Goal: Use online tool/utility: Utilize a website feature to perform a specific function

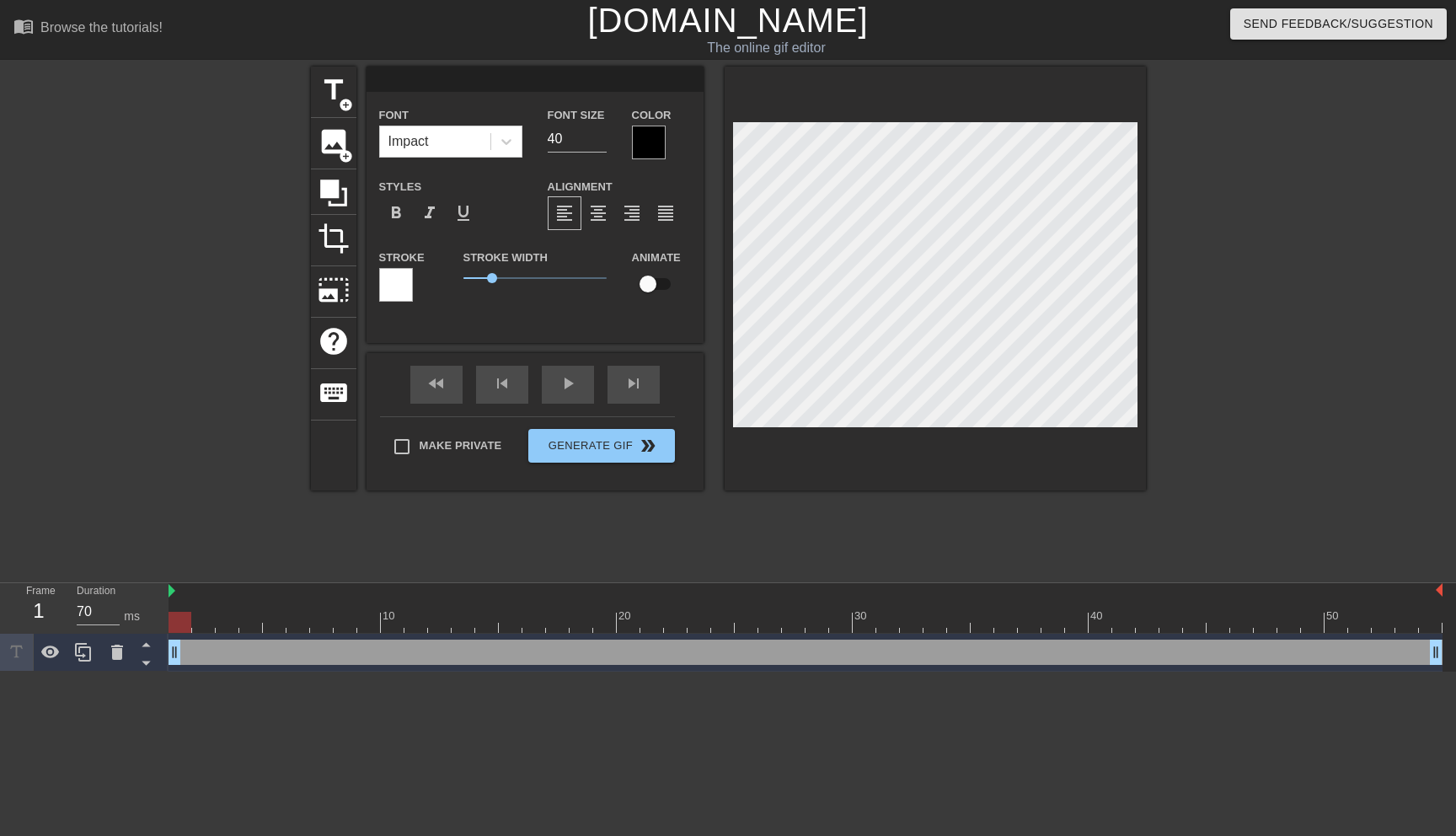
click at [426, 80] on input at bounding box center [535, 79] width 337 height 25
type input "jobs"
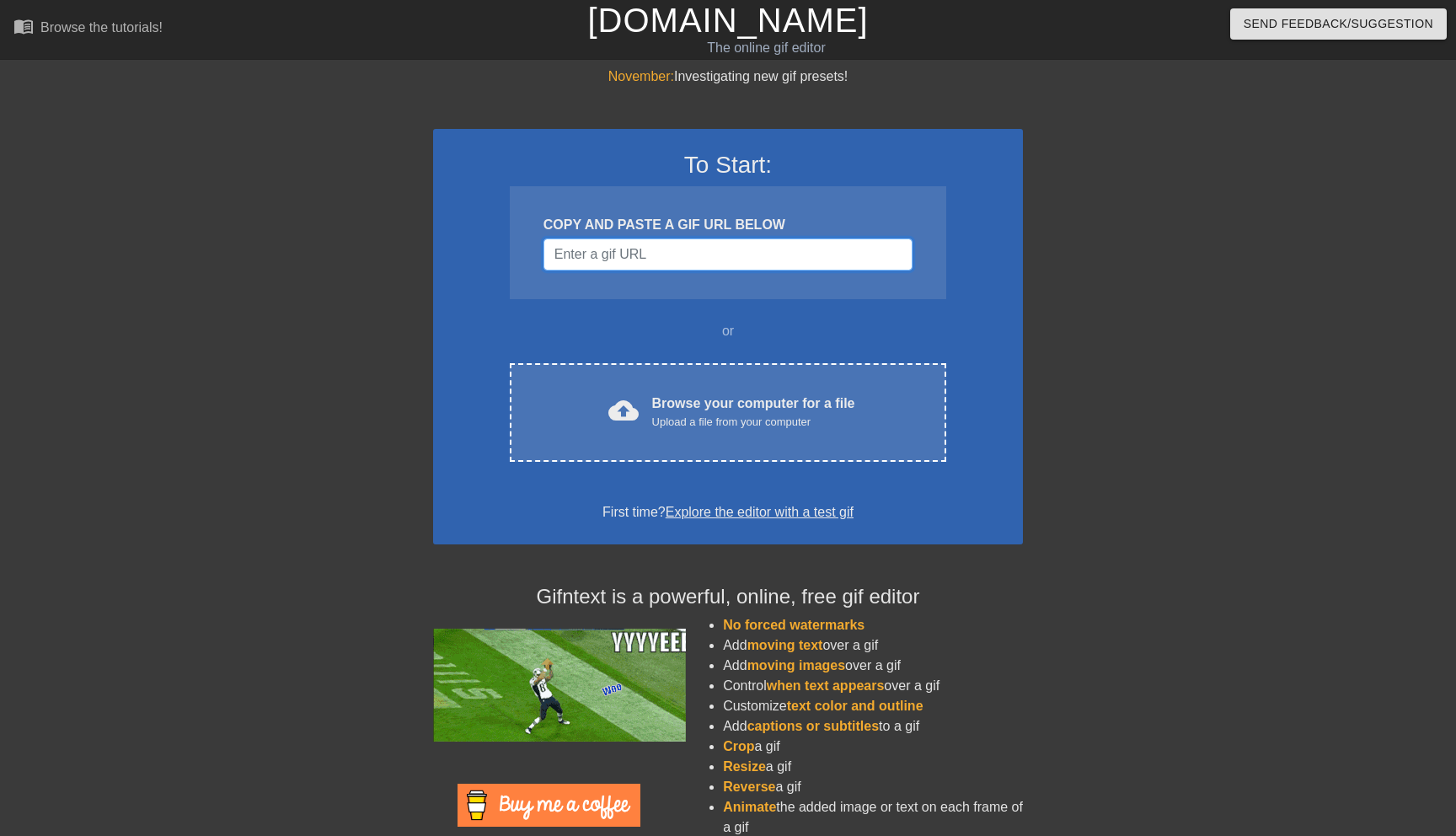
click at [730, 248] on input "Username" at bounding box center [728, 254] width 370 height 32
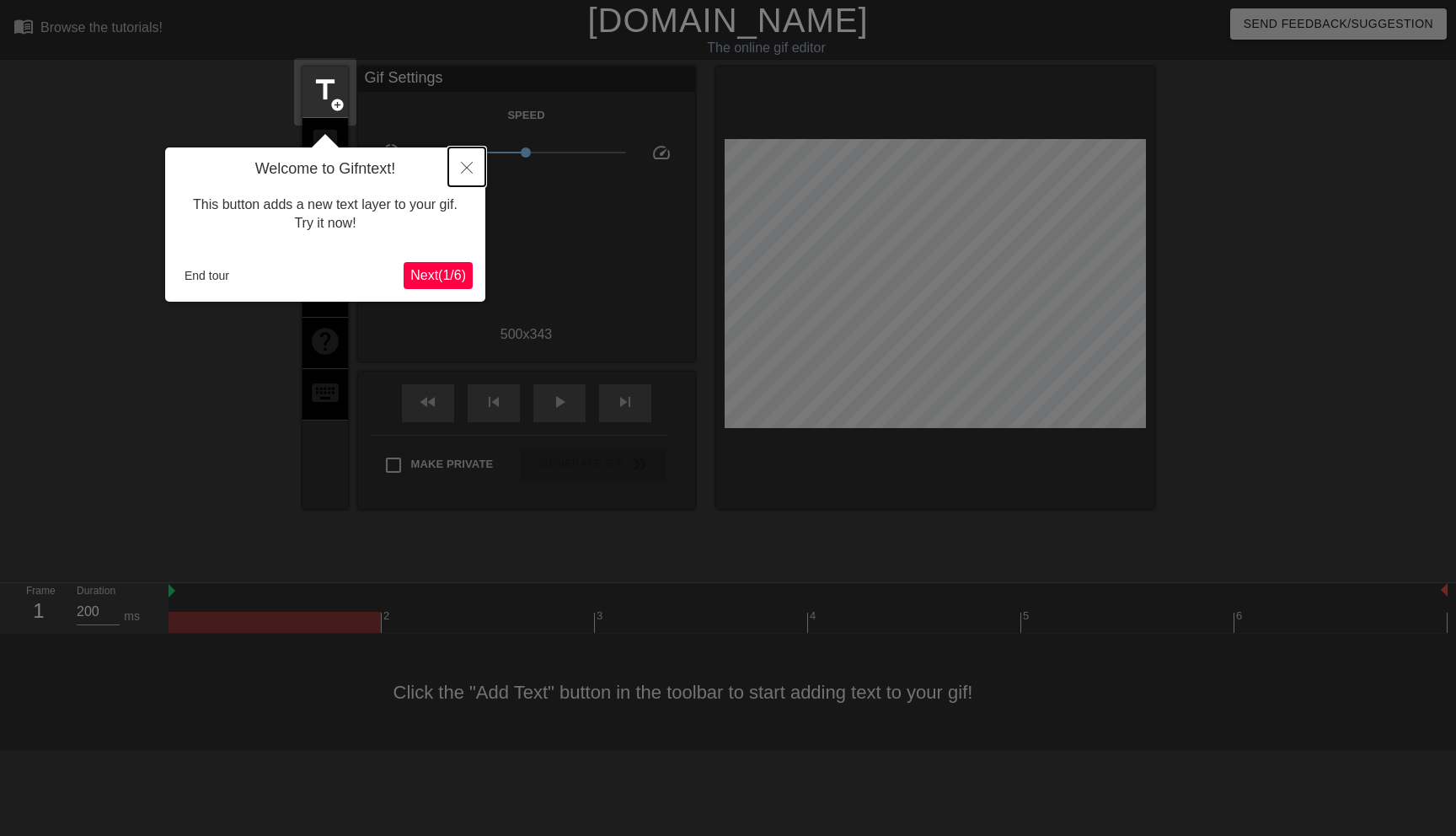
click at [465, 169] on icon "Close" at bounding box center [466, 167] width 12 height 12
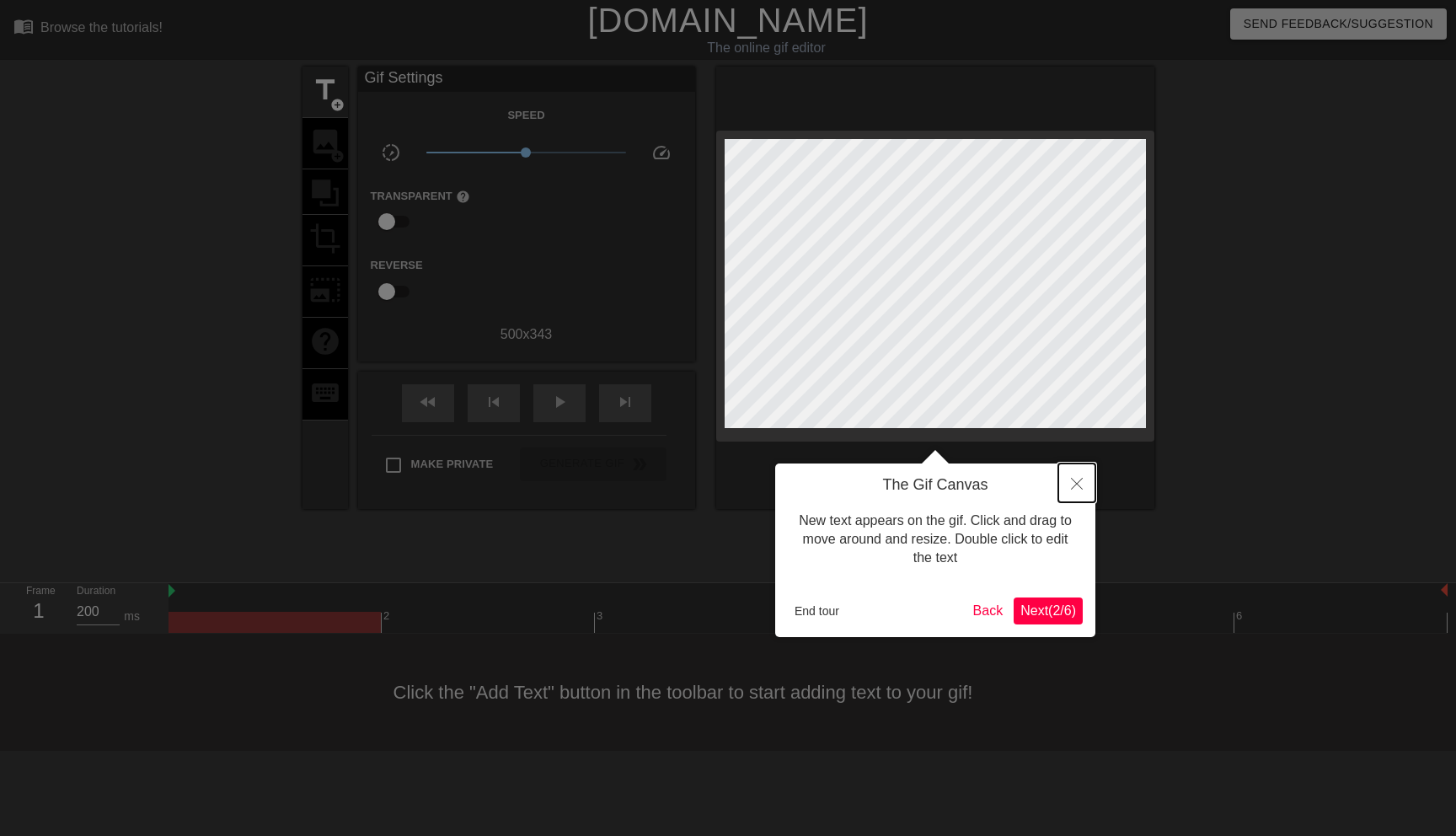
click at [1072, 485] on icon "Close" at bounding box center [1077, 483] width 12 height 12
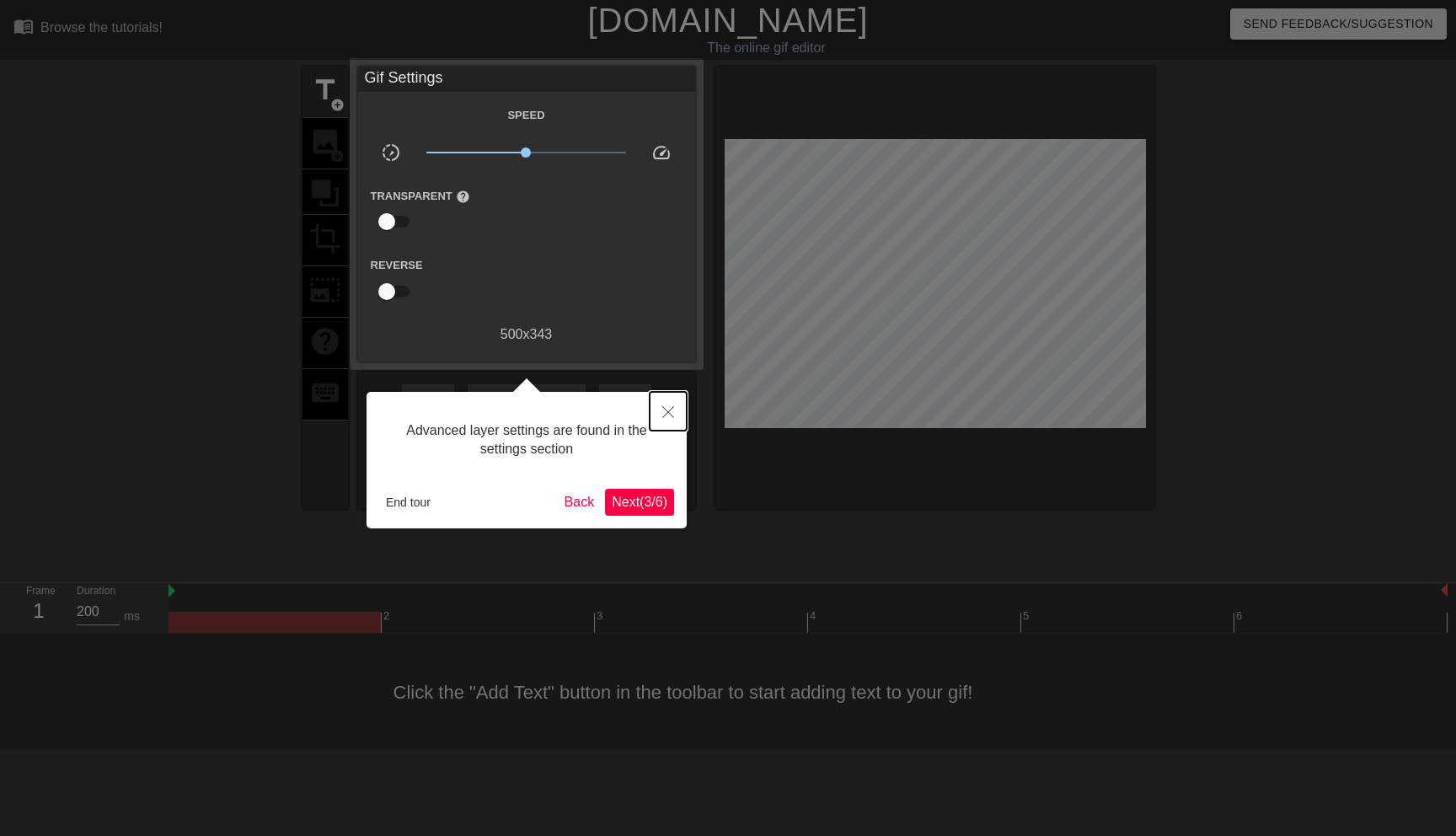
click at [671, 405] on button "Close" at bounding box center [668, 411] width 37 height 39
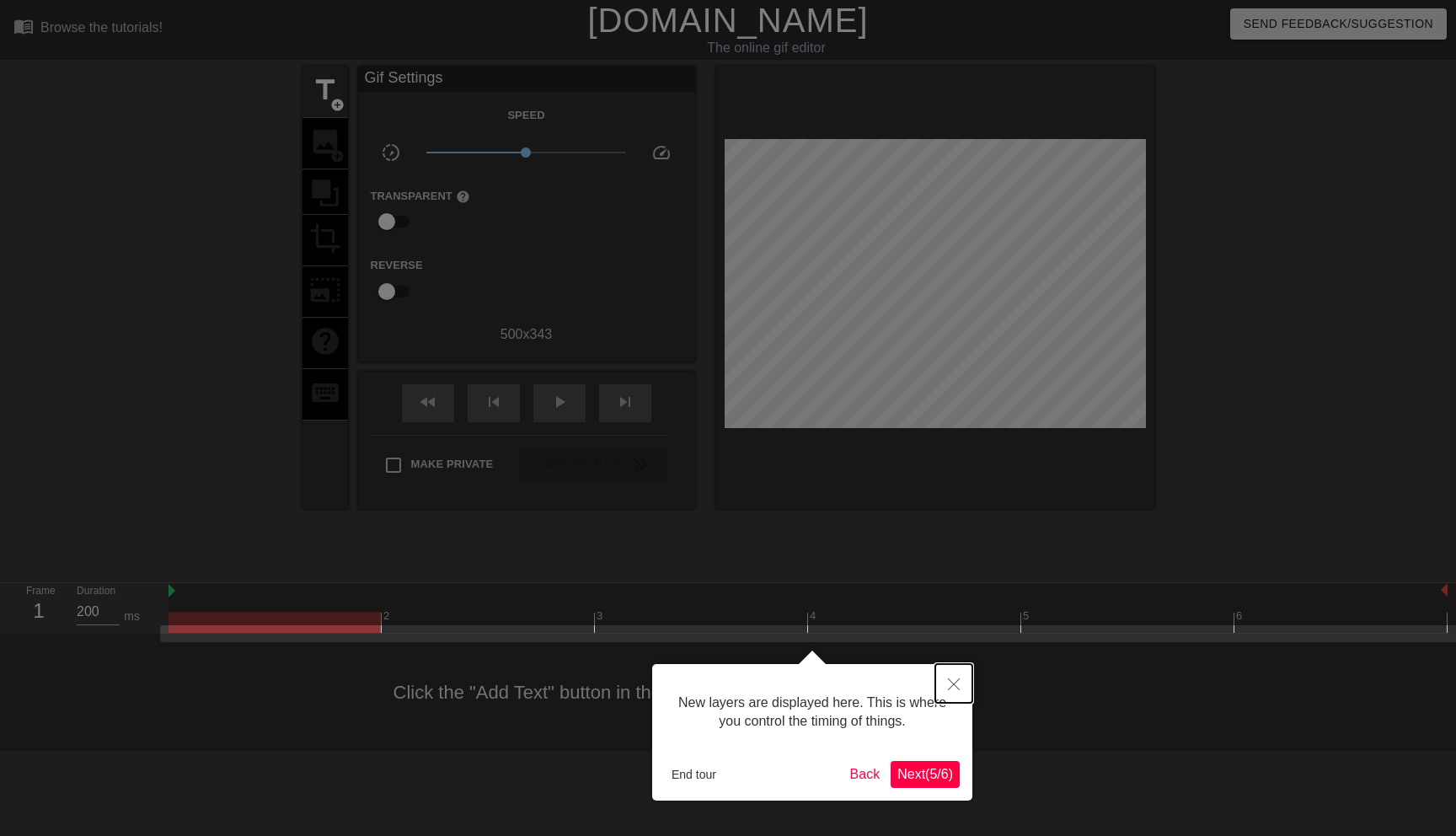
click at [949, 684] on icon "Close" at bounding box center [953, 684] width 12 height 12
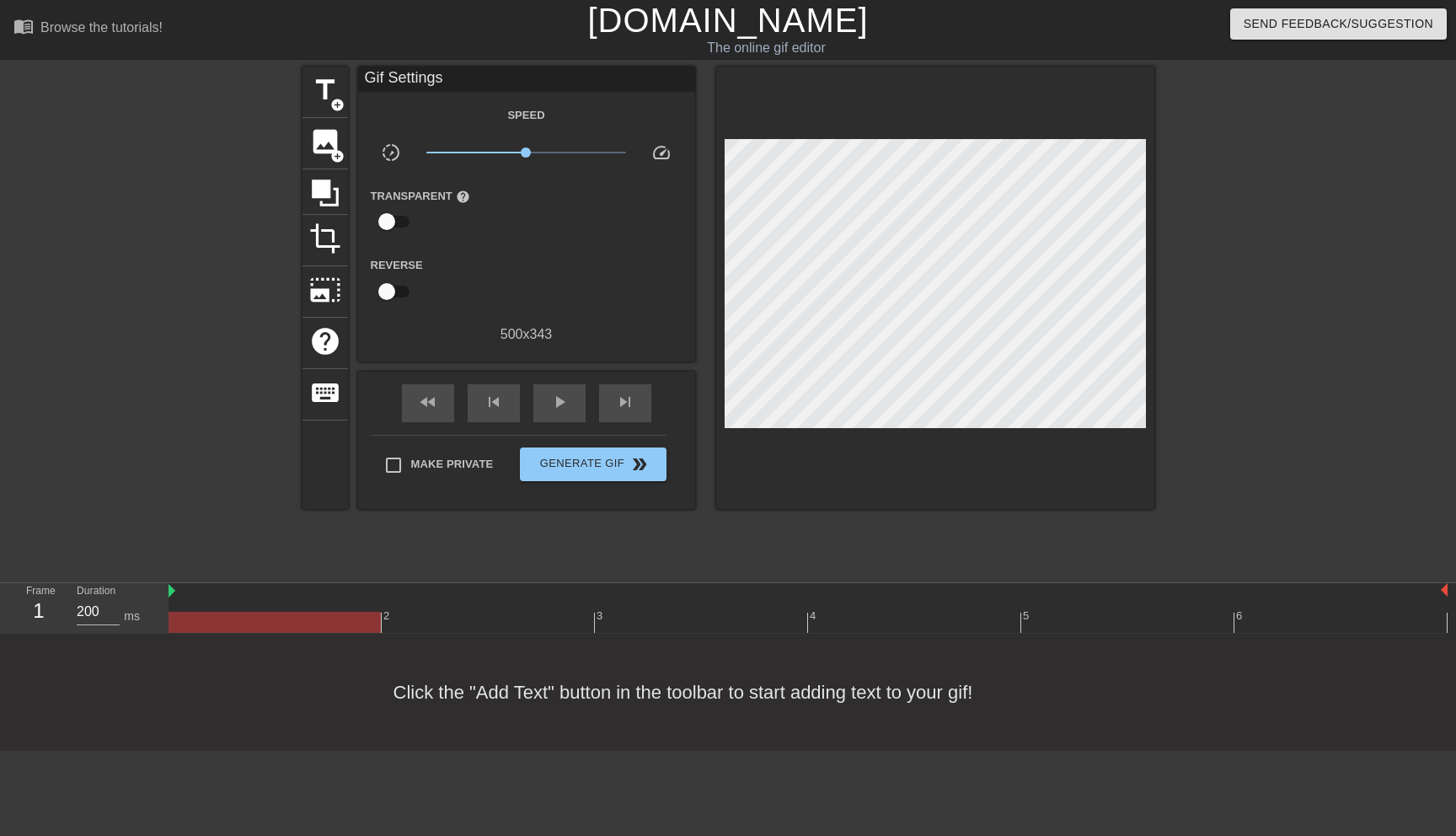
click at [527, 694] on div "Click the "Add Text" button in the toolbar to start adding text to your gif!" at bounding box center [728, 692] width 1456 height 117
click at [333, 139] on span "image" at bounding box center [325, 141] width 32 height 32
click at [326, 147] on span "image" at bounding box center [325, 141] width 32 height 32
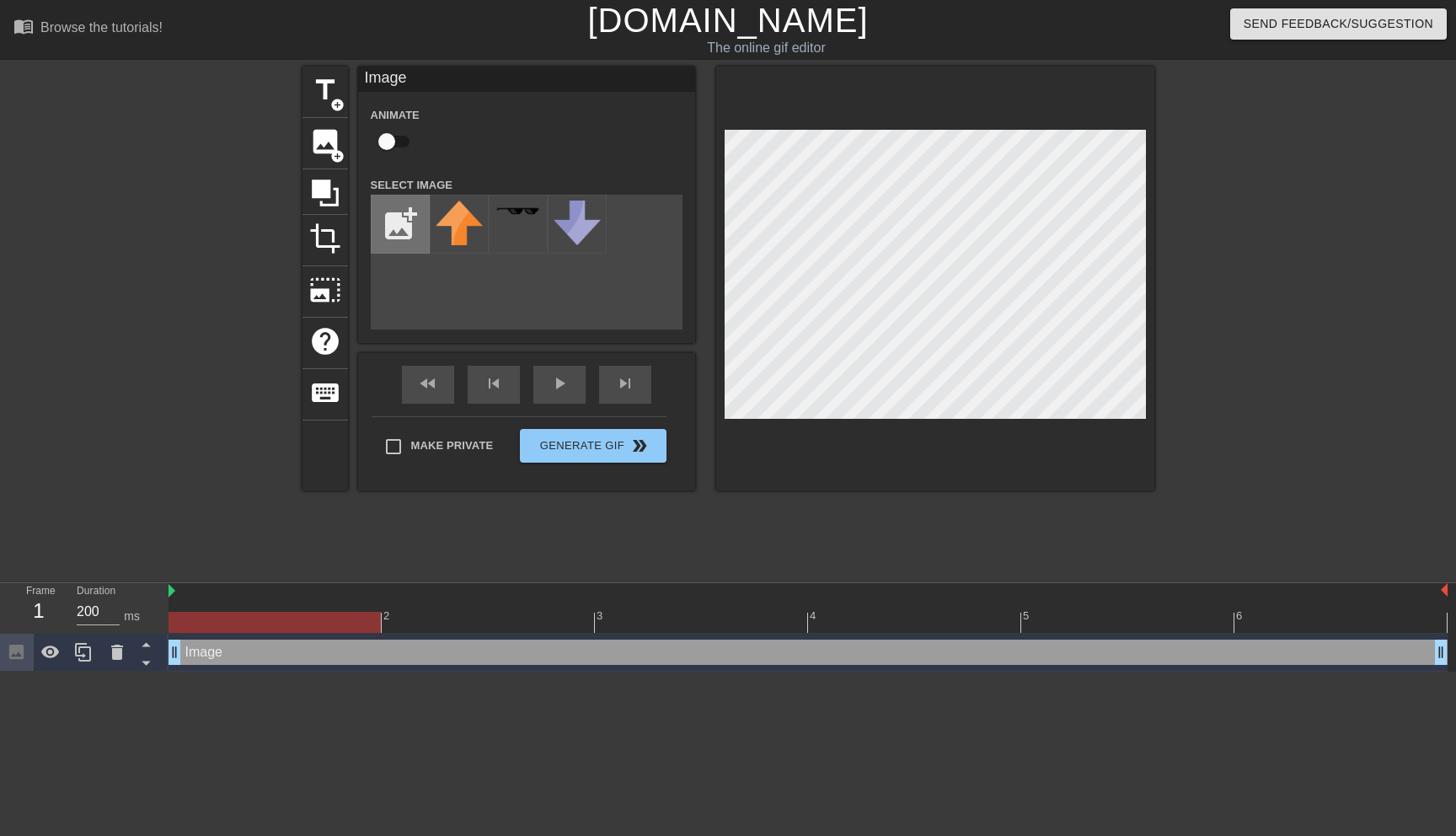
click at [403, 238] on input "file" at bounding box center [400, 224] width 58 height 58
click at [336, 96] on span "title" at bounding box center [325, 90] width 32 height 32
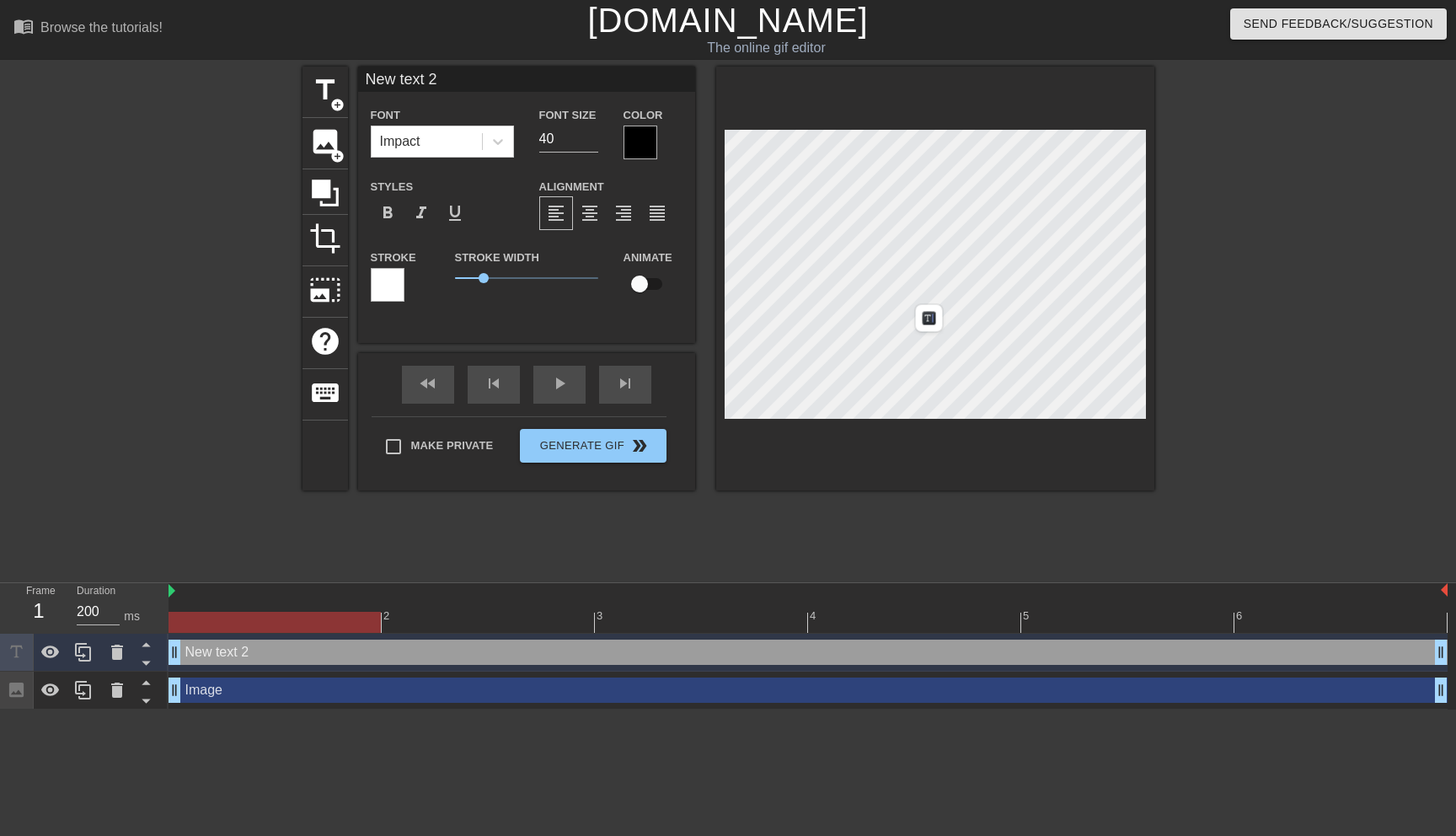
type input "A"
type textarea "A"
type input "AI"
type textarea "AI"
type input "AI"
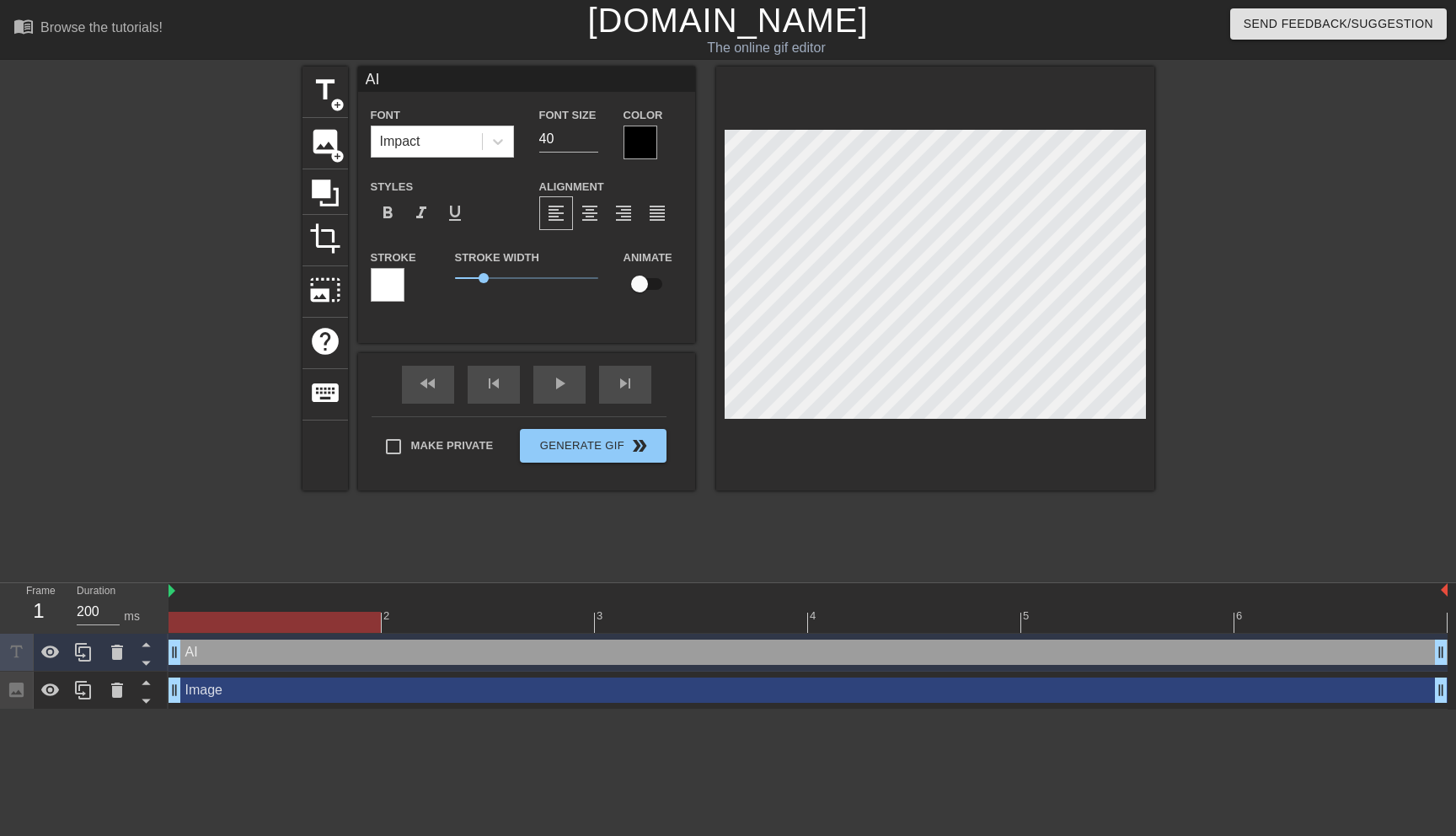
type textarea "AI"
type input "AI d"
type textarea "AI di"
type input "AI din"
type textarea "AI din"
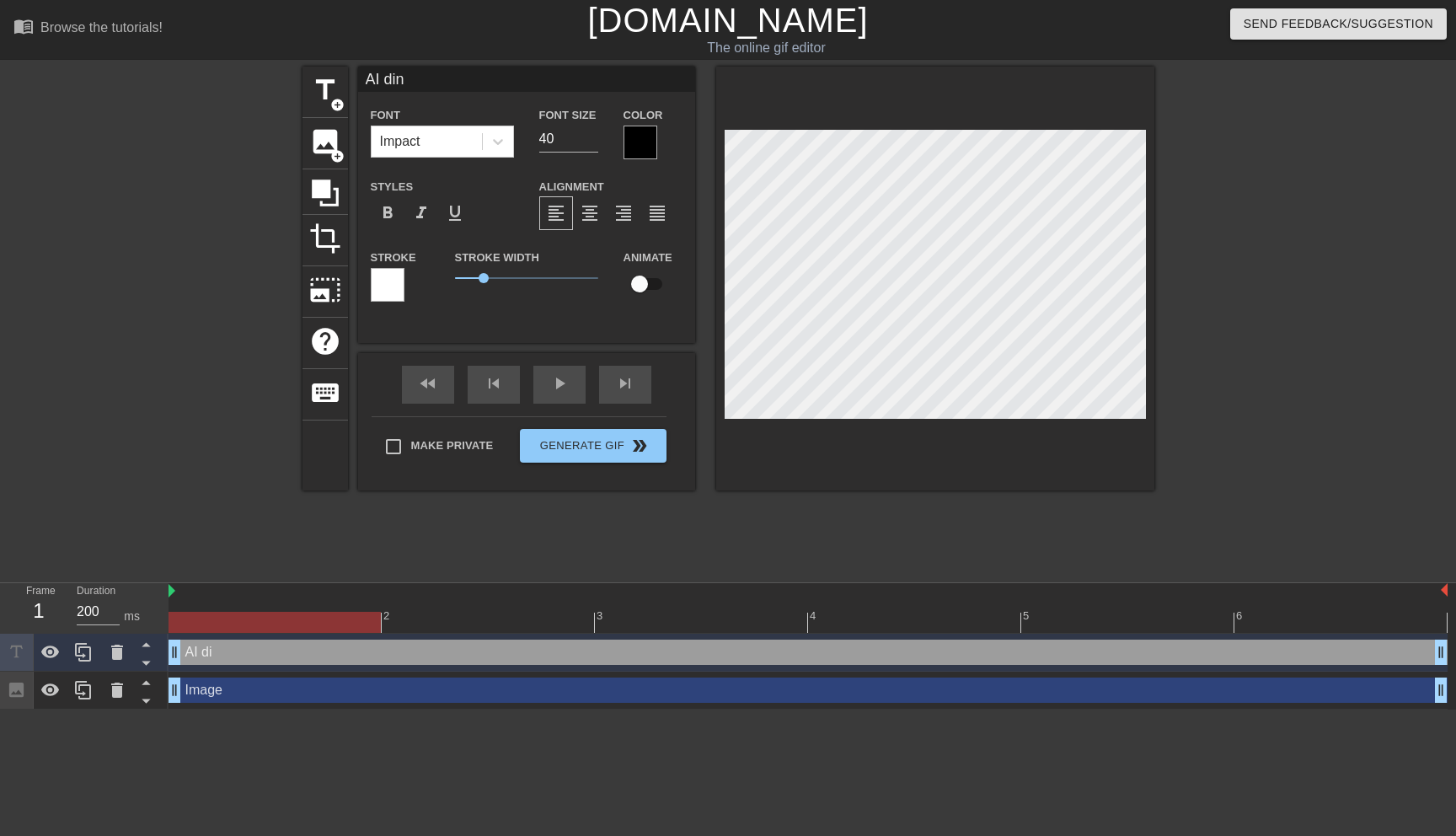
type input "AI ding"
type textarea "AI ding"
type input "AI din"
type textarea "AI din"
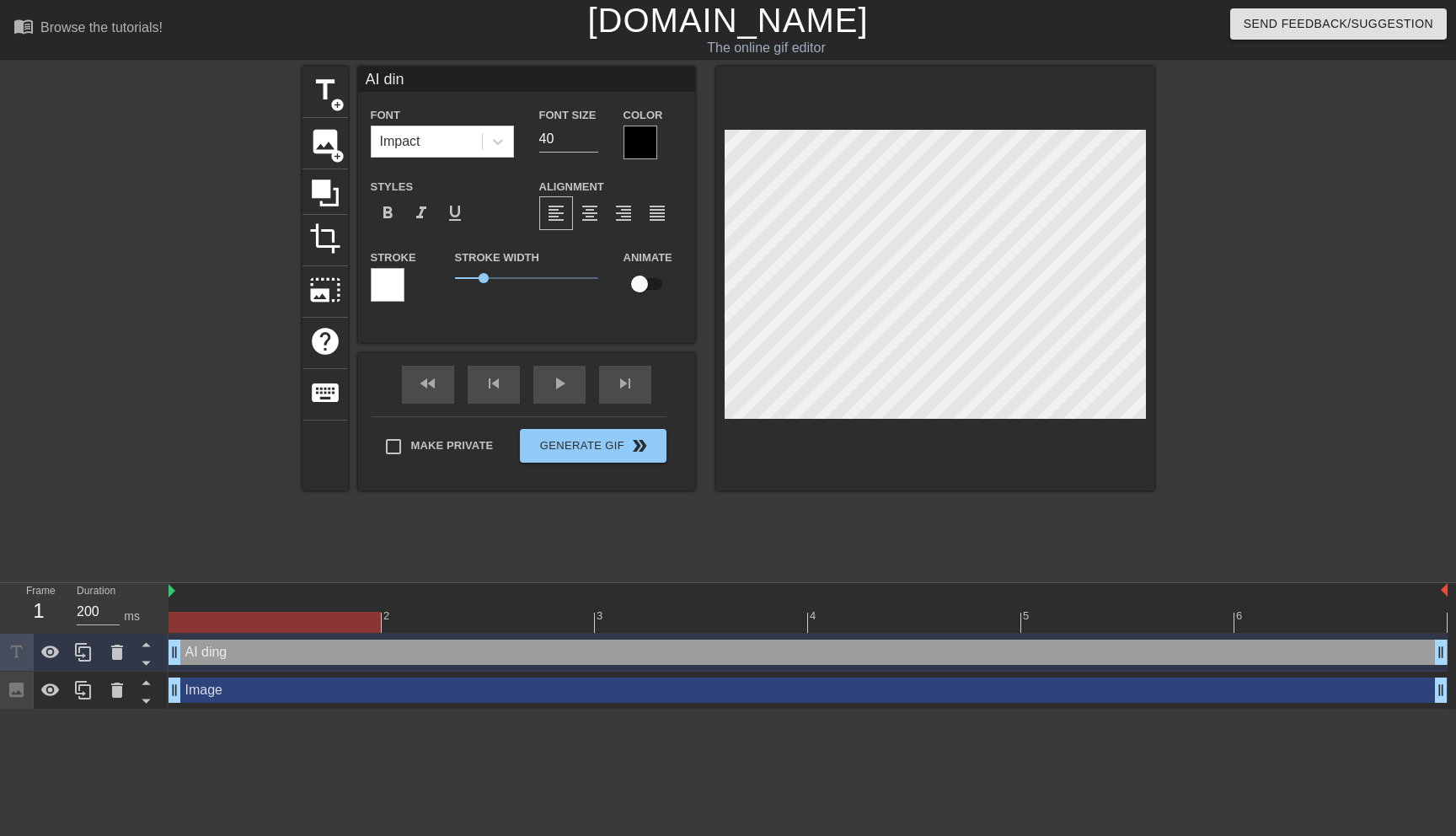
type input "AI di"
type textarea "AI di"
type input "AI d"
type textarea "AI d"
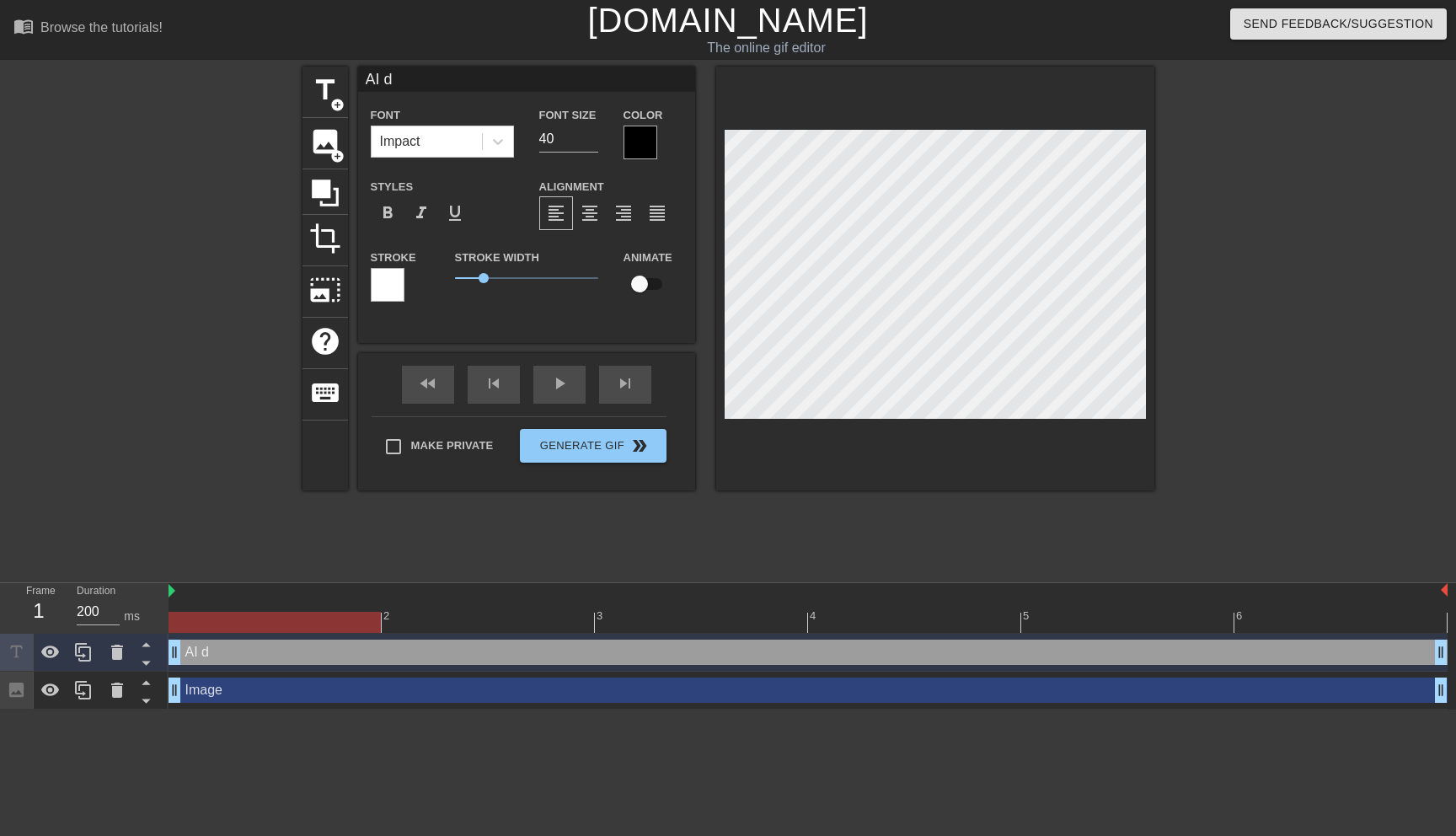
type input "AI"
type textarea "AI"
type input "AI f"
type textarea "AI f"
type input "AI fi"
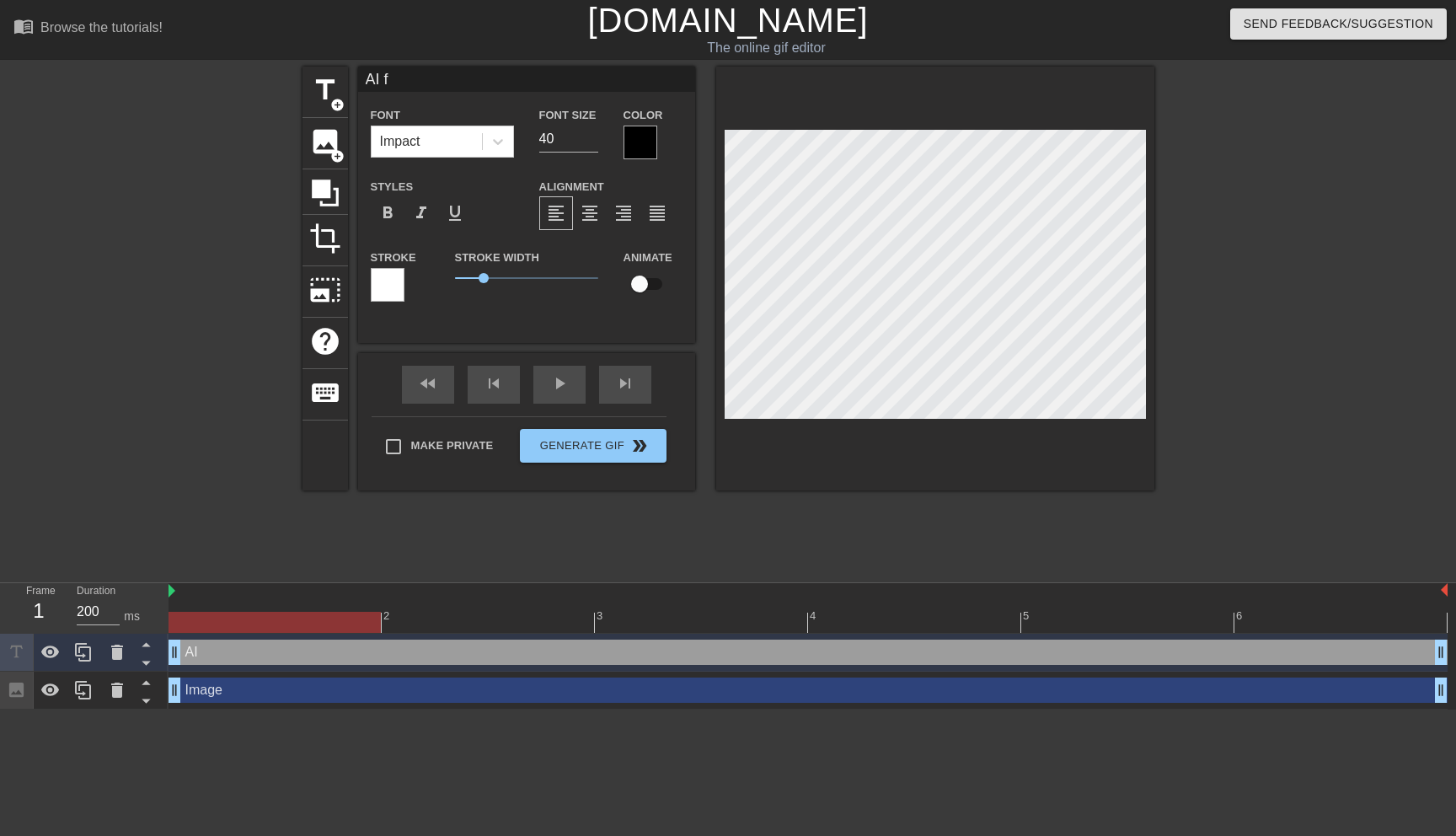
type textarea "AI fi"
type input "AI fin"
type textarea "AI fin"
type input "AI find"
type textarea "AI find"
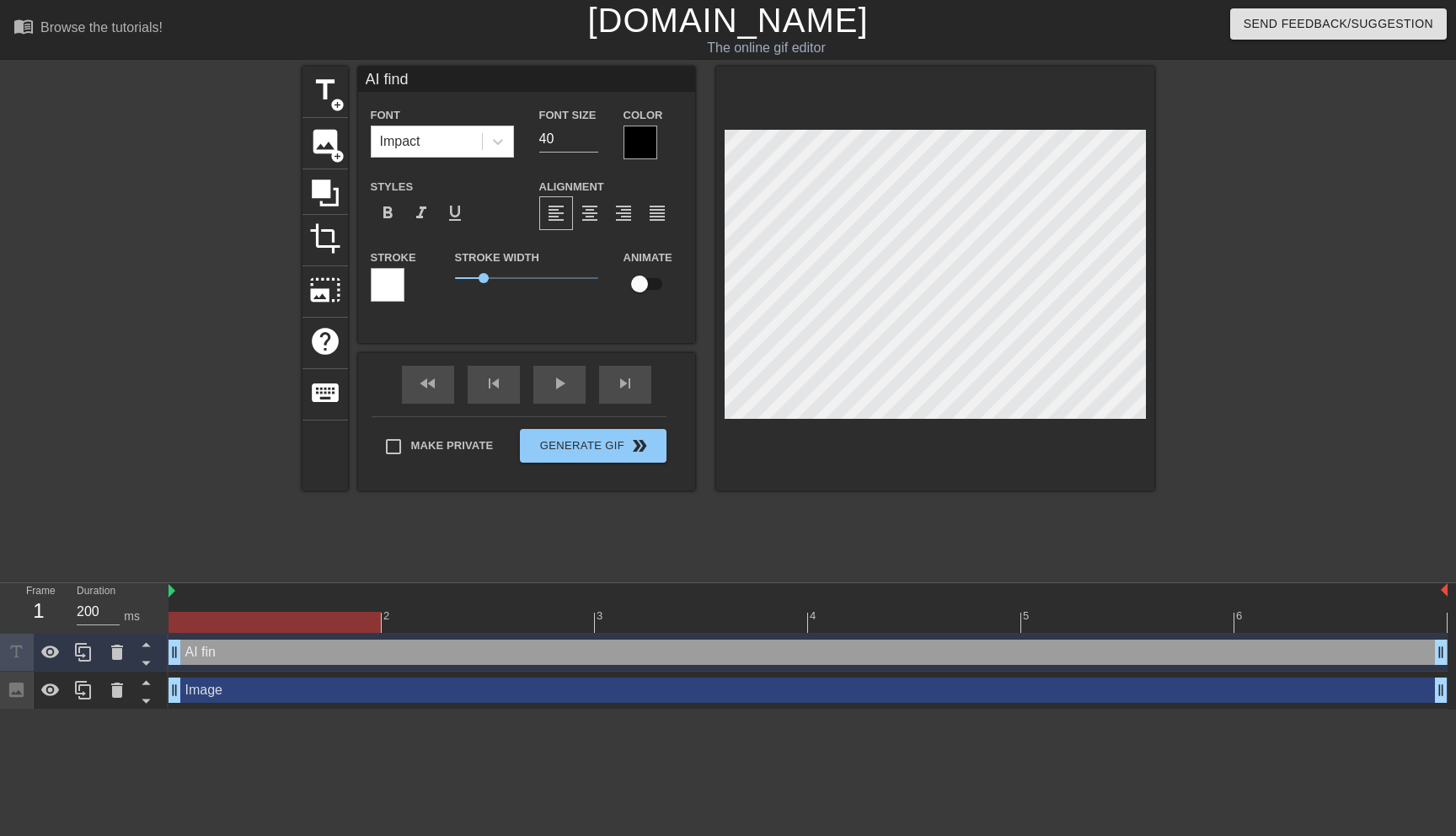
type input "AI findi"
type textarea "AI findi"
type input "AI findin"
type textarea "AI findin"
type input "AI finding"
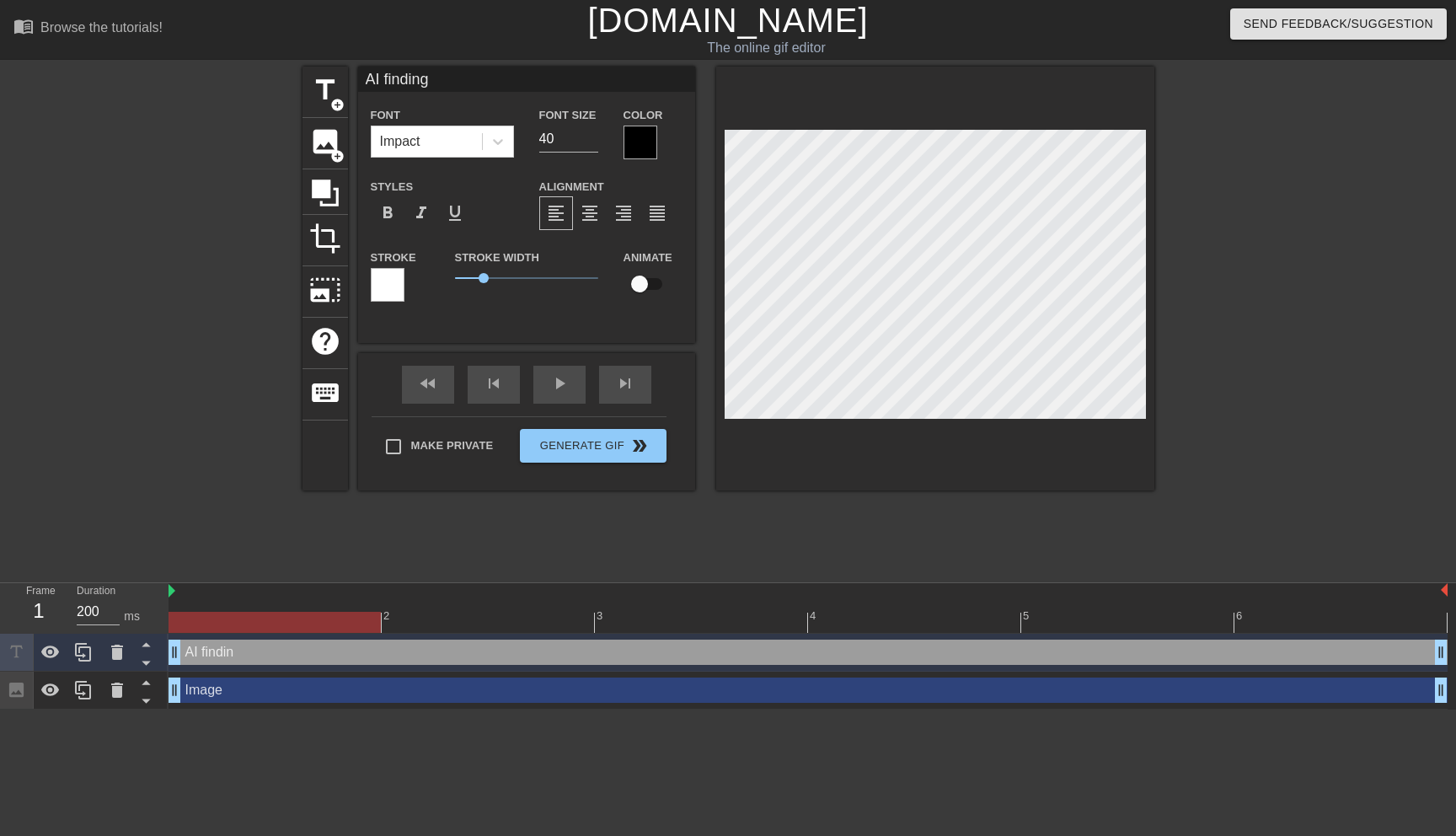
type textarea "AI finding"
type input "AI finding"
type textarea "AI finding"
type input "AI finding"
type textarea "AI finding"
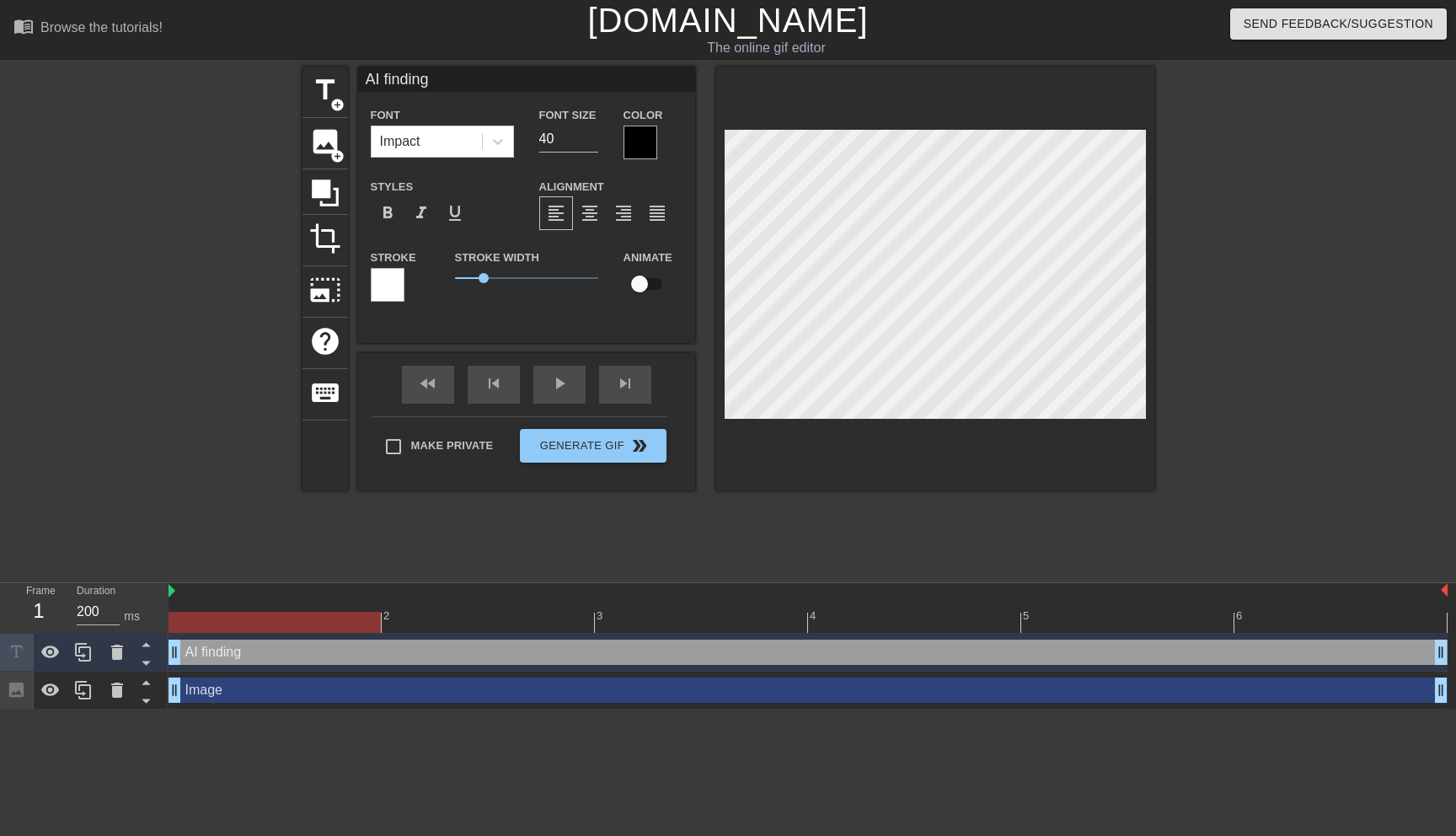
type input "AI findin"
type textarea "AI findin"
type input "AI findi"
type textarea "AI findi"
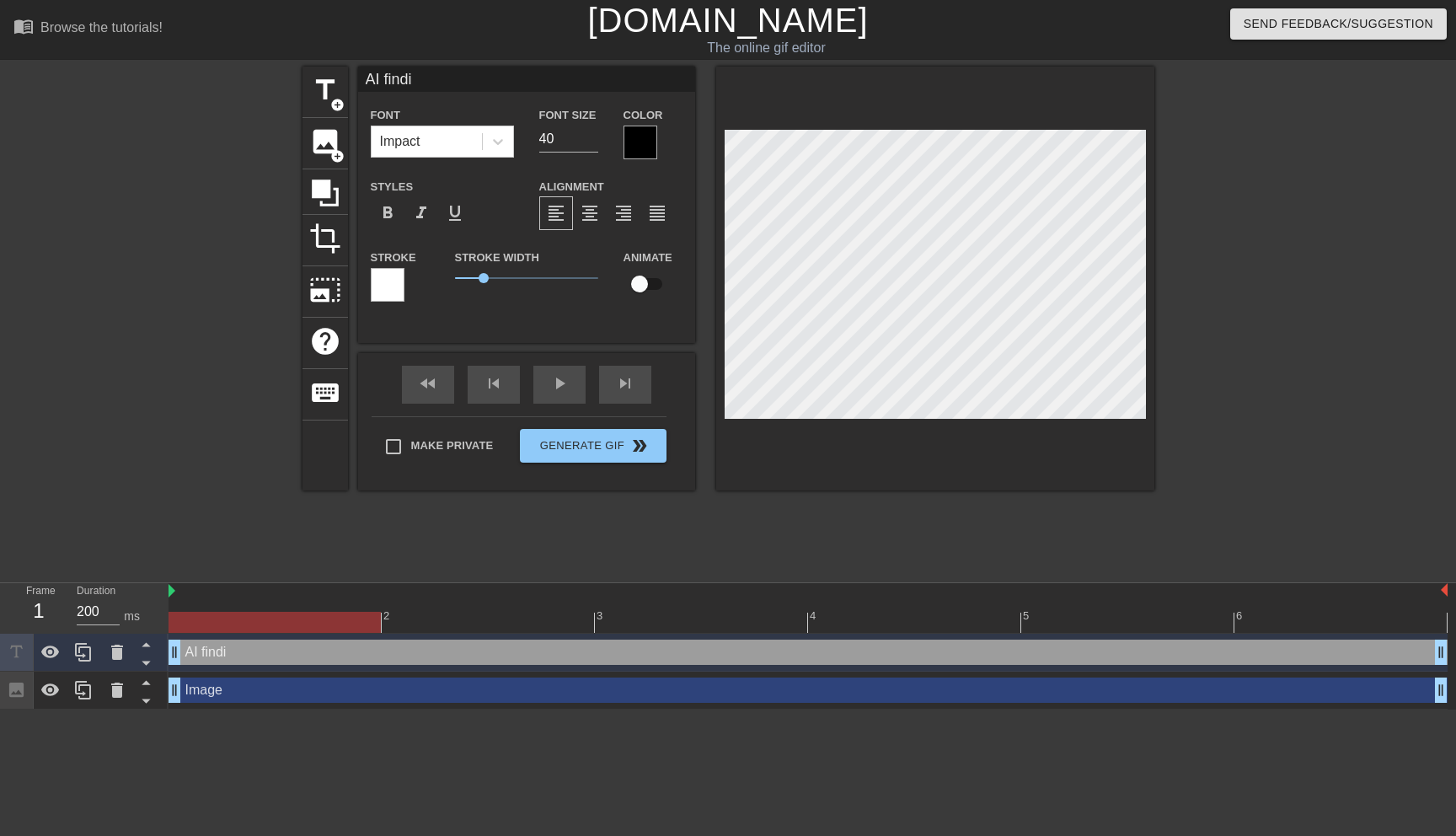
type input "AI find"
type textarea "AI find"
type input "AI fin"
type textarea "AI fin"
type input "AI fi"
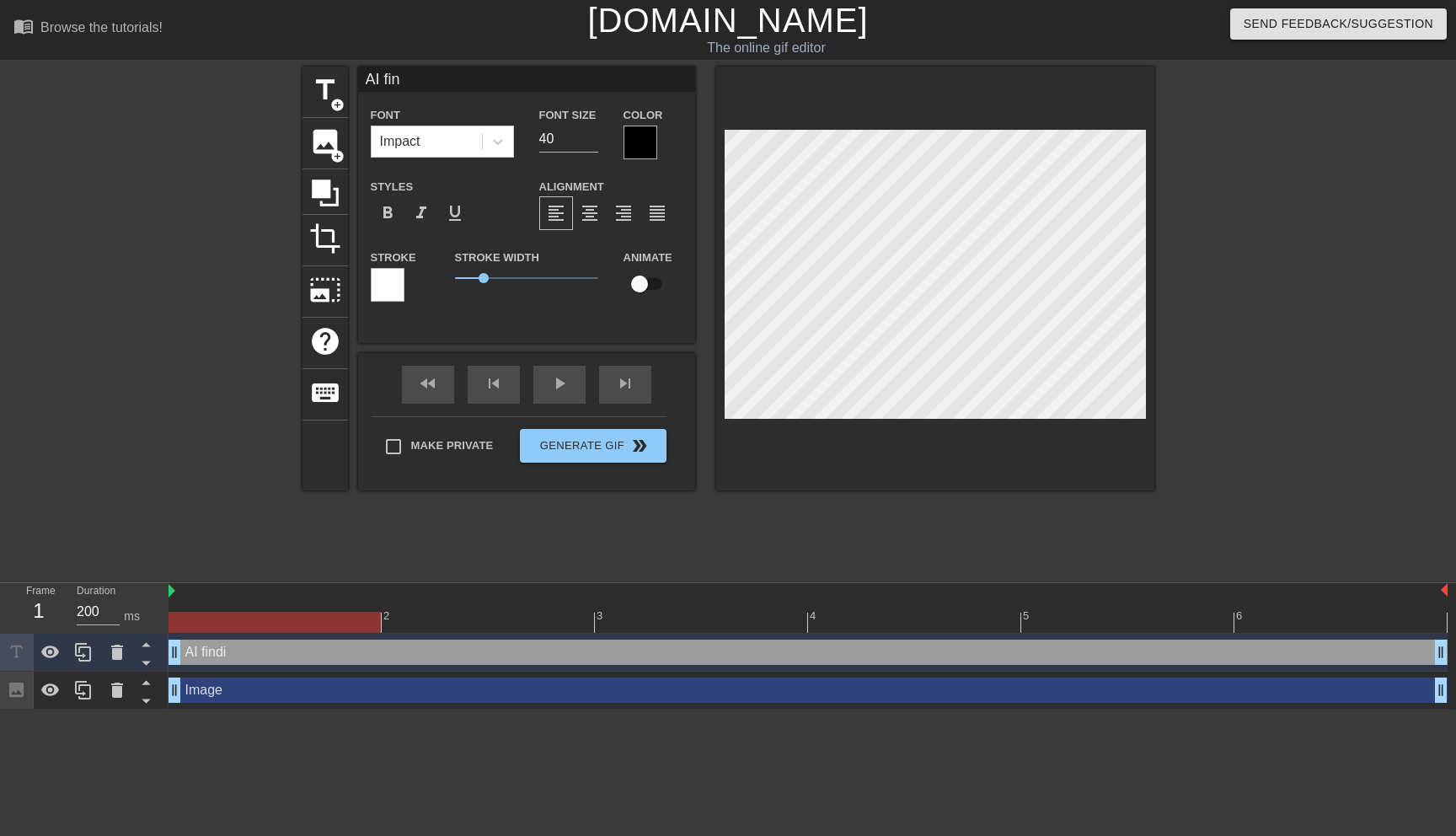
type textarea "AI fi"
type input "AI f"
type textarea "AI"
type input "AI"
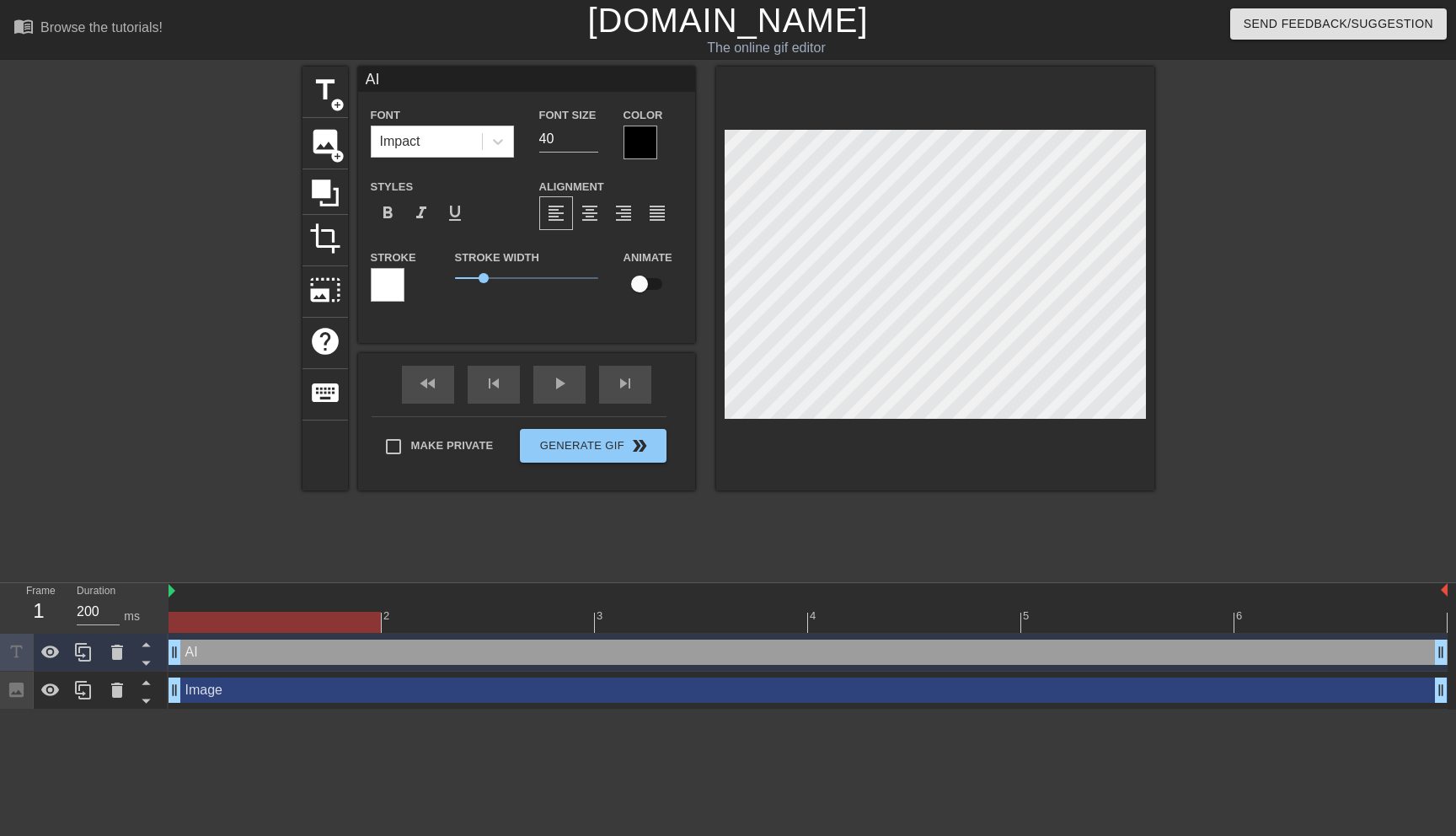
type textarea "AI"
type input "A"
type textarea "A"
type input "M"
type textarea "M"
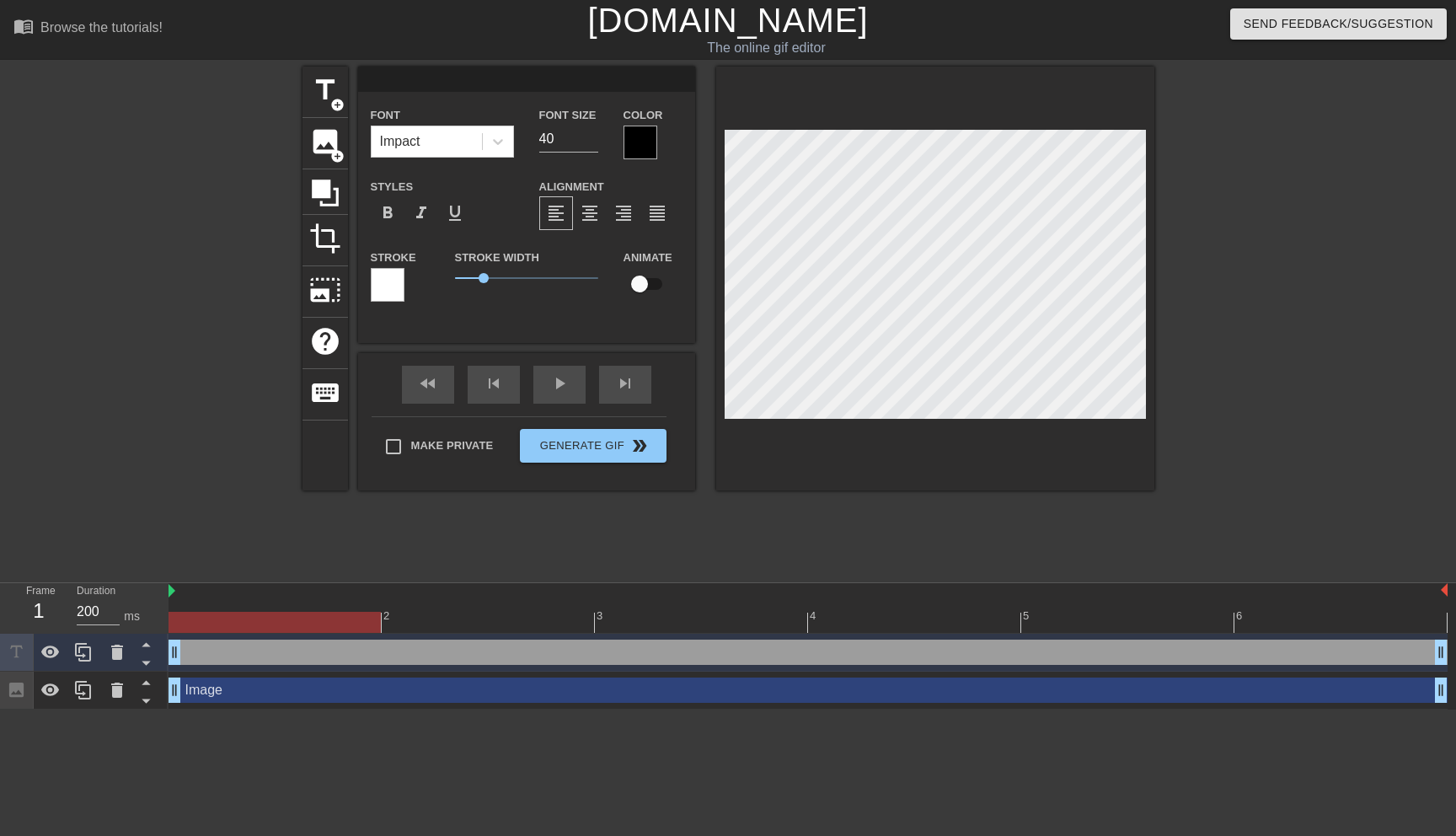
type input "L"
type textarea "L"
type input "Lo"
type textarea "Lo"
type input "Loo"
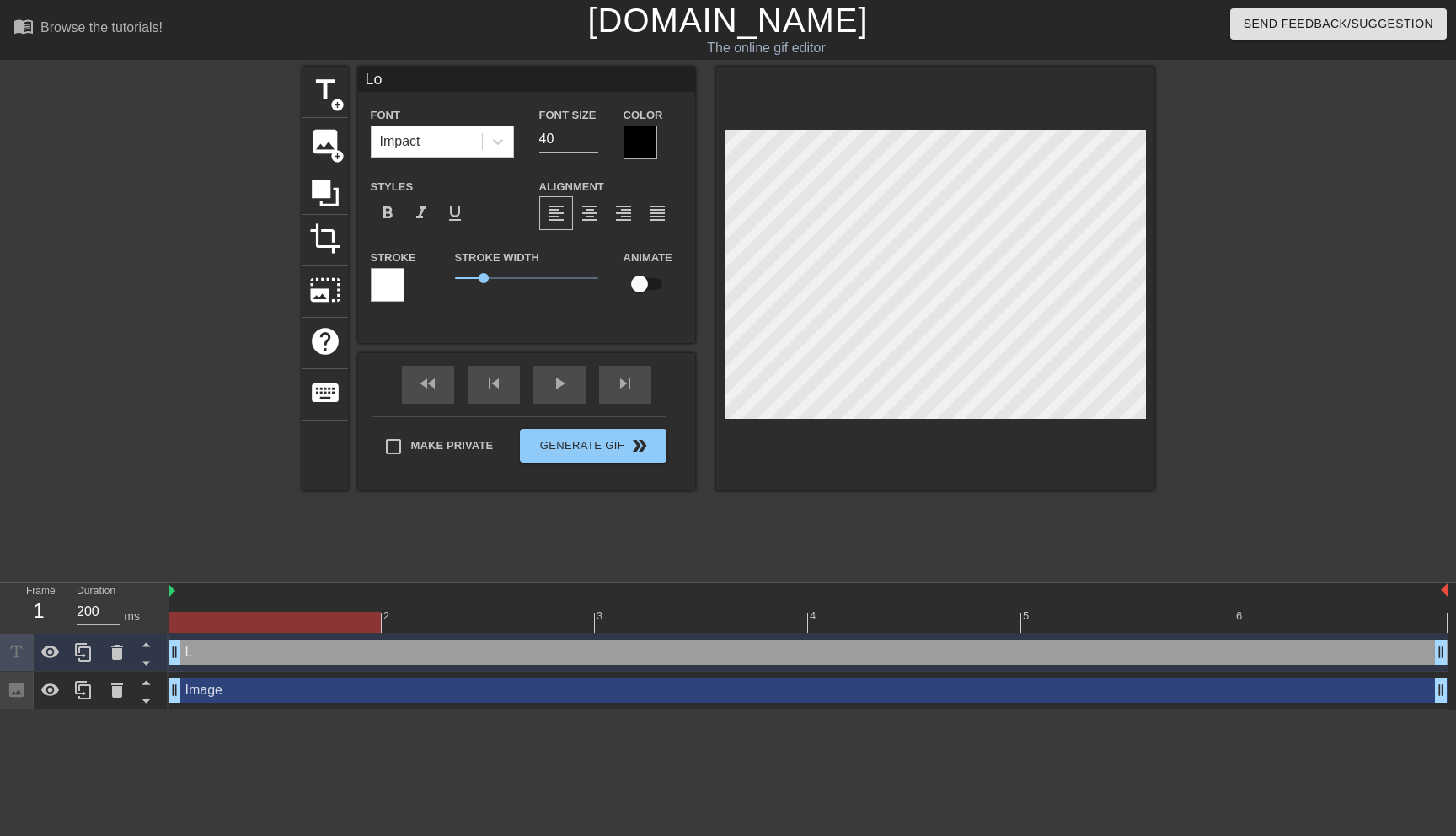
type textarea "Loo"
type input "Look"
type textarea "Look"
type input "Looki"
type textarea "Looki"
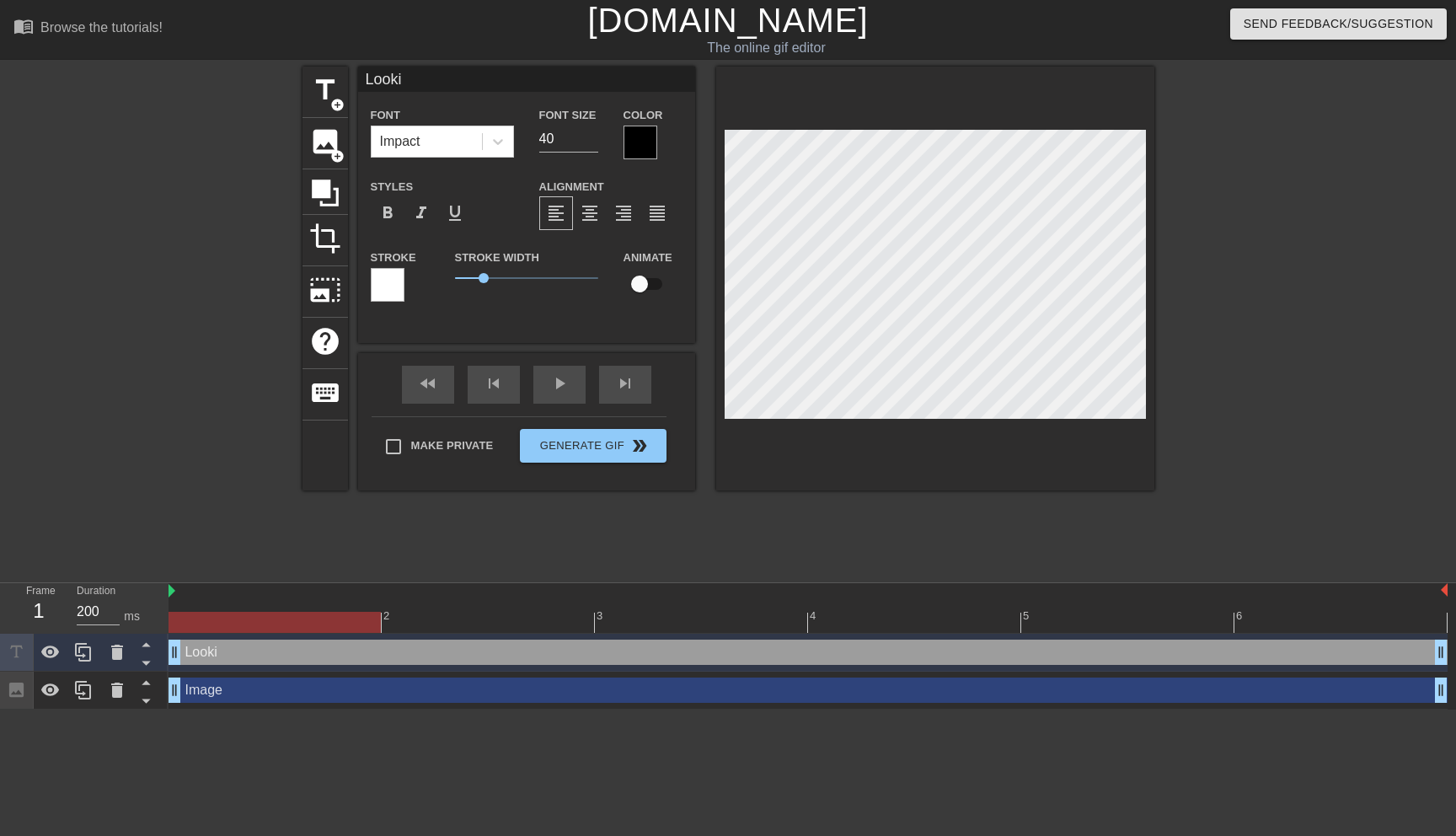
type input "Lookin"
type textarea "Lookin"
type input "Looking"
type textarea "Looking"
type input "Looking"
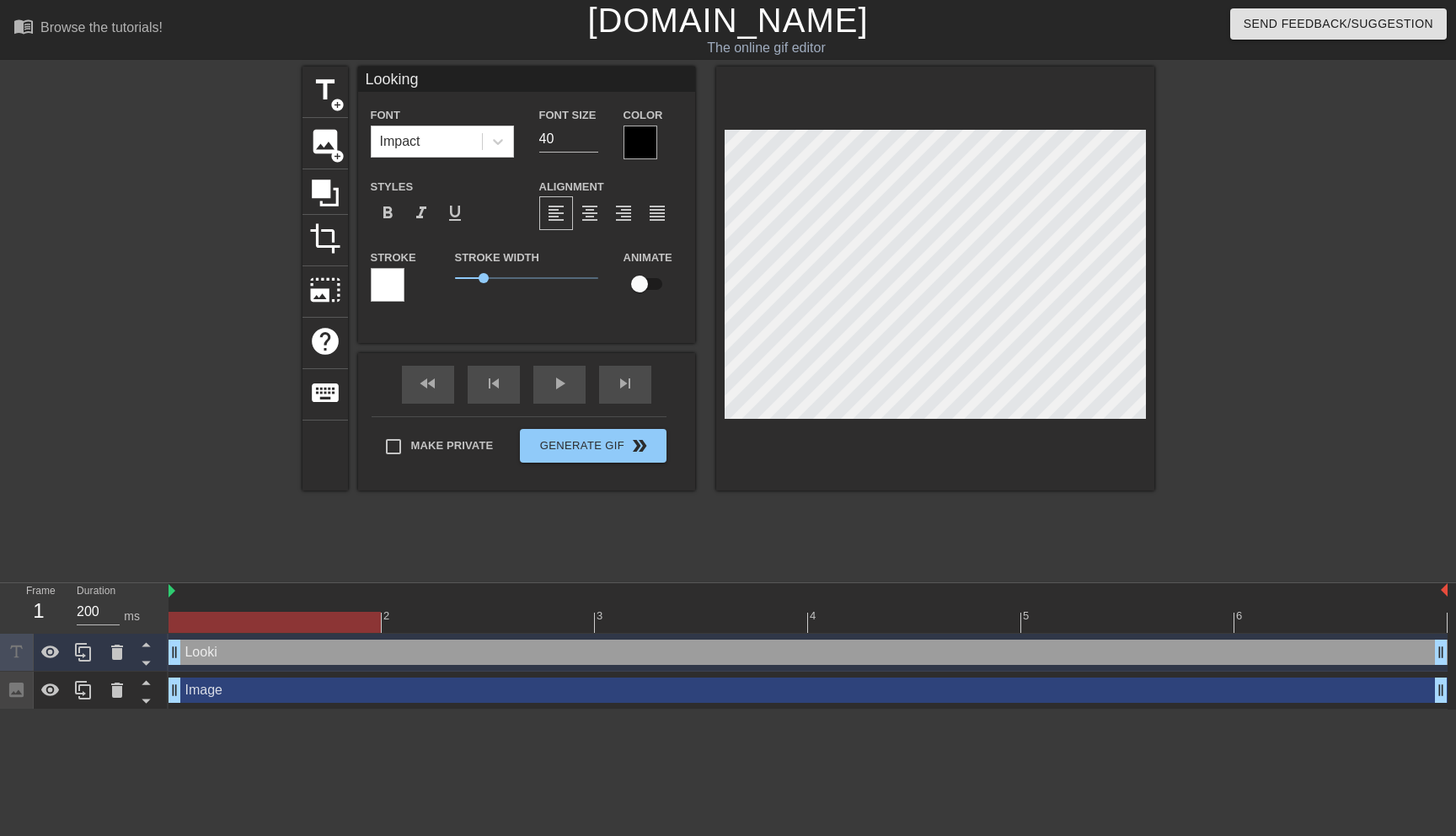
type textarea "Looking"
type input "Looking f"
type textarea "Looking f"
type input "Looking fo"
type textarea "Looking fo"
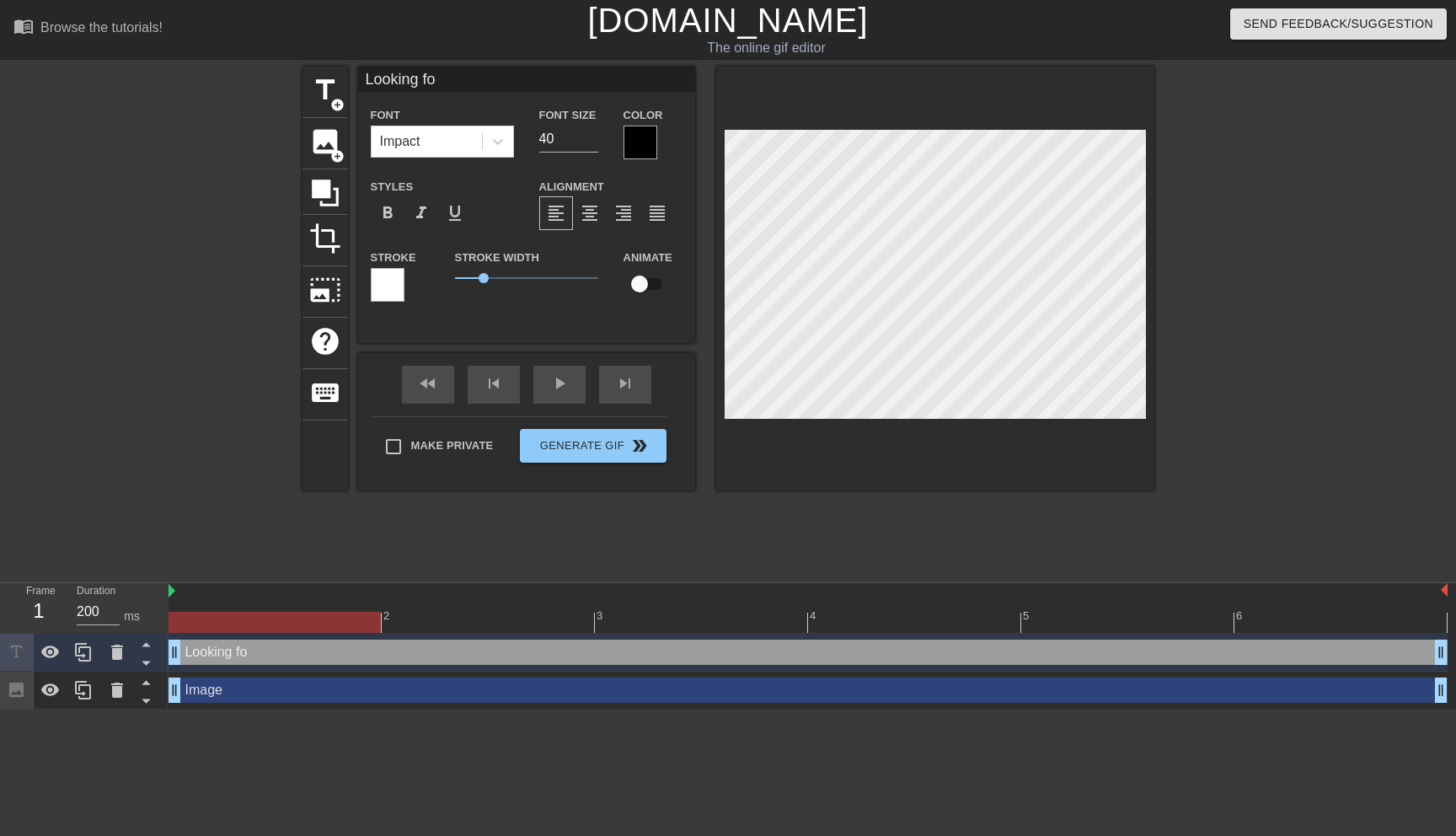
type input "Looking for"
type textarea "Looking for"
type input "Looking for"
type textarea "Looking for"
type input "Looking for a"
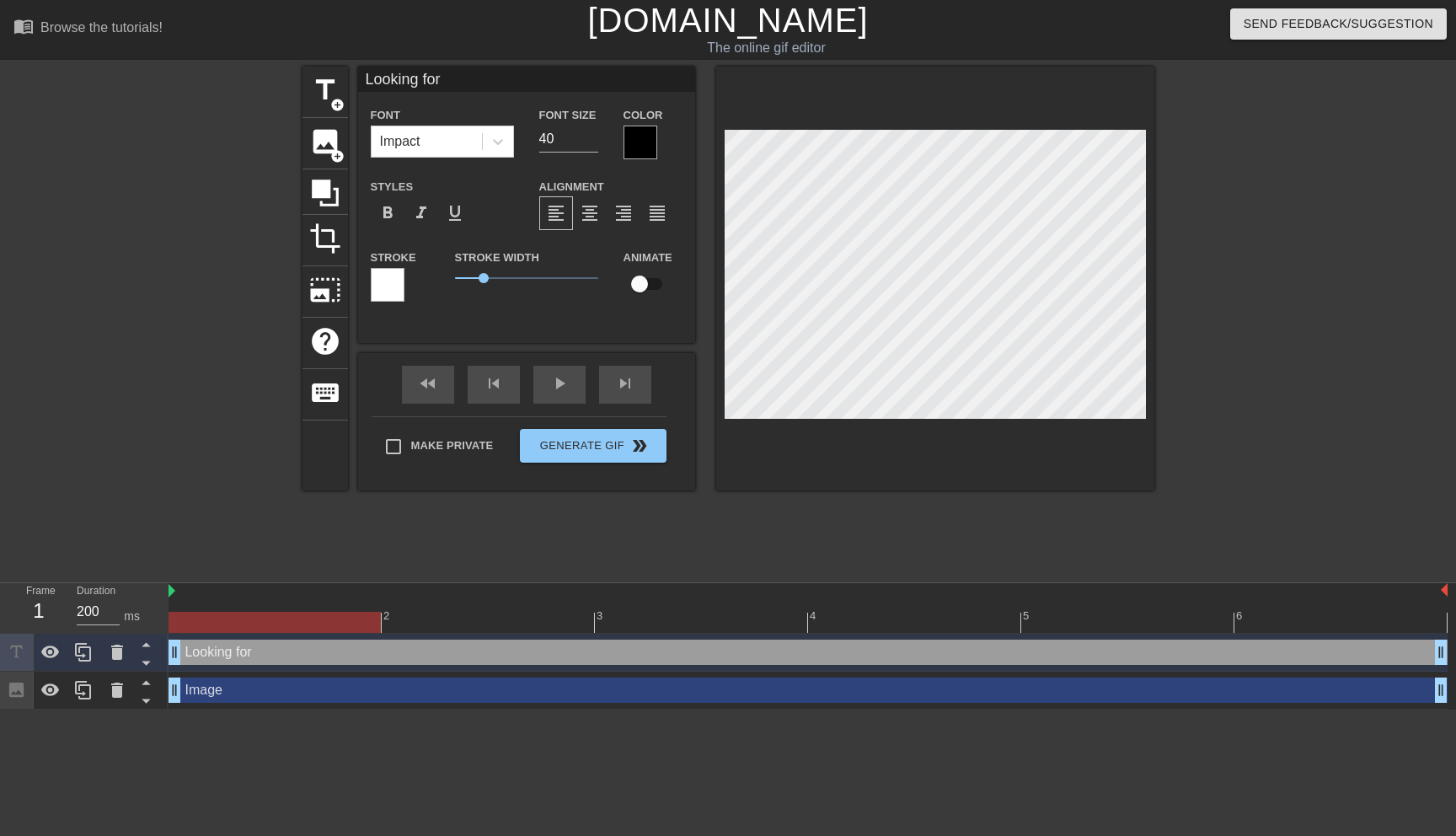
type textarea "Looking for a"
type input "Looking for a"
type textarea "Looking for a"
type input "Looking for a j"
type textarea "Looking for a j"
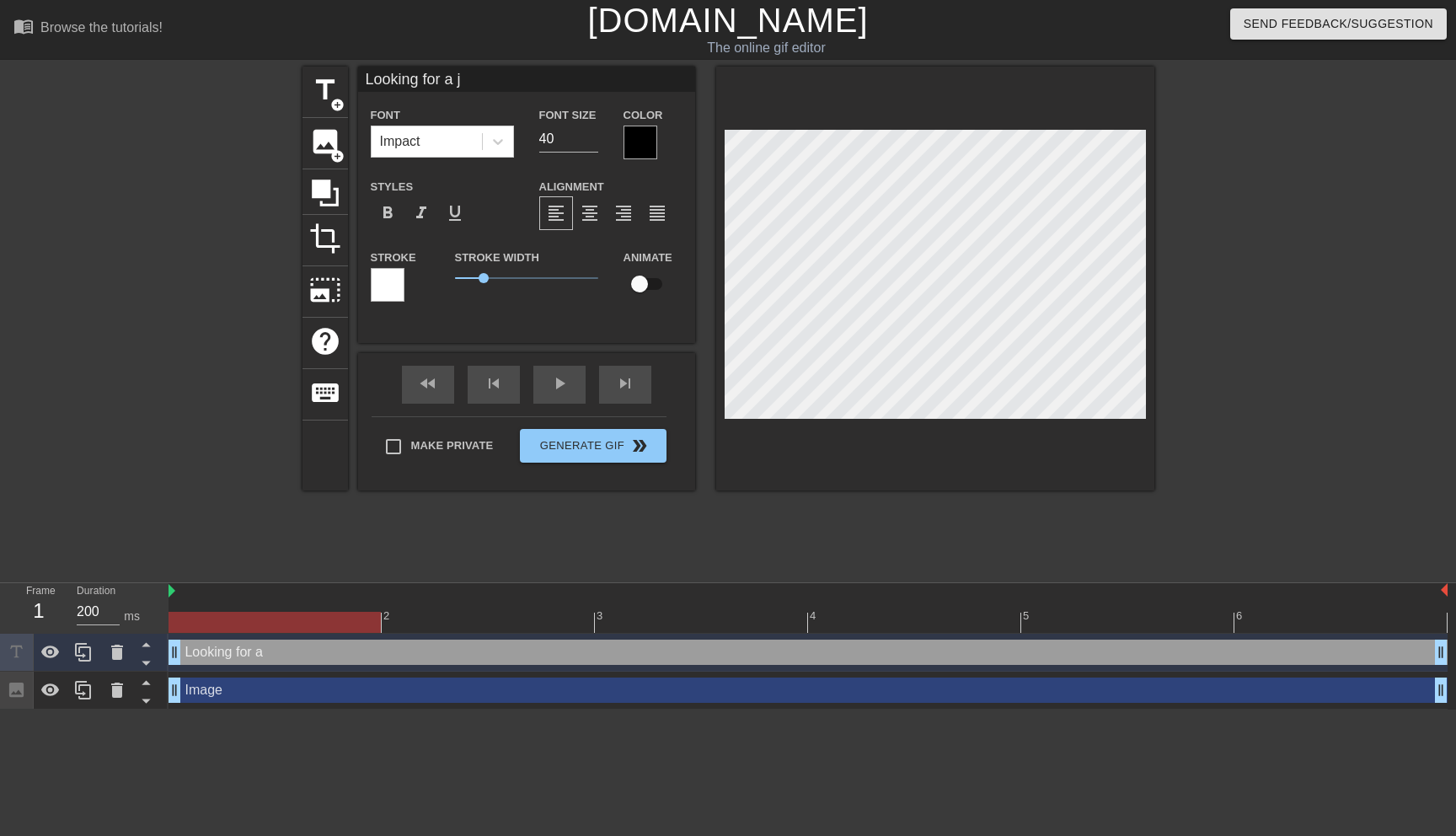
type input "Looking for a jo"
type textarea "Looking for a jo"
type input "Looking for a job"
type textarea "Looking for a job"
type input "Looking for a job"
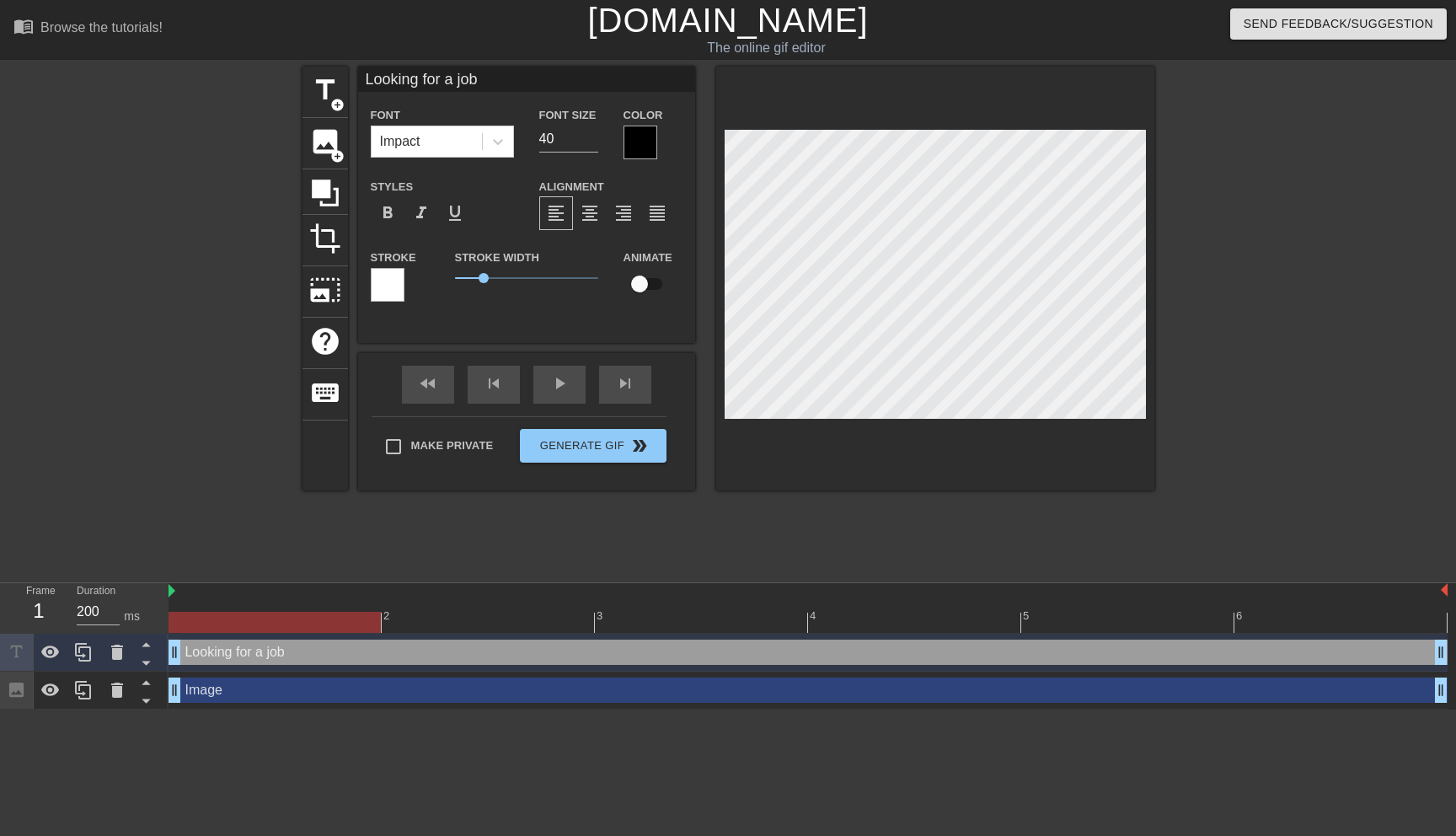
type textarea "Looking for a job"
type input "Looking for a job w"
type textarea "Looking for a job w"
type input "Looking for a job wi"
type textarea "Looking for a job wit"
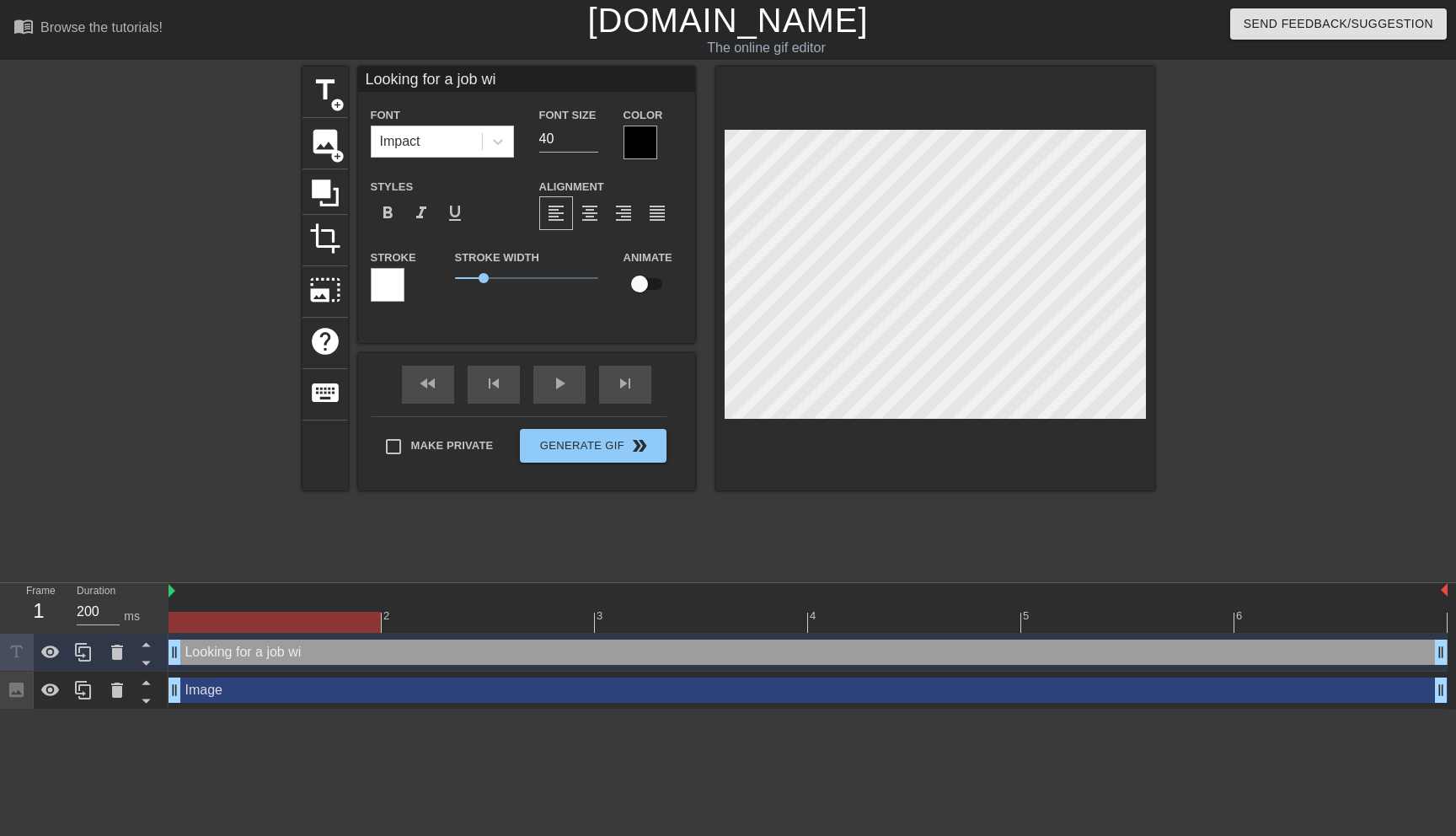
type input "Looking for a job with"
type textarea "Looking for a job with"
type input "Looking for a job with"
type textarea "Looking for a job with"
type input "Looking for a job with A"
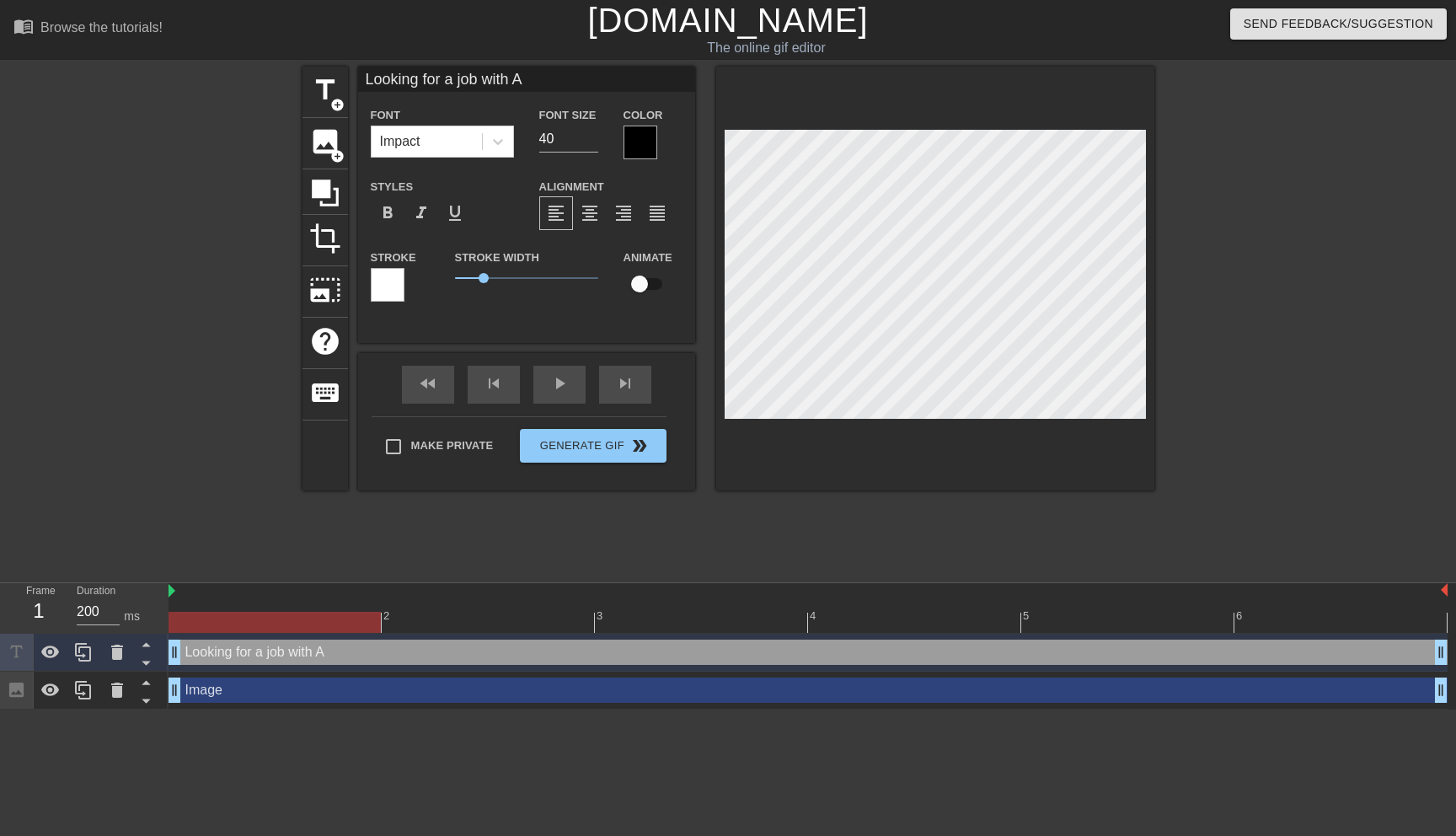
type textarea "Looking for a job with AI"
type input "Looking for a job with AIa"
type textarea "Looking for a job with AIa"
type input "Looking for a job with AI"
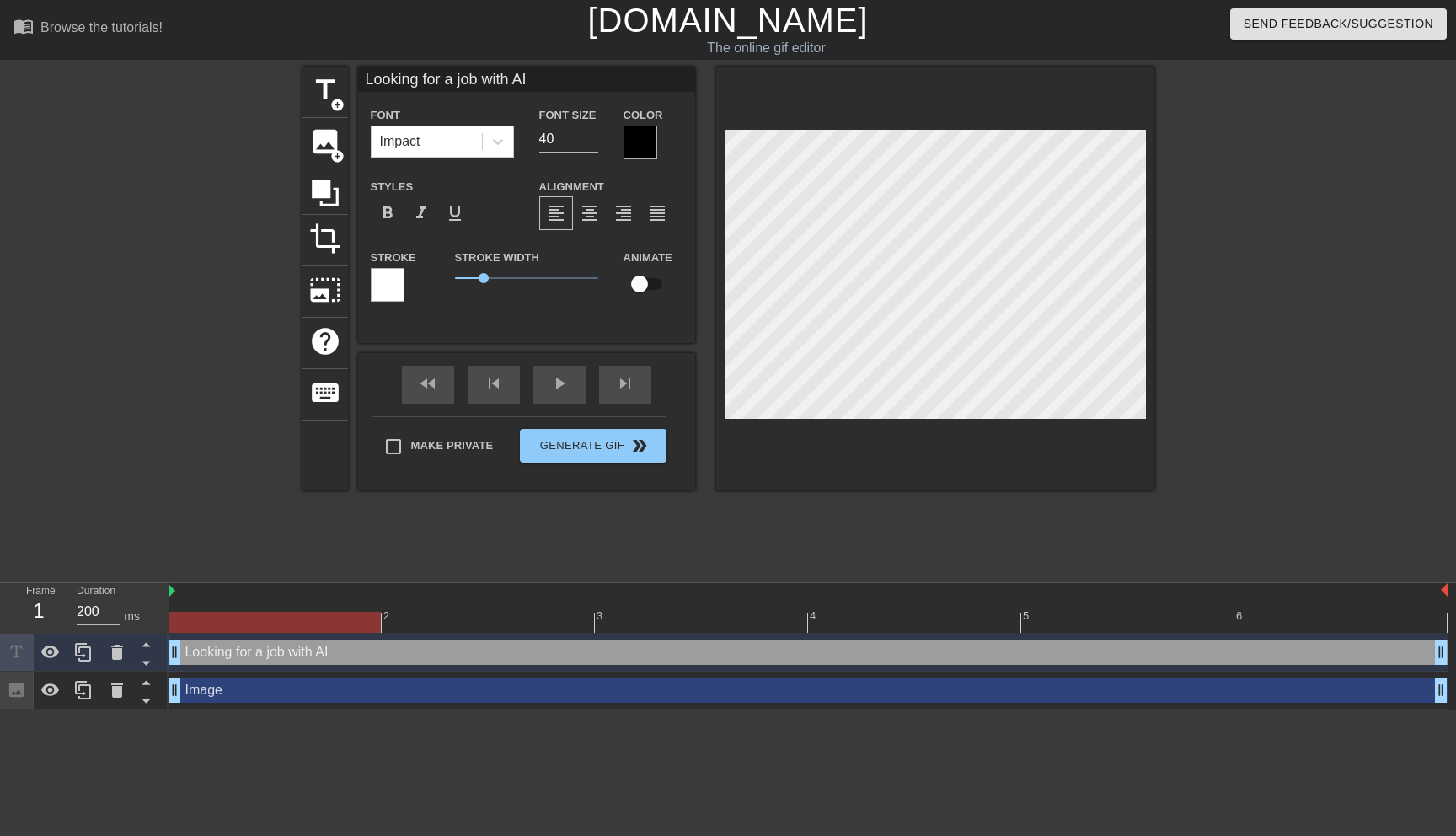
type textarea "Looking for a job with AI"
click at [1173, 330] on div "title add_circle image add_circle crop photo_size_select_large help keyboard Lo…" at bounding box center [728, 319] width 1456 height 506
click at [626, 149] on div at bounding box center [640, 142] width 34 height 34
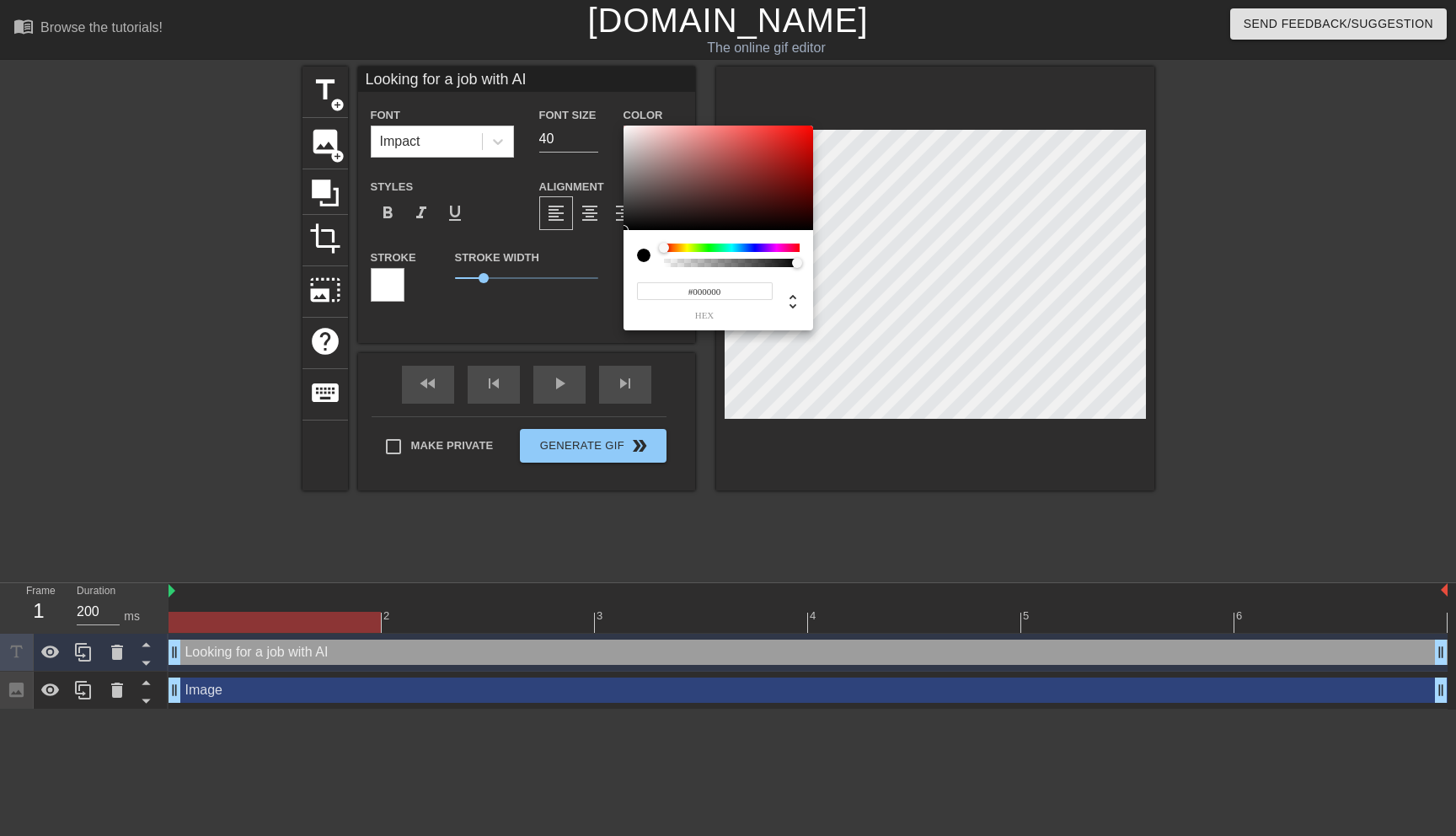
drag, startPoint x: 664, startPoint y: 246, endPoint x: 654, endPoint y: 260, distance: 17.2
click at [654, 260] on div at bounding box center [718, 255] width 163 height 24
type input "0"
type input "1"
drag, startPoint x: 800, startPoint y: 266, endPoint x: 808, endPoint y: 258, distance: 11.3
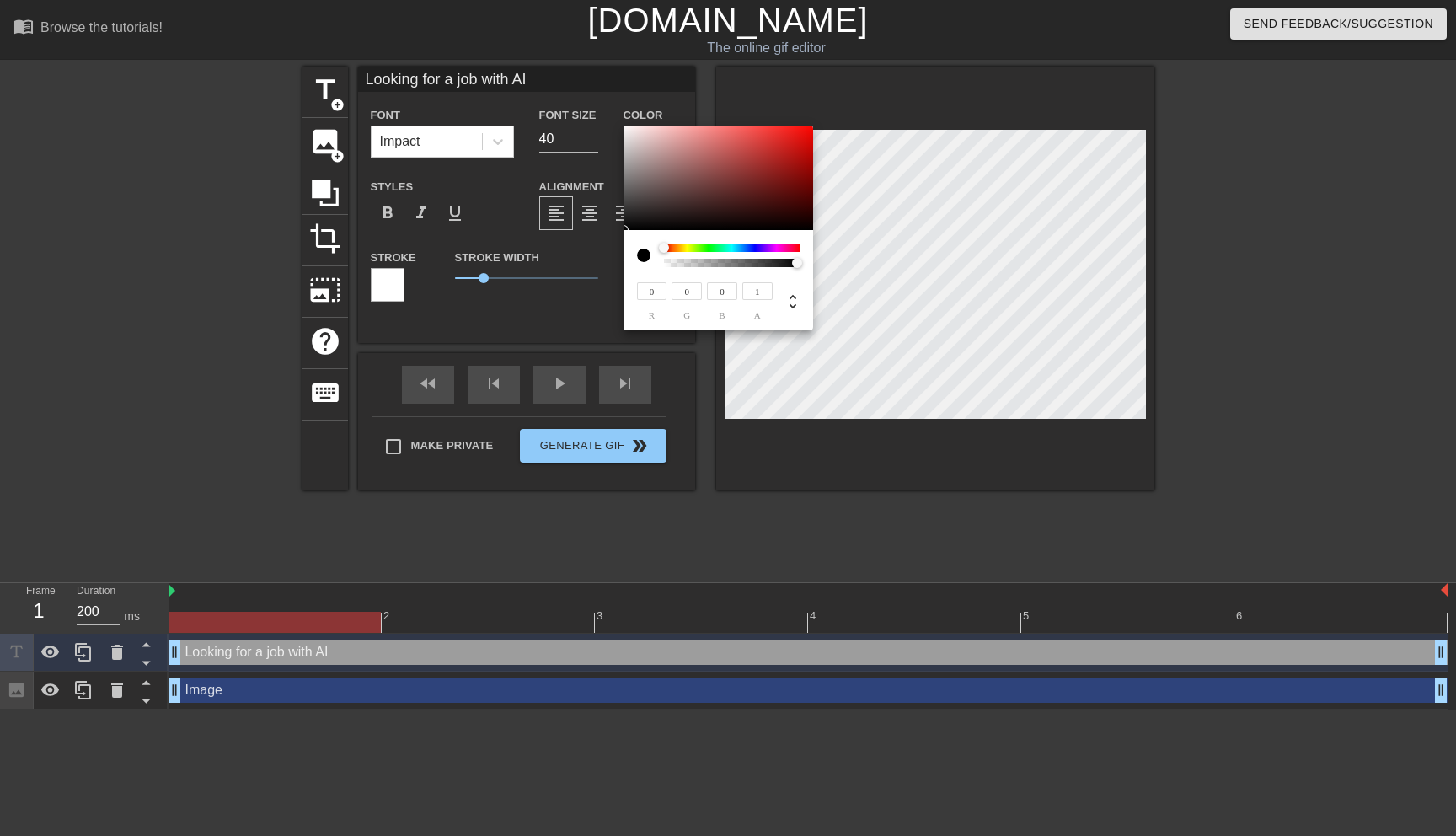
click at [808, 258] on div "0 r 0 g 0 b 1 a" at bounding box center [718, 280] width 189 height 100
type input "158"
type input "141"
click at [644, 165] on div at bounding box center [718, 178] width 189 height 105
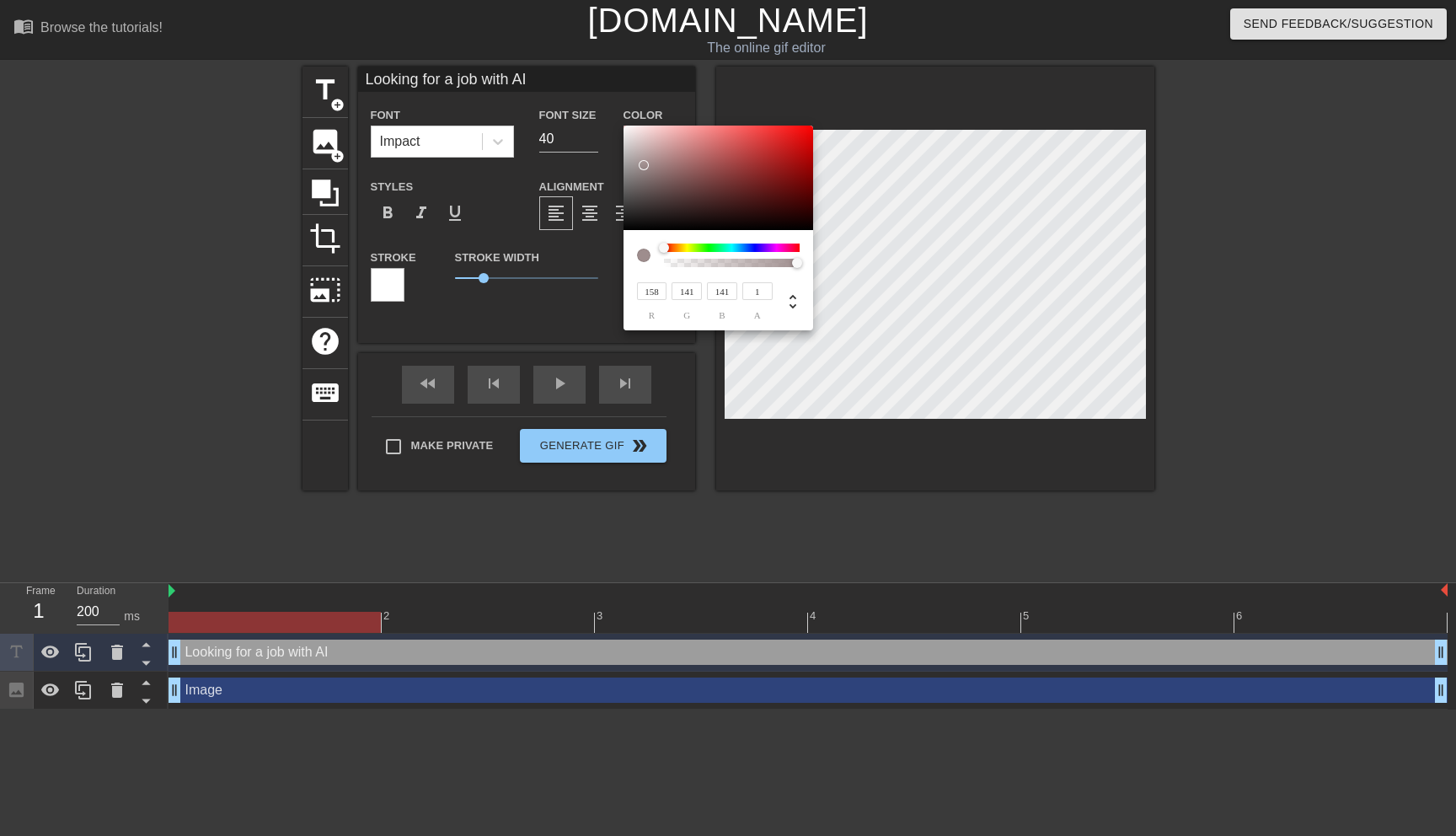
type input "164"
type input "146"
type input "199"
type input "186"
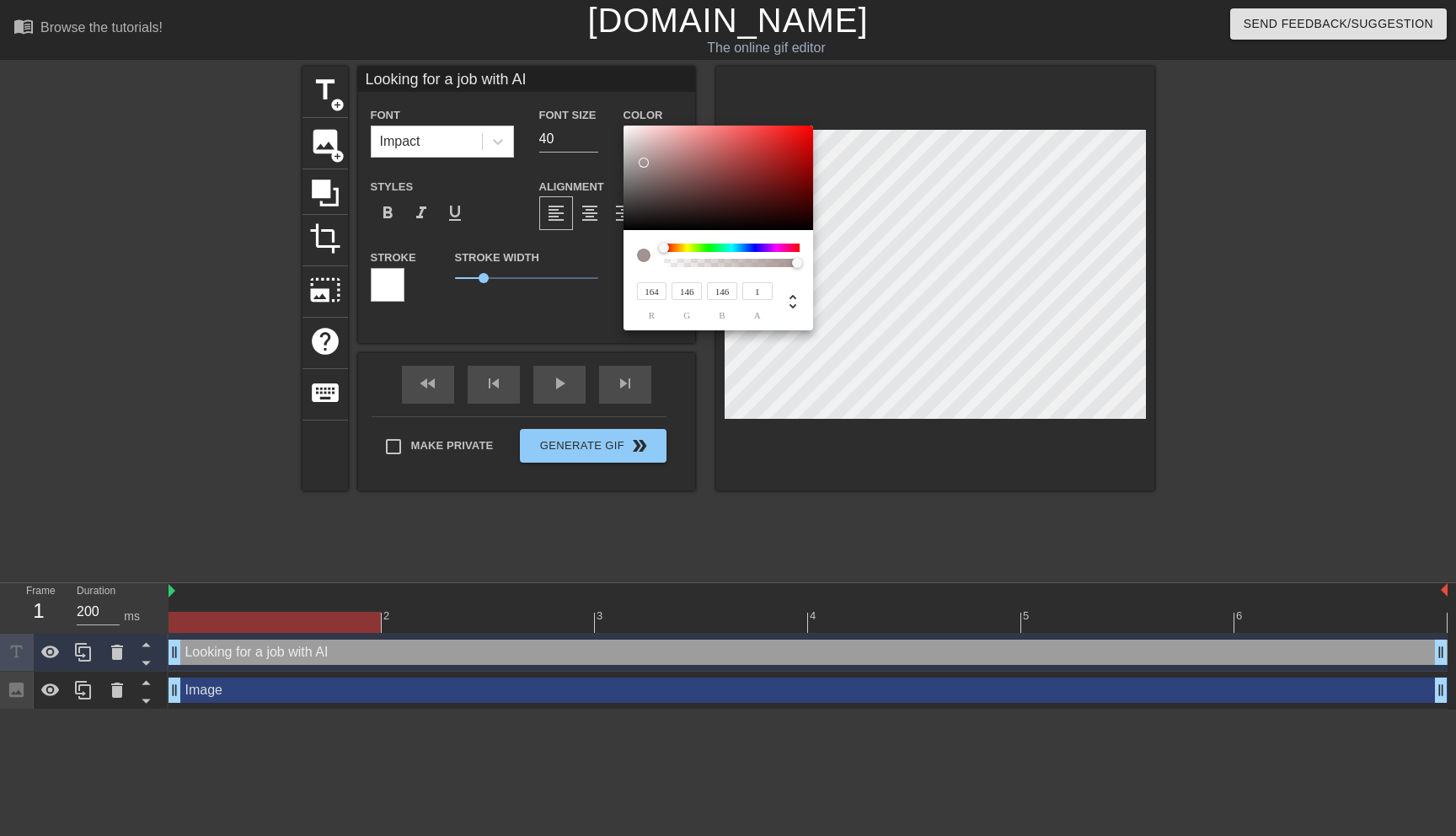
type input "186"
type input "255"
drag, startPoint x: 644, startPoint y: 163, endPoint x: 599, endPoint y: 89, distance: 86.6
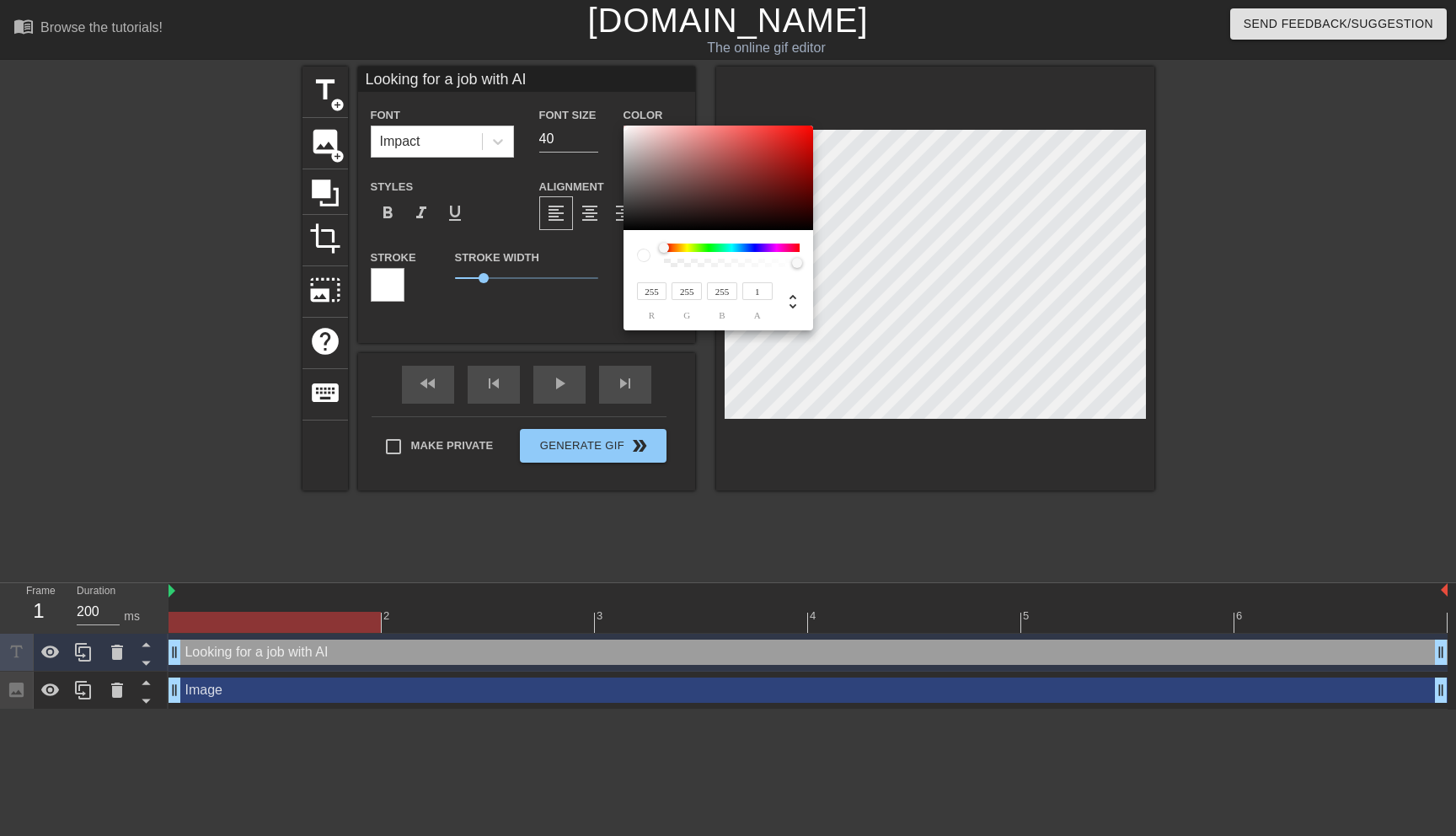
click at [599, 89] on div "255 r 255 g 255 b 1 a" at bounding box center [728, 418] width 1456 height 836
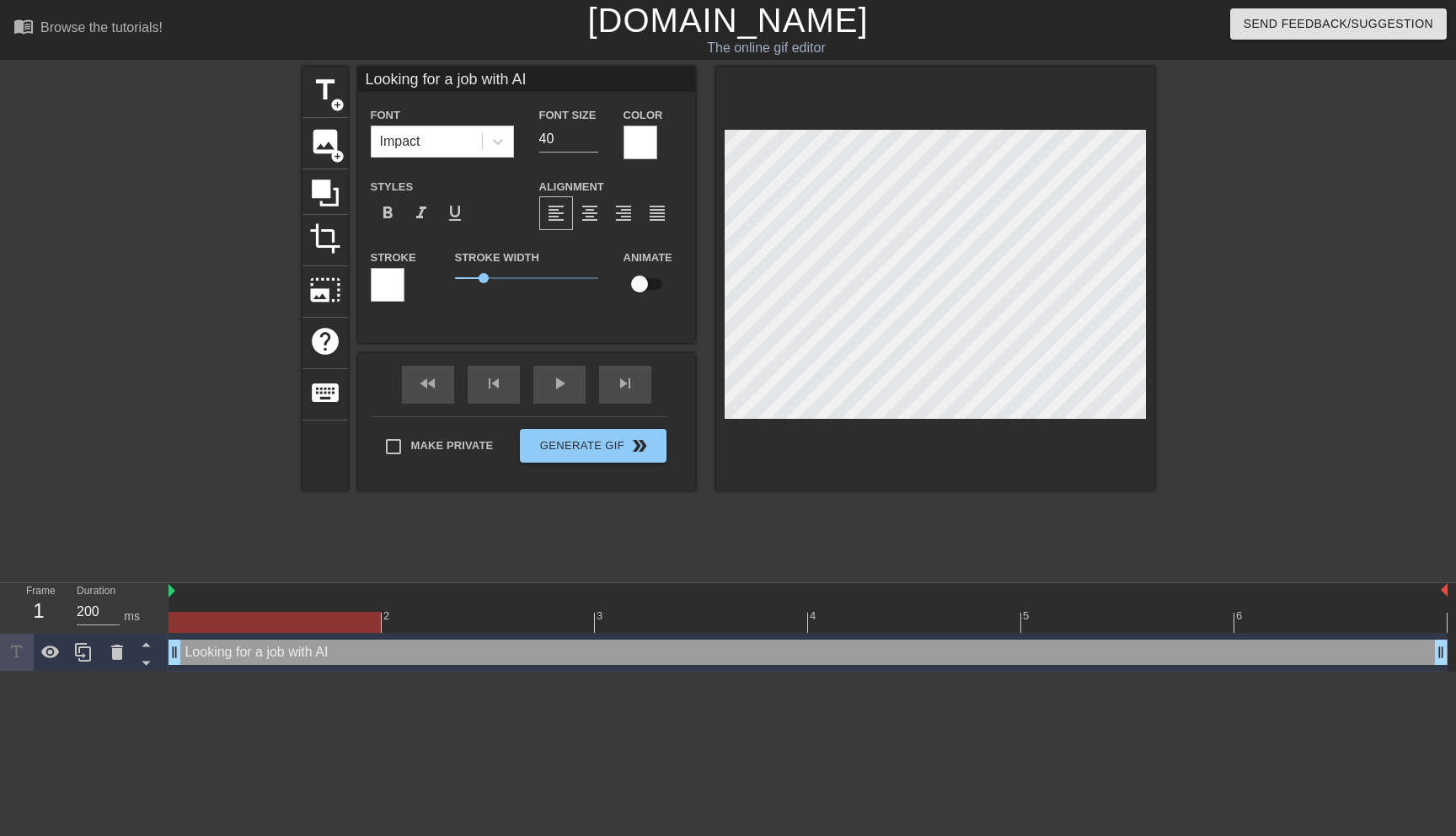
scroll to position [0, 4]
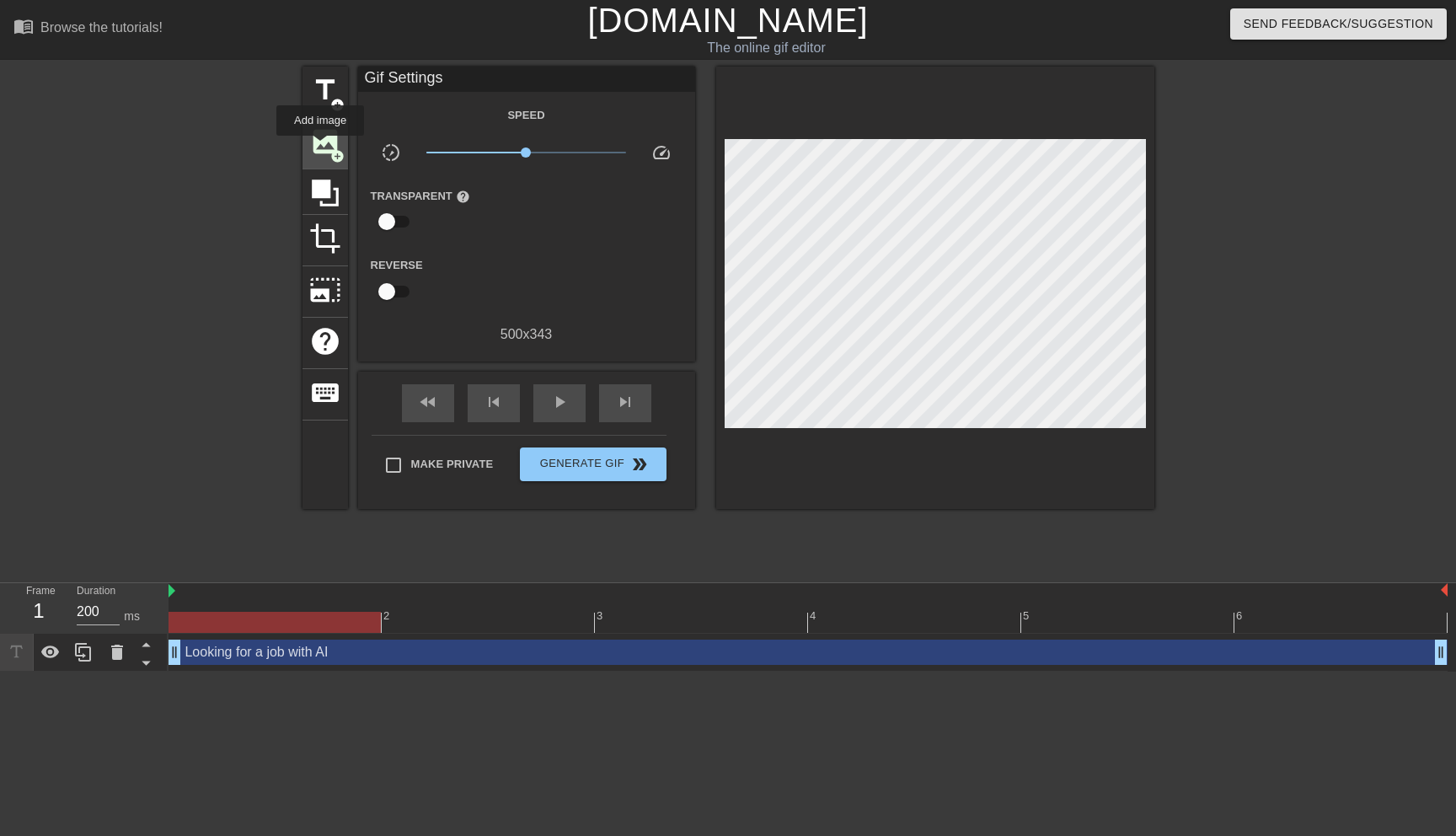
click at [321, 147] on span "image" at bounding box center [325, 141] width 32 height 32
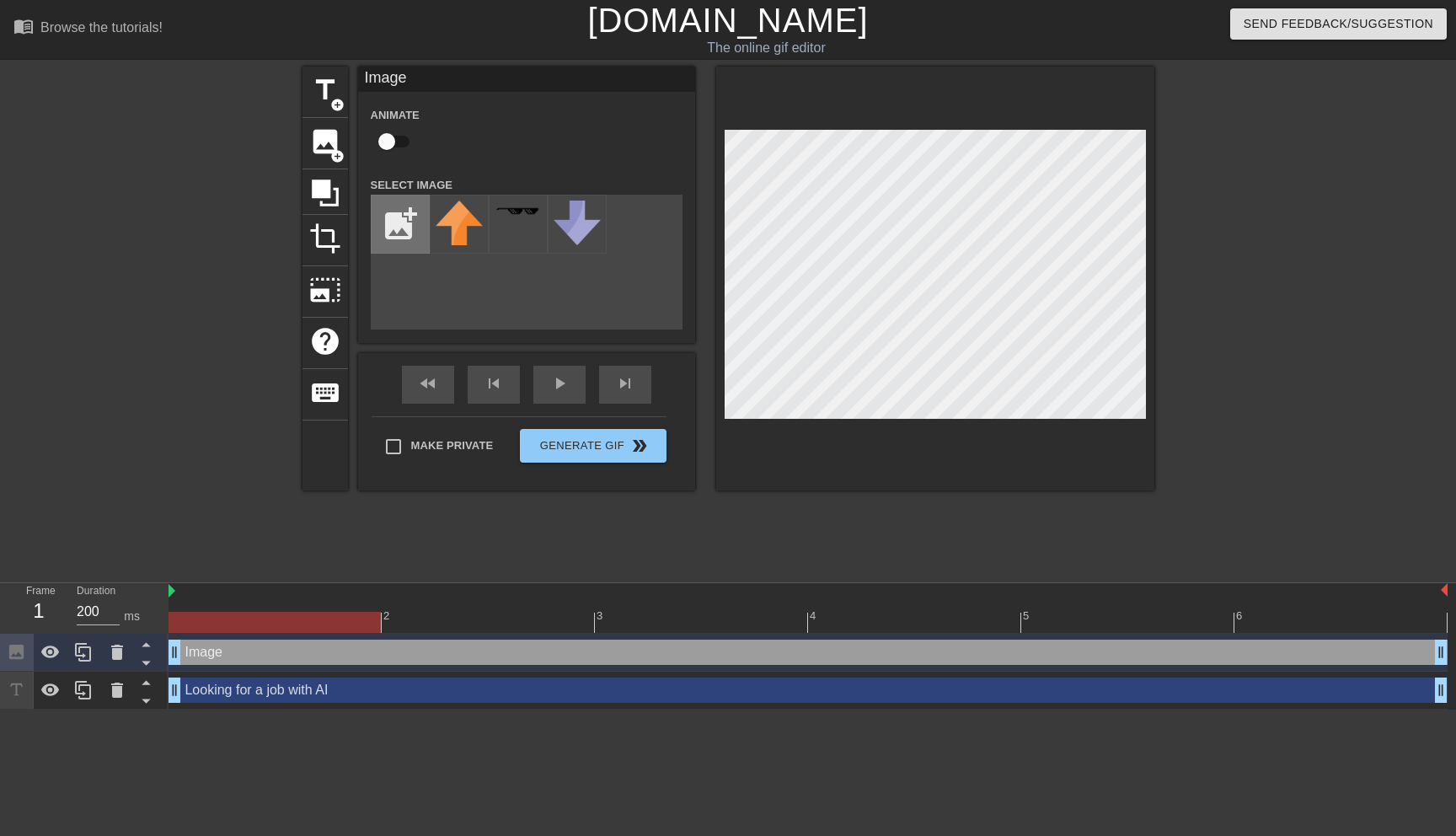
click at [392, 234] on input "file" at bounding box center [400, 224] width 58 height 58
type input "C:\fakepath\JackJill_Transparent.png"
click at [459, 219] on img at bounding box center [458, 224] width 47 height 47
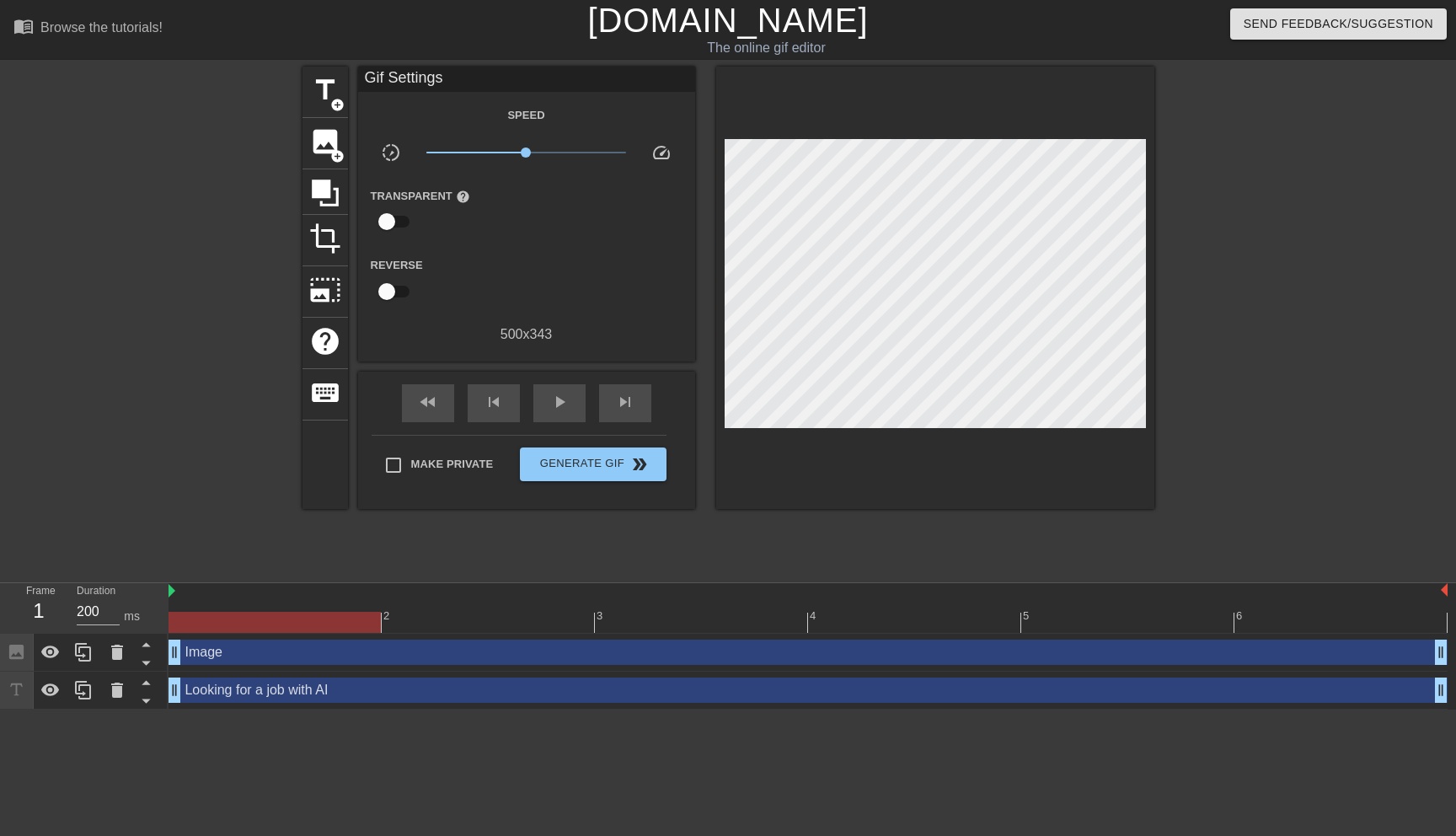
click at [1319, 370] on div at bounding box center [1301, 319] width 253 height 506
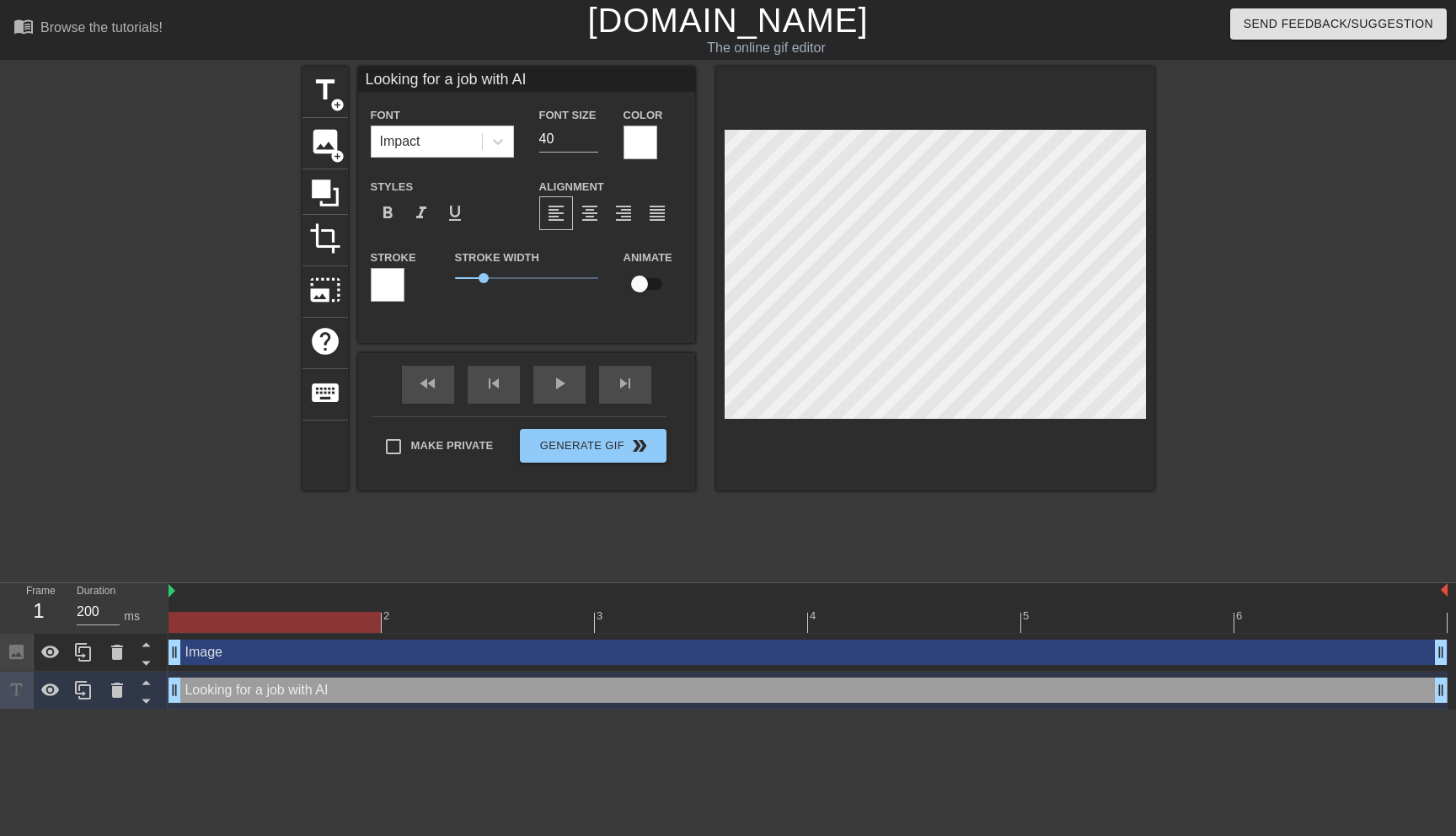
scroll to position [0, 4]
click at [633, 135] on div at bounding box center [640, 142] width 34 height 34
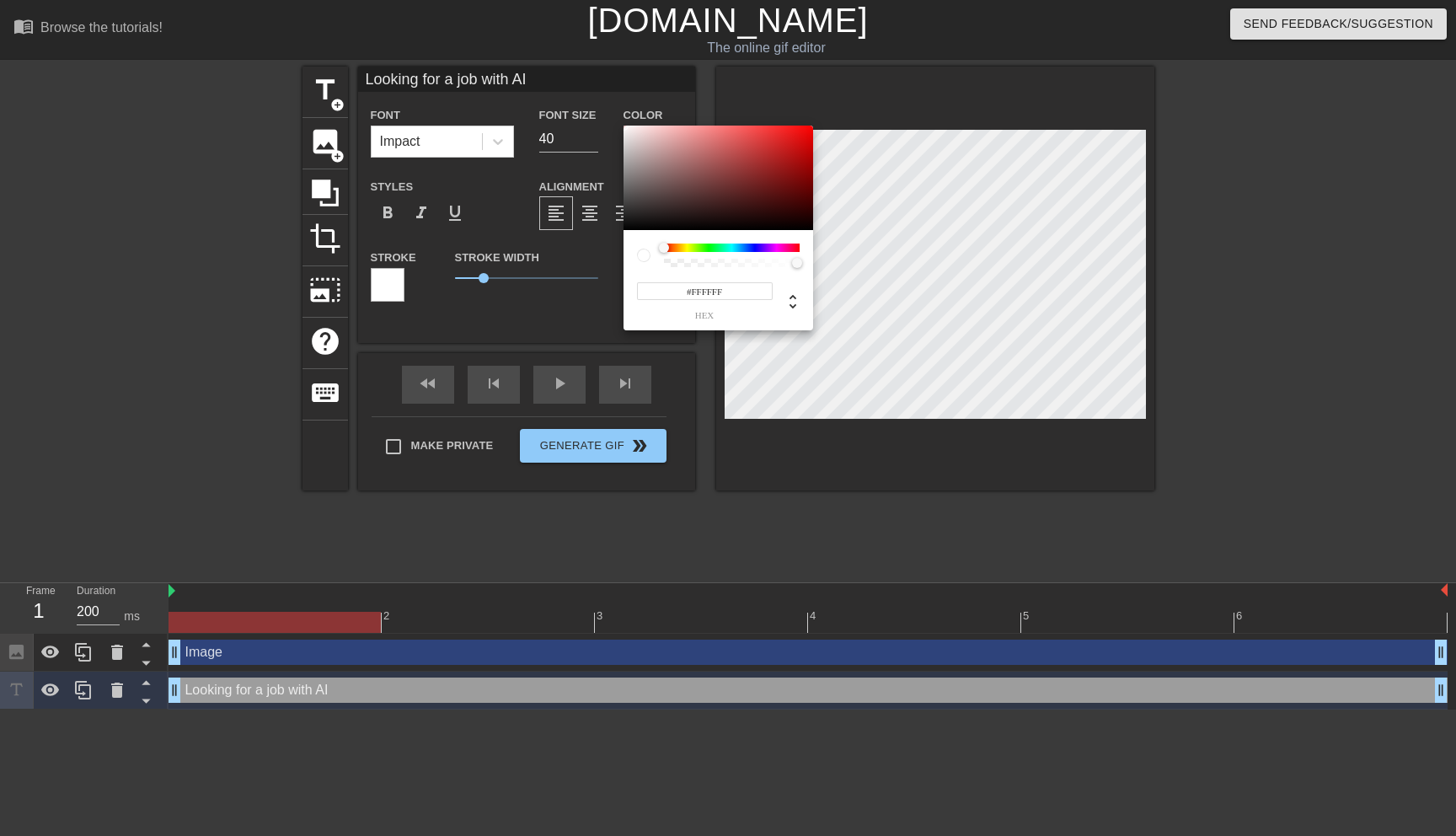
type input "255"
type input "1"
drag, startPoint x: 796, startPoint y: 266, endPoint x: 830, endPoint y: 259, distance: 34.7
click at [830, 259] on div "255 r 255 g 255 b 1 a" at bounding box center [728, 418] width 1456 height 836
type input "226"
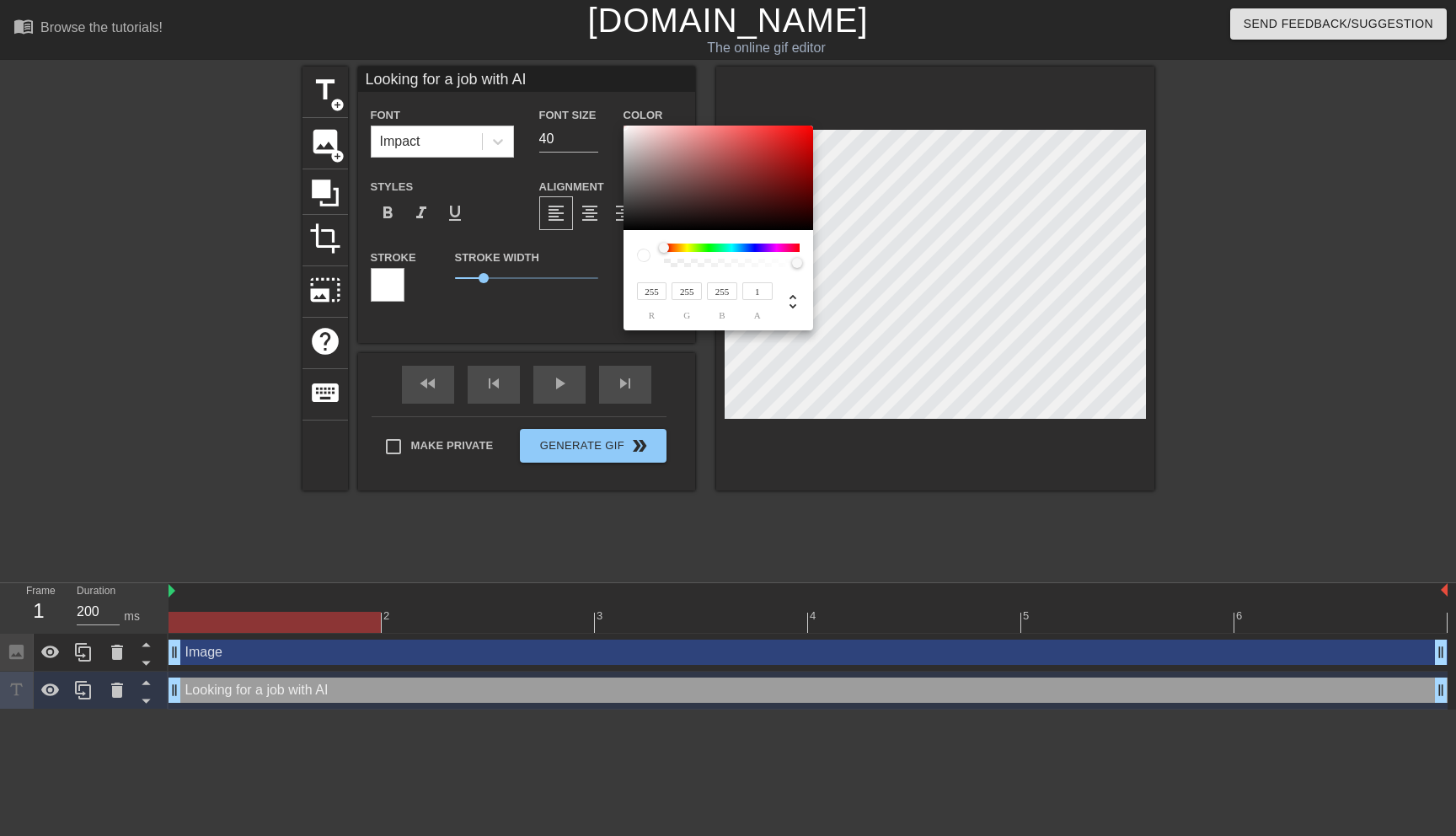
type input "201"
click at [645, 138] on div at bounding box center [718, 178] width 189 height 105
type input "230"
type input "205"
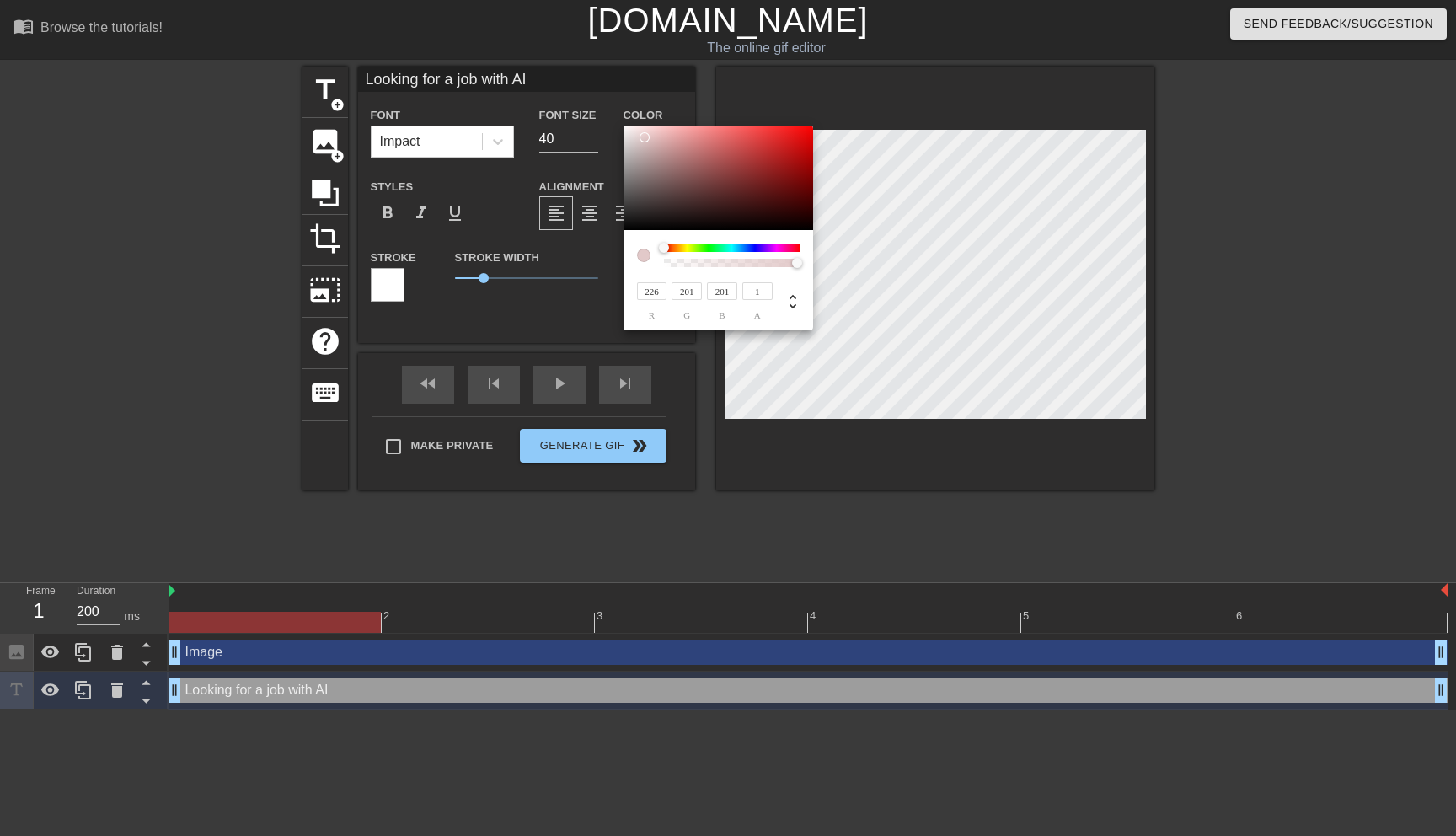
type input "205"
type input "206"
type input "241"
type input "226"
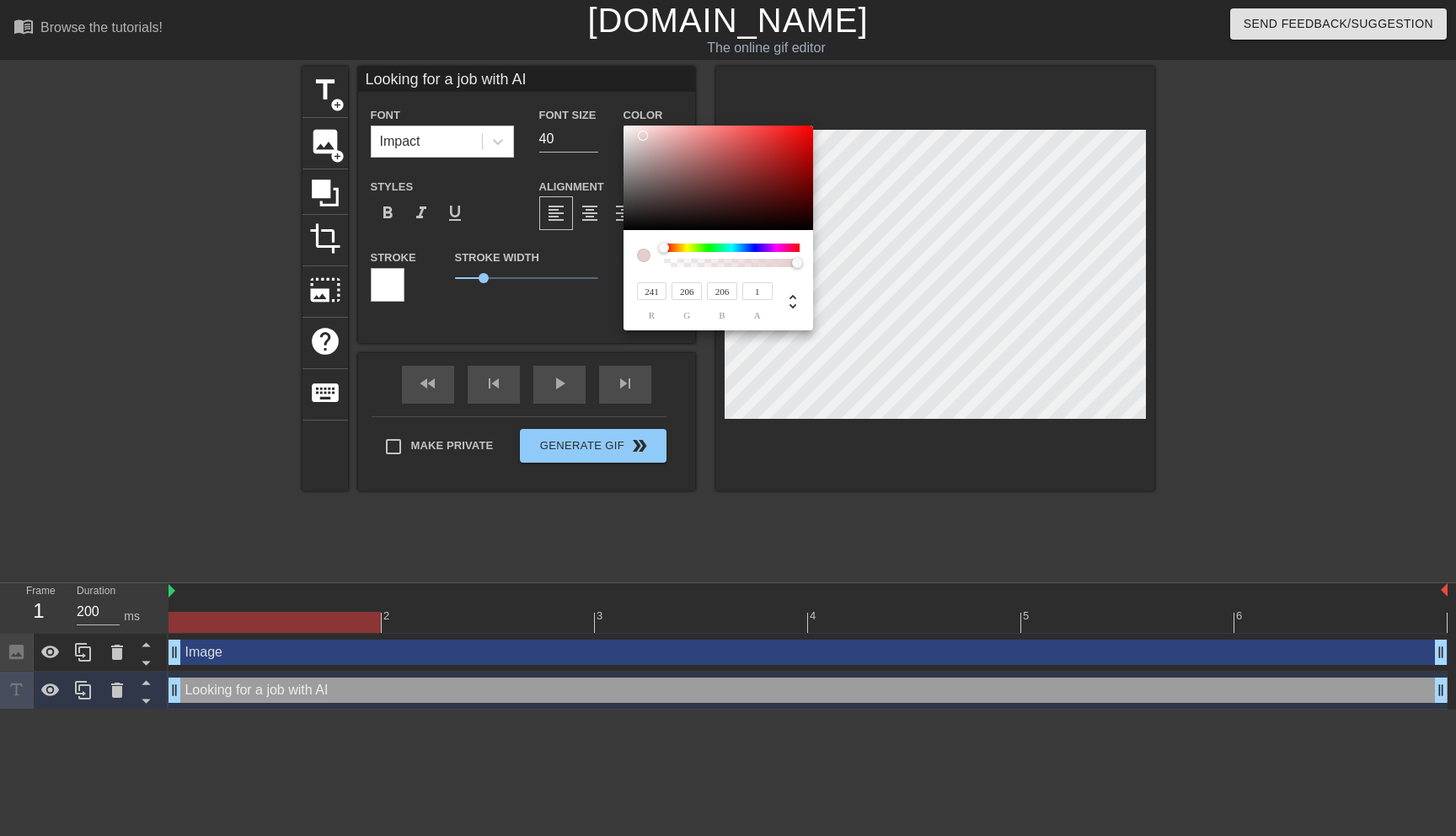
type input "226"
type input "255"
drag, startPoint x: 644, startPoint y: 136, endPoint x: 570, endPoint y: 107, distance: 79.5
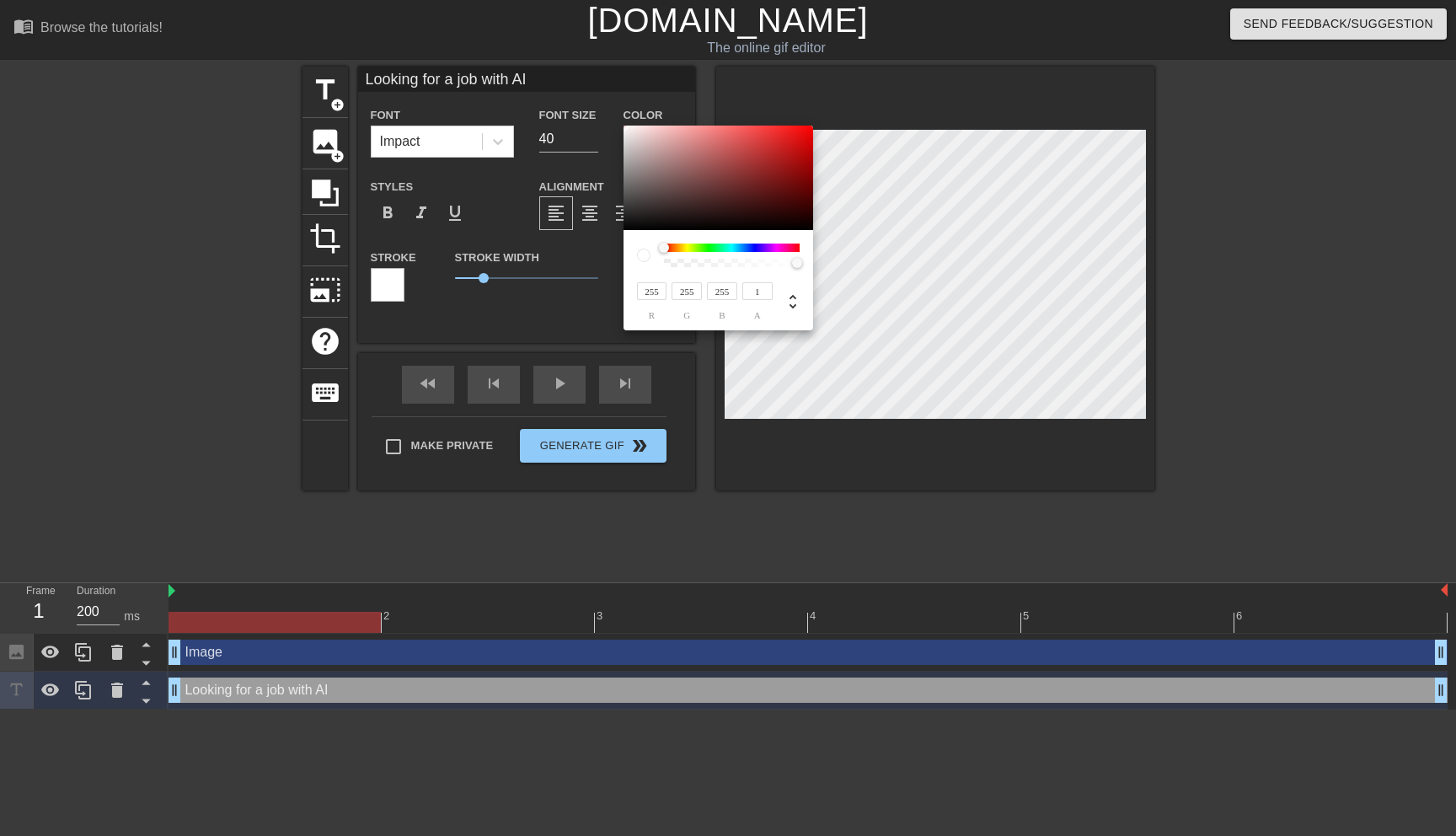
click at [569, 107] on div "255 r 255 g 255 b 1 a" at bounding box center [728, 418] width 1456 height 836
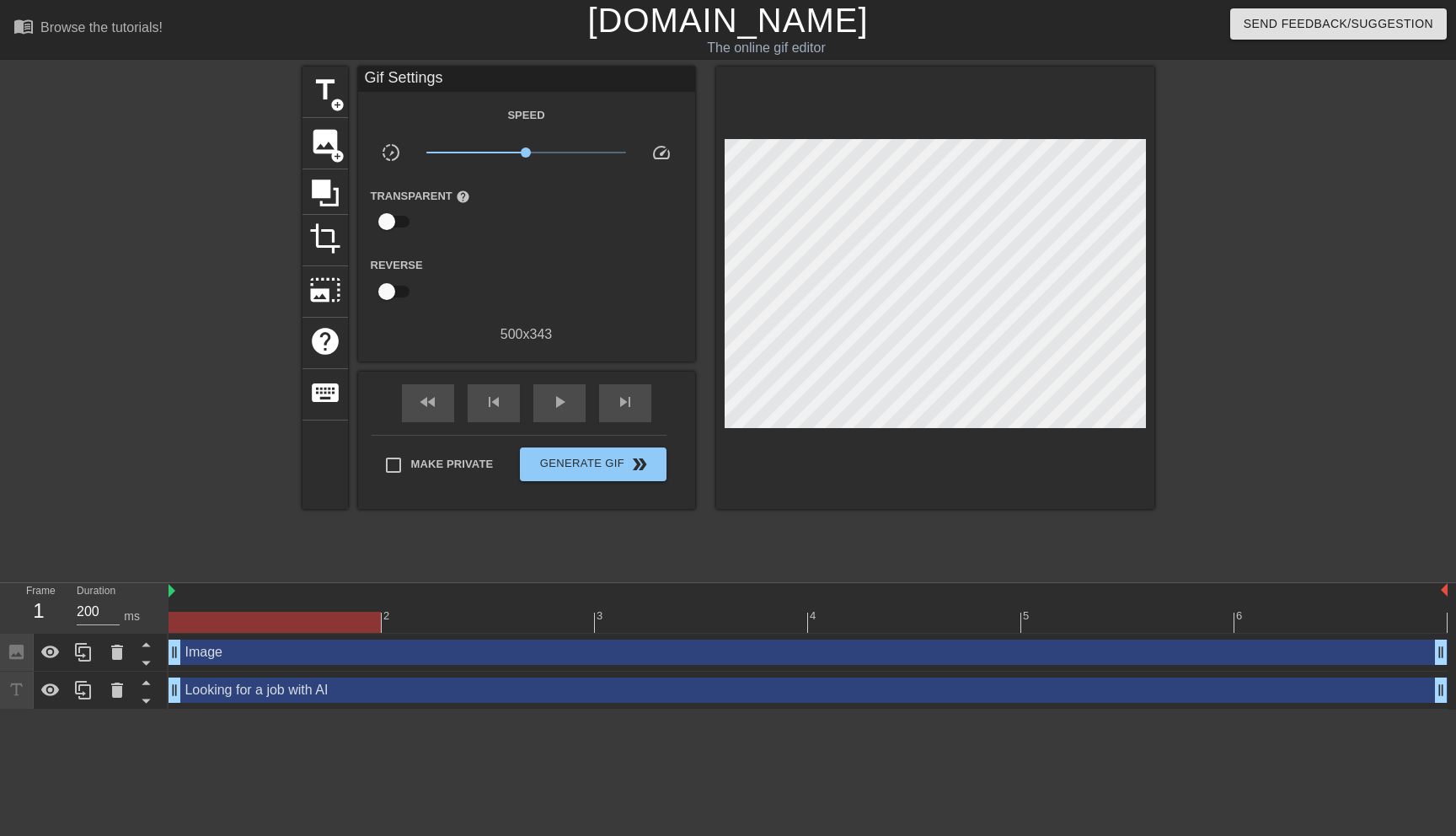
click at [296, 623] on div at bounding box center [274, 623] width 212 height 21
click at [289, 622] on div at bounding box center [274, 623] width 212 height 21
drag, startPoint x: 379, startPoint y: 622, endPoint x: 353, endPoint y: 617, distance: 26.5
click at [353, 617] on div at bounding box center [274, 623] width 212 height 21
click at [191, 280] on div at bounding box center [155, 319] width 253 height 506
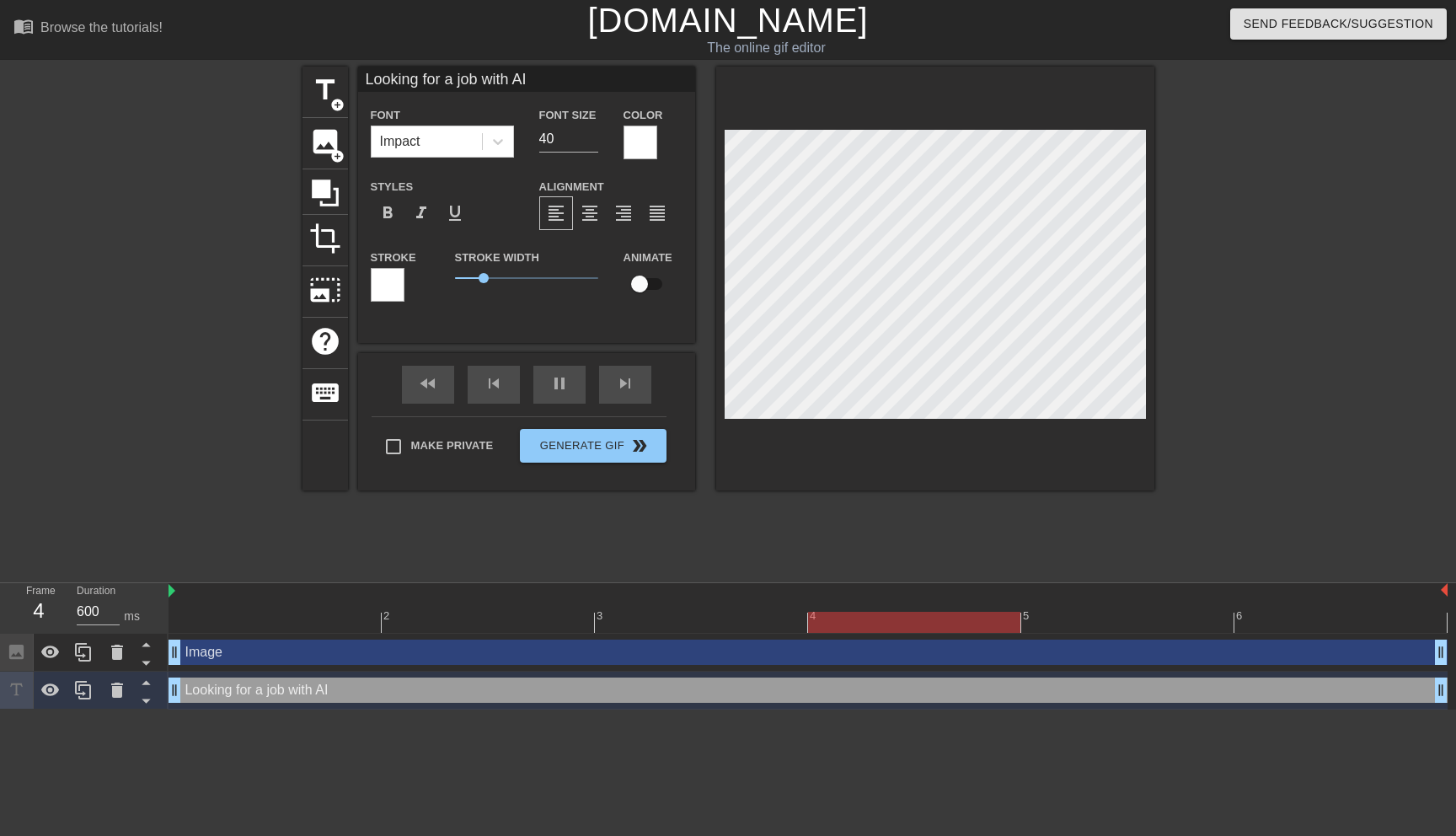
scroll to position [0, 3]
type input "600"
type input "A"
type textarea "A"
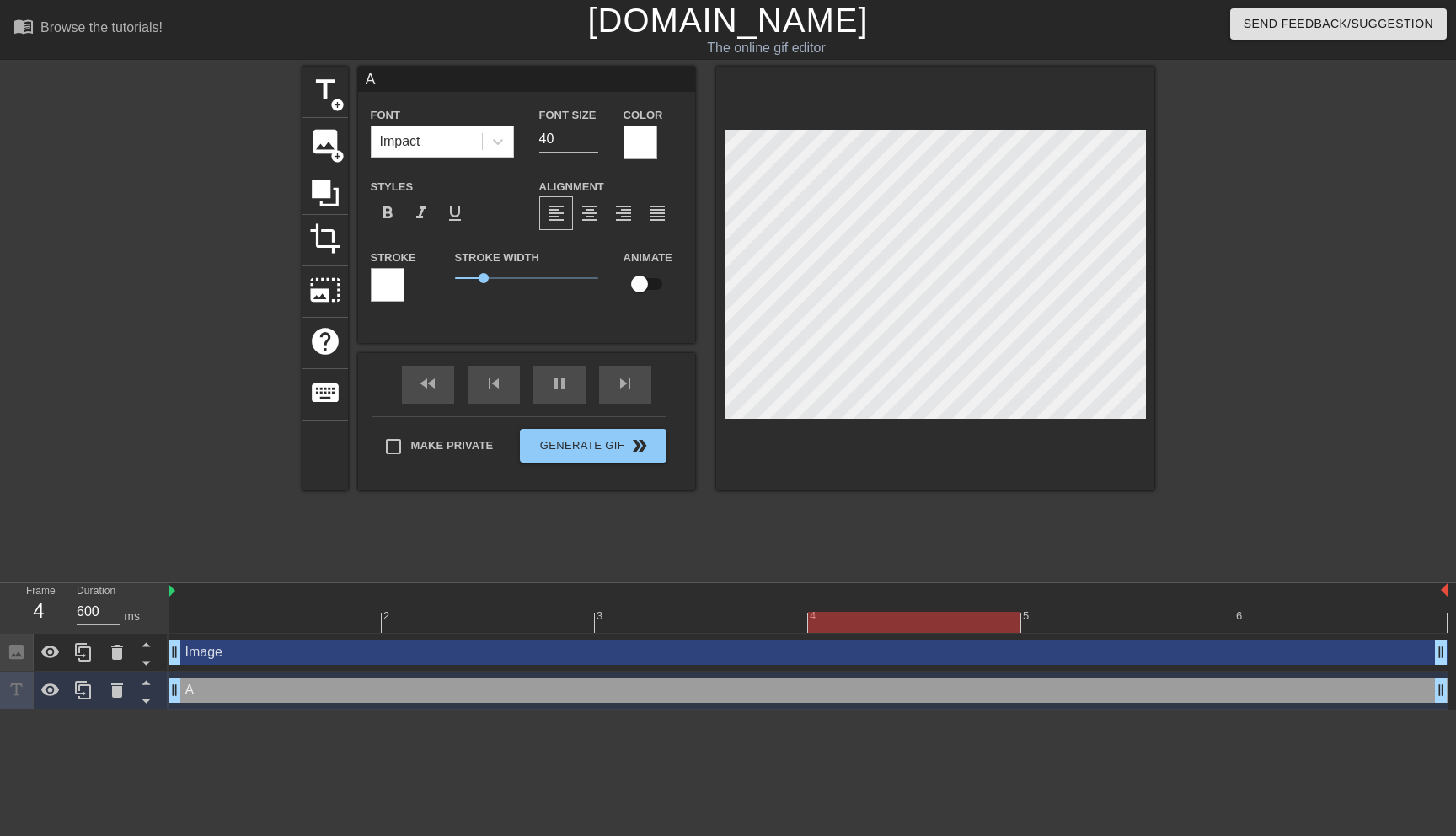
type input "AI"
type textarea "AI"
type input "200"
type input "AI"
type textarea "AI"
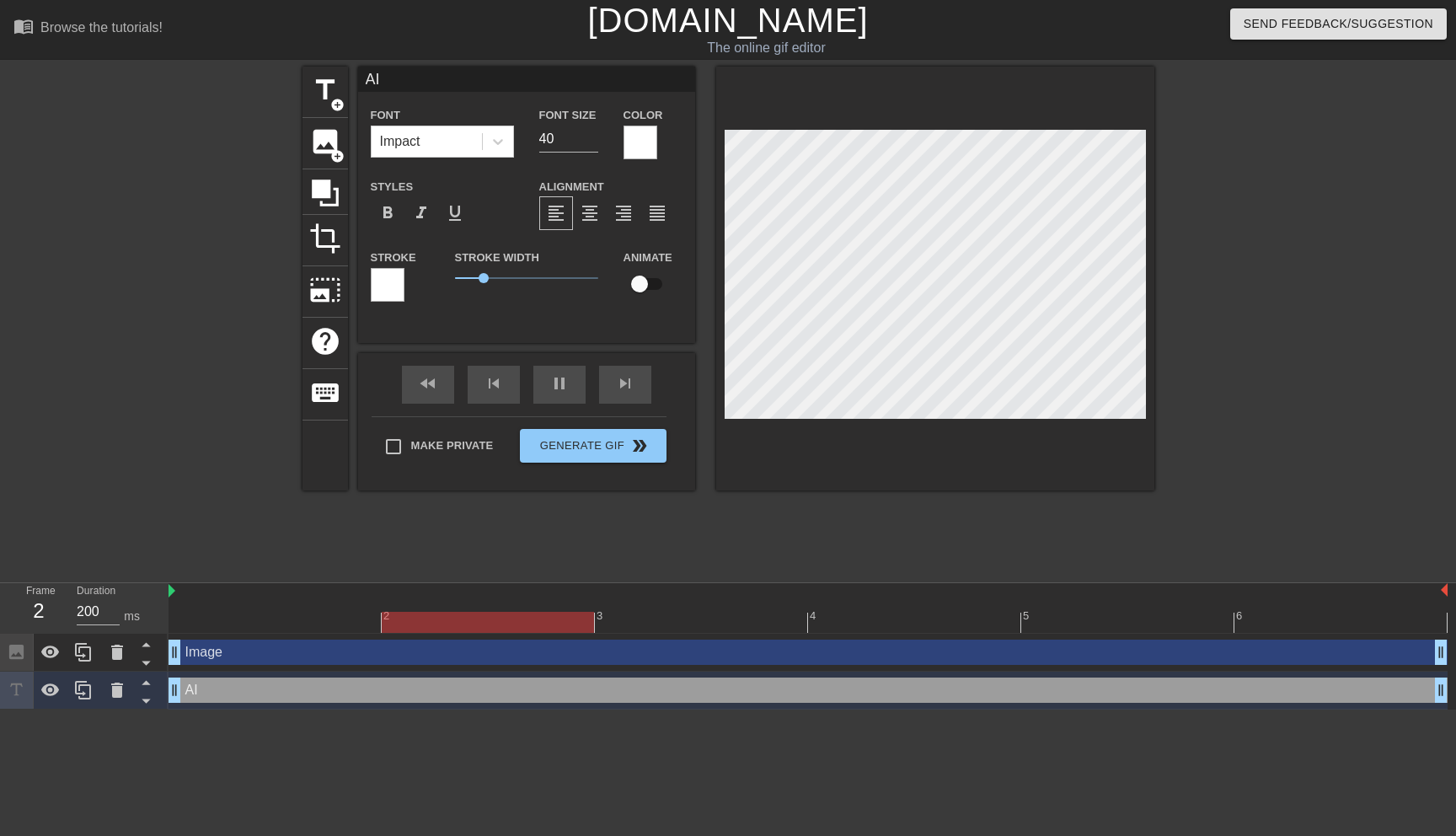
type input "AI d"
type textarea "AI d"
type input "600"
type input "AI"
type textarea "AI"
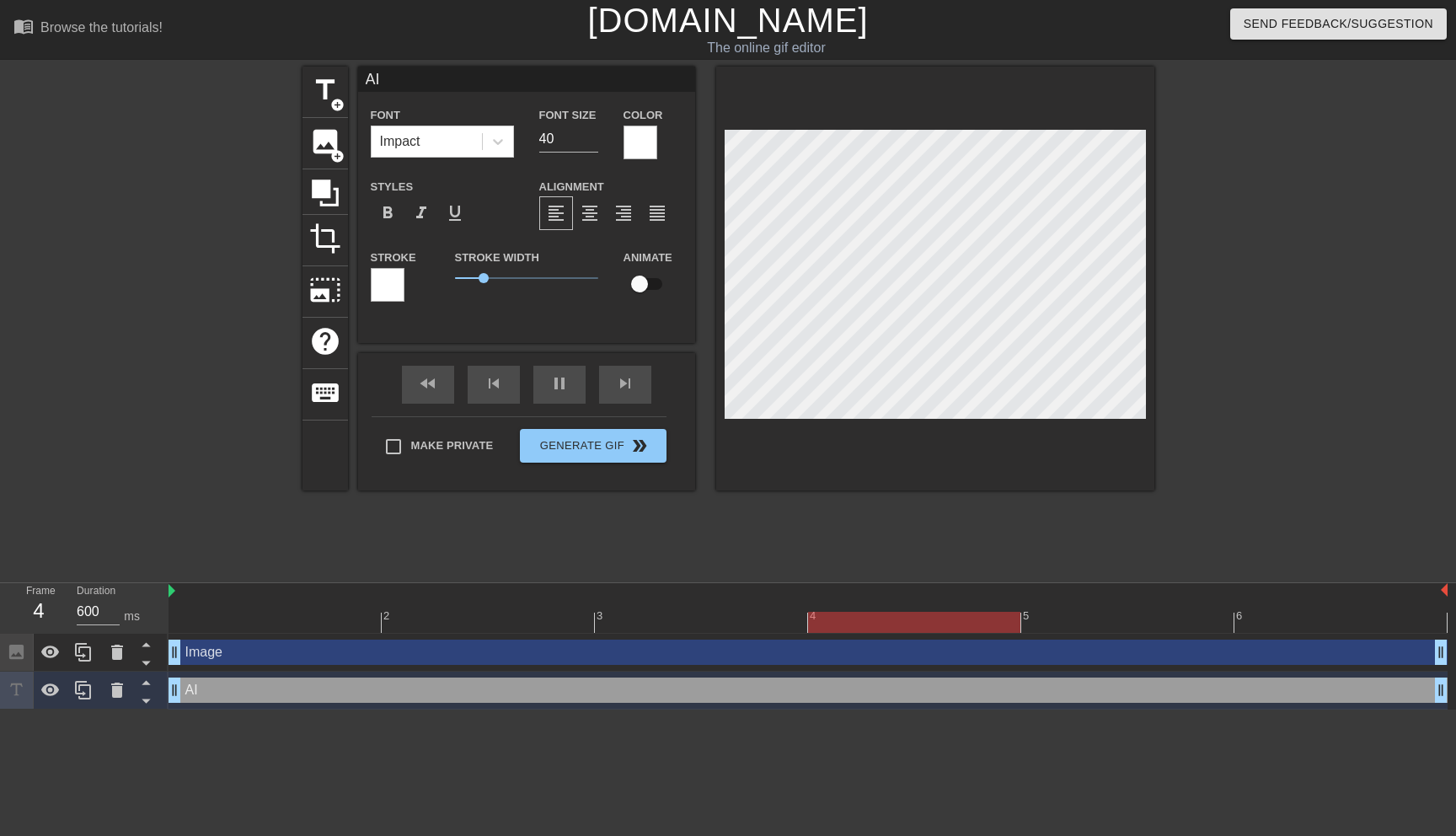
type input "AI f"
type textarea "AI f"
type input "AI fi"
type textarea "AI fi"
type input "200"
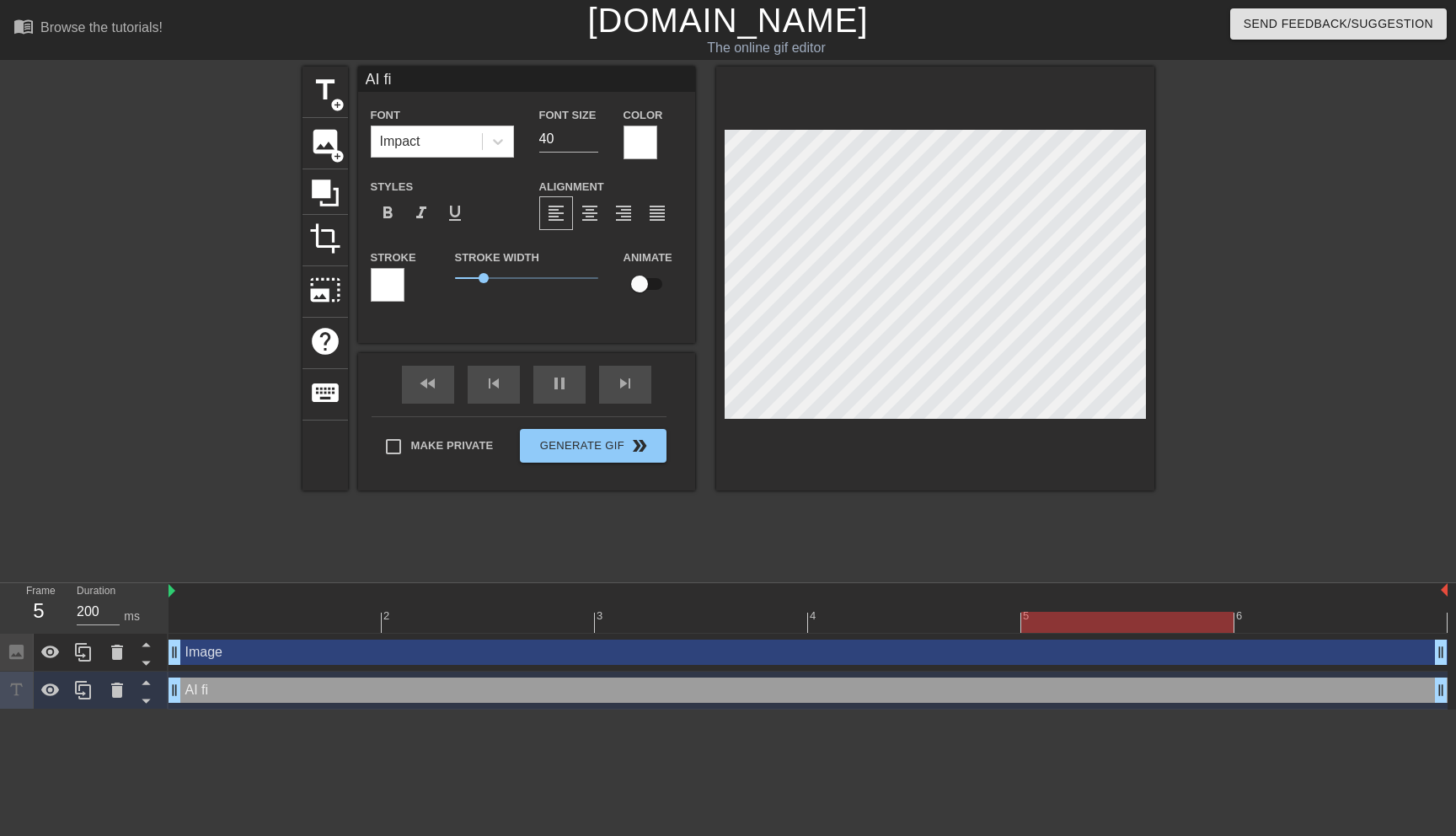
type input "AI fin"
type textarea "AI fin"
type input "AI find"
type textarea "AI find"
type input "AI findi"
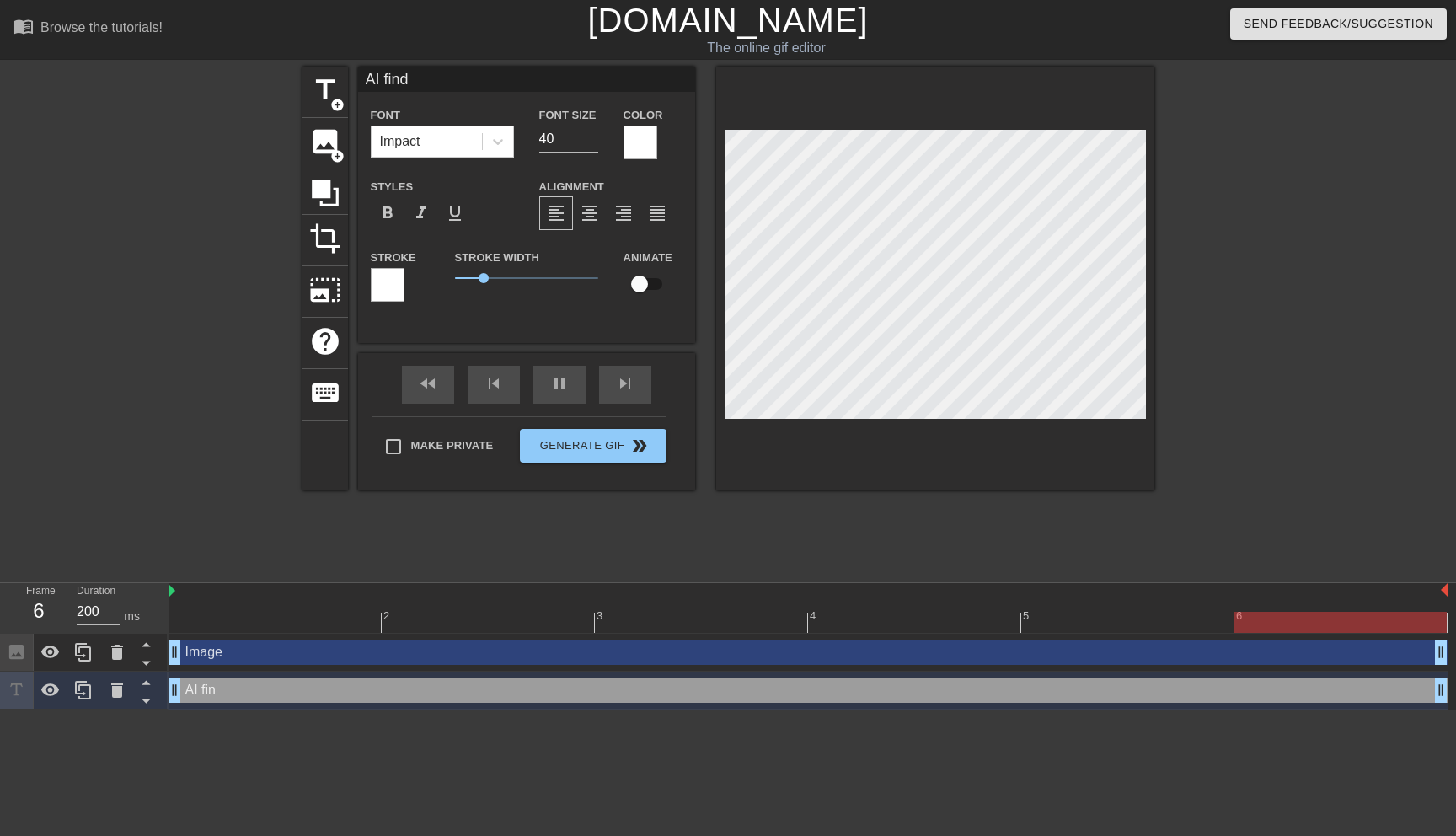
type textarea "AI findi"
type input "AI findin"
type textarea "AI findin"
type input "AI finding"
type textarea "AI finding"
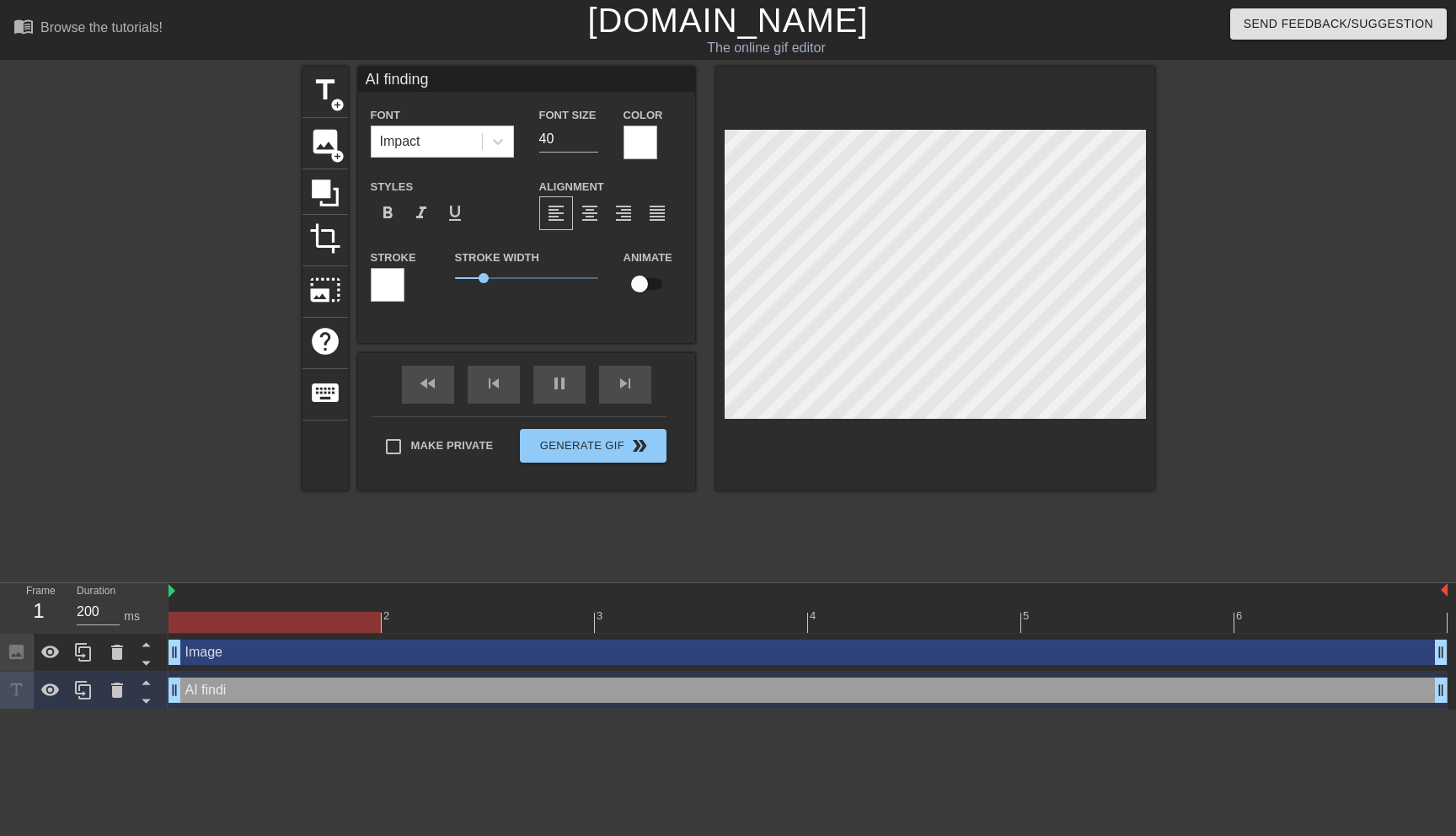
type input "AI finding"
type textarea "AI finding"
type input "AI finding a"
type textarea "AI finding a"
type input "AI finding a"
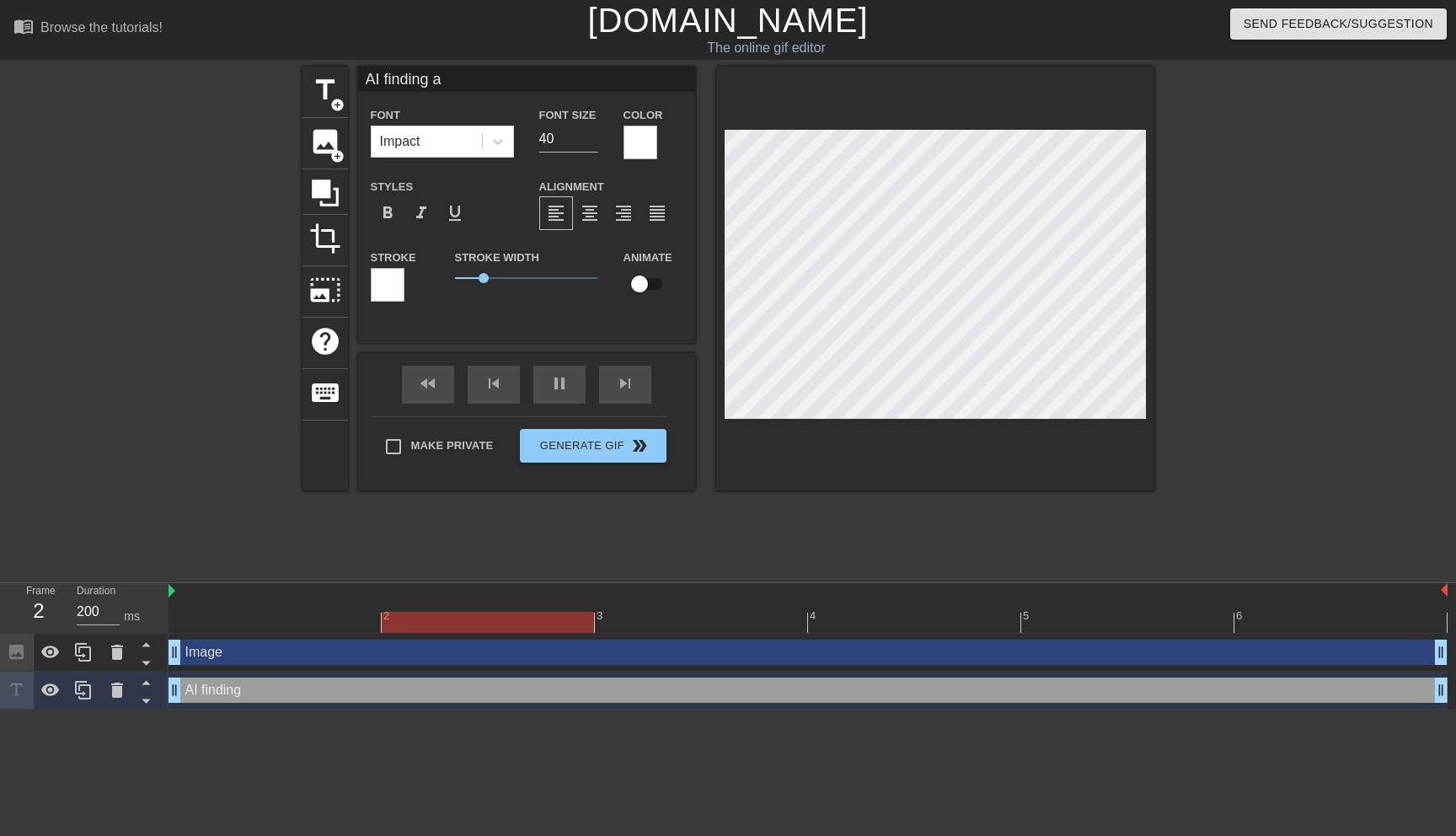
type textarea "AI finding a"
type input "600"
type input "AI finding a j"
type textarea "AI finding a j"
type input "AI finding a jo"
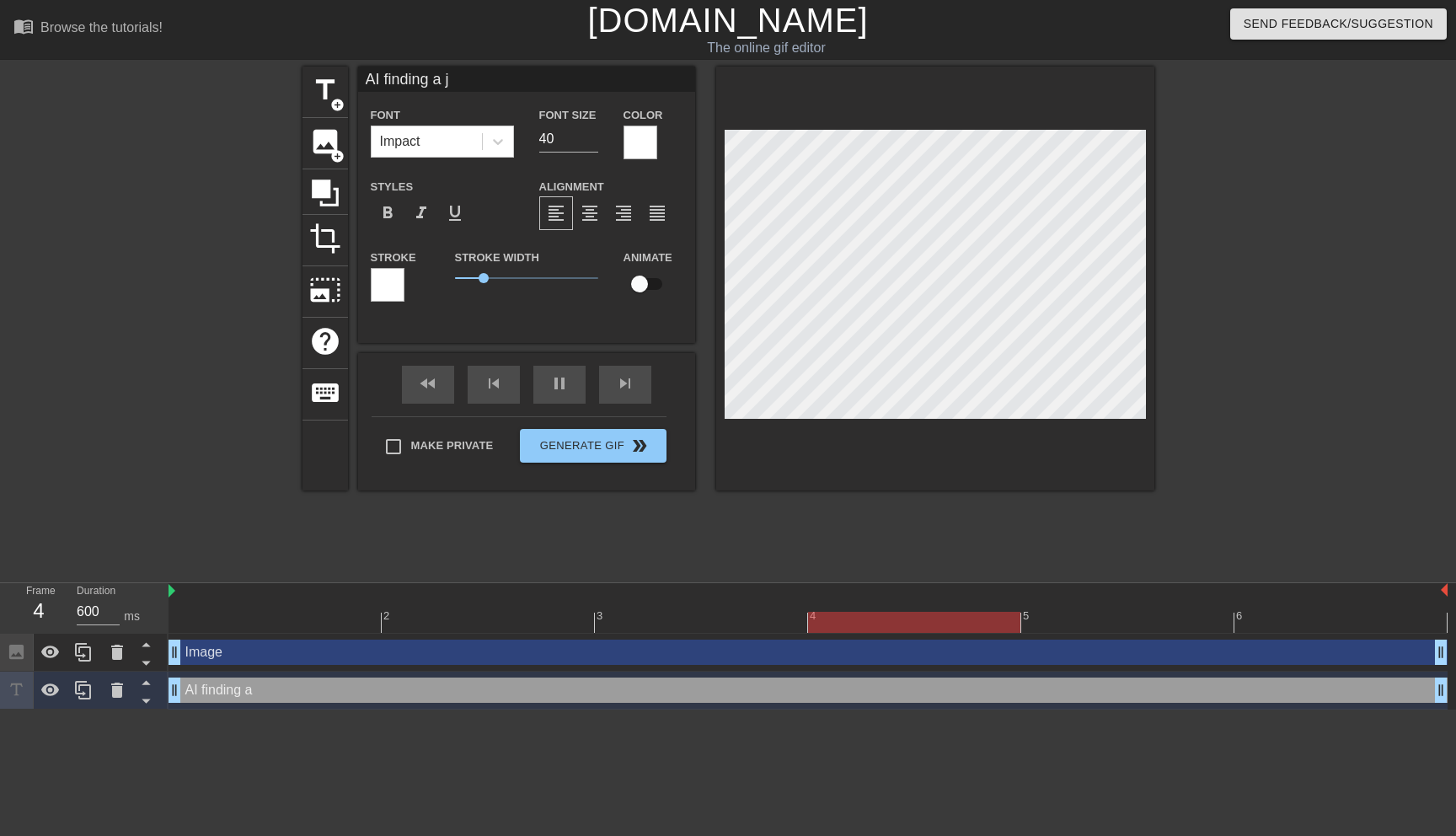
type textarea "AI finding a jo"
type input "AI finding a job"
type textarea "AI finding a job"
type input "AI finding a job"
type textarea "AI finding a job"
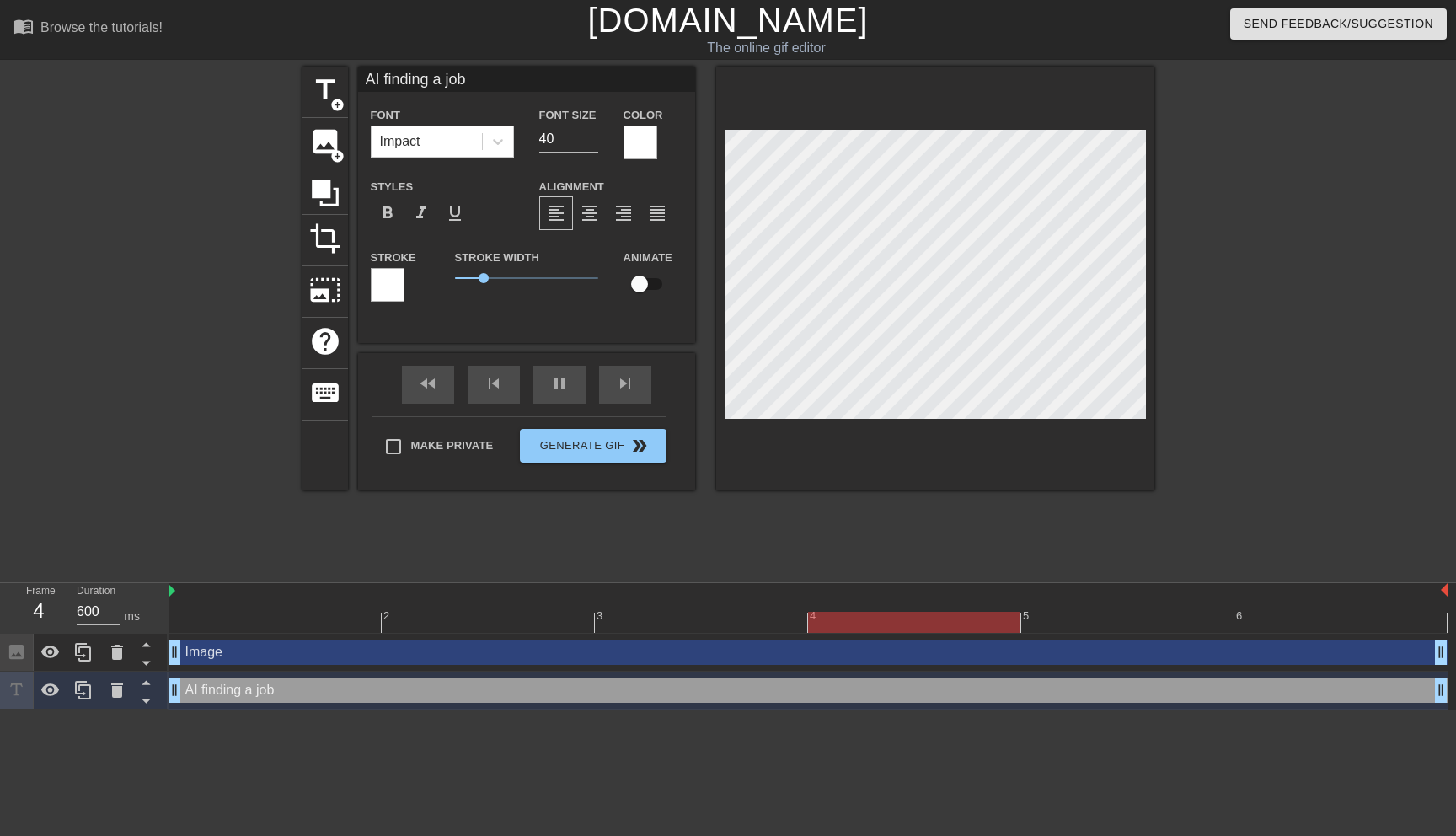
type input "200"
type input "AI finding a job f"
type textarea "AI finding a job f"
type input "AI finding a job fo"
type textarea "AI finding a job fo"
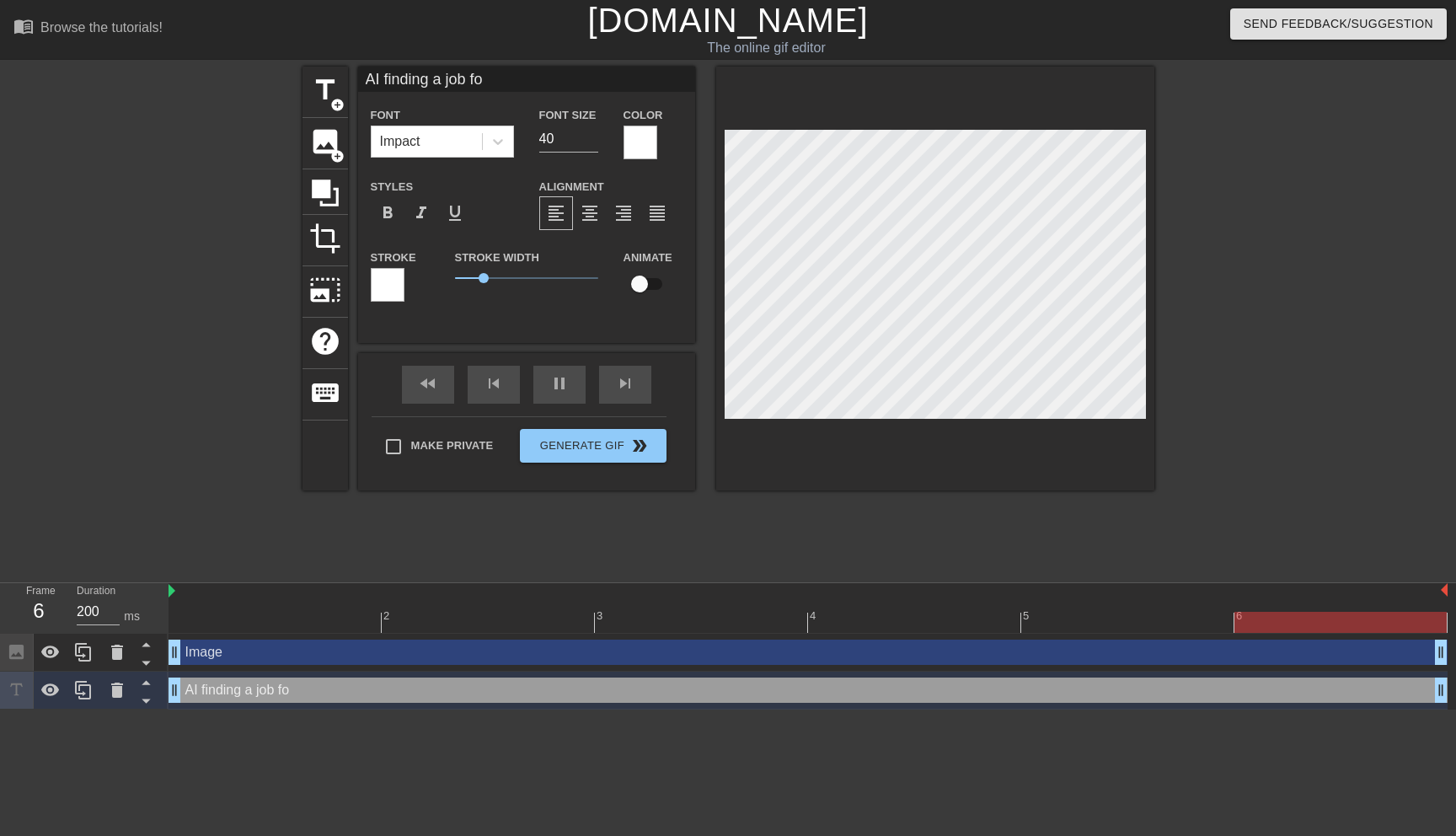
type input "AI finding a job for"
type textarea "AI finding a job for"
type input "AI finding a job for"
type textarea "AI finding a job for"
type input "AI finding a job for m"
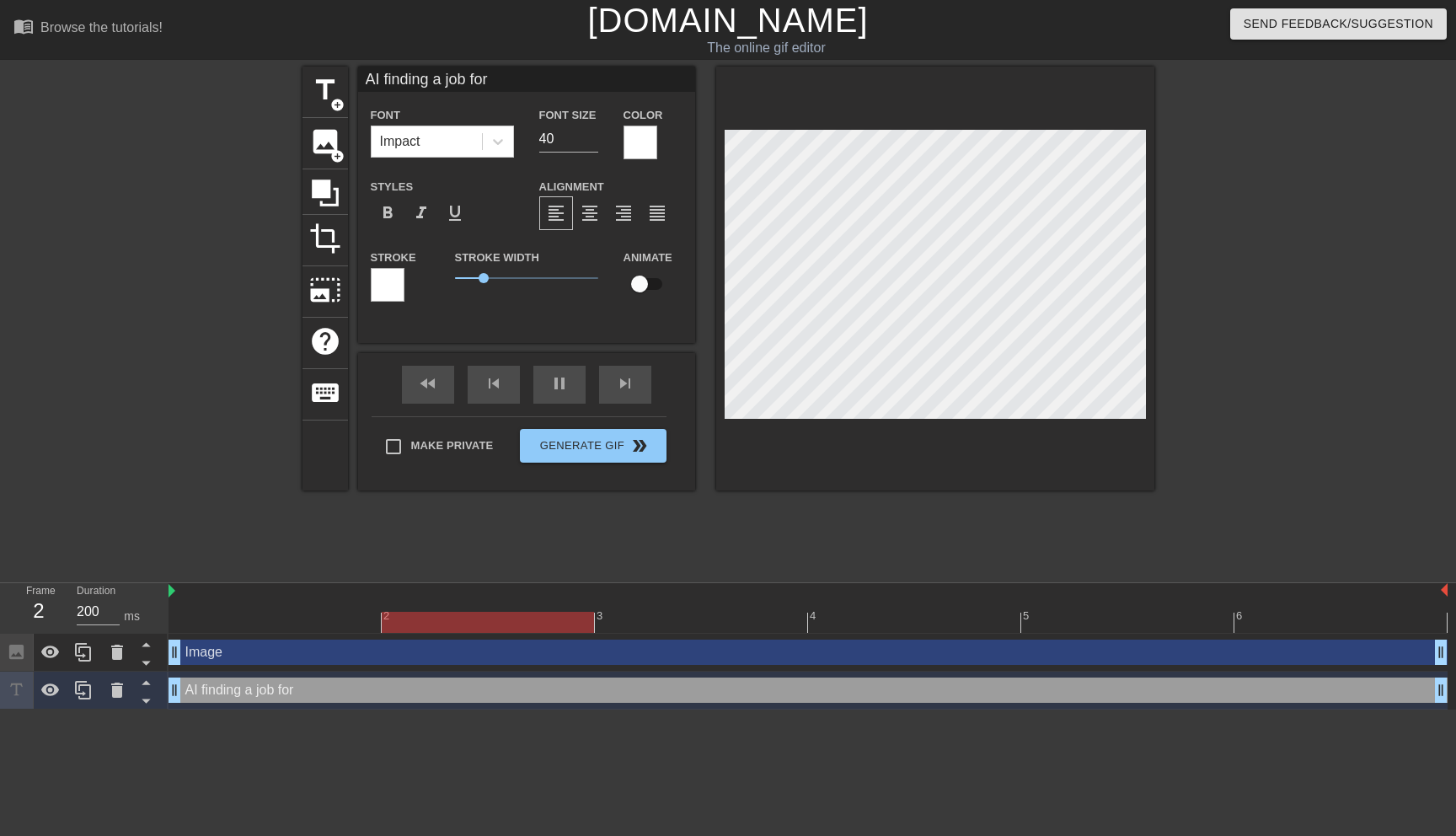
type textarea "AI finding a job for m"
type input "600"
type input "AI finding a job for me"
type textarea "AI finding a job for me"
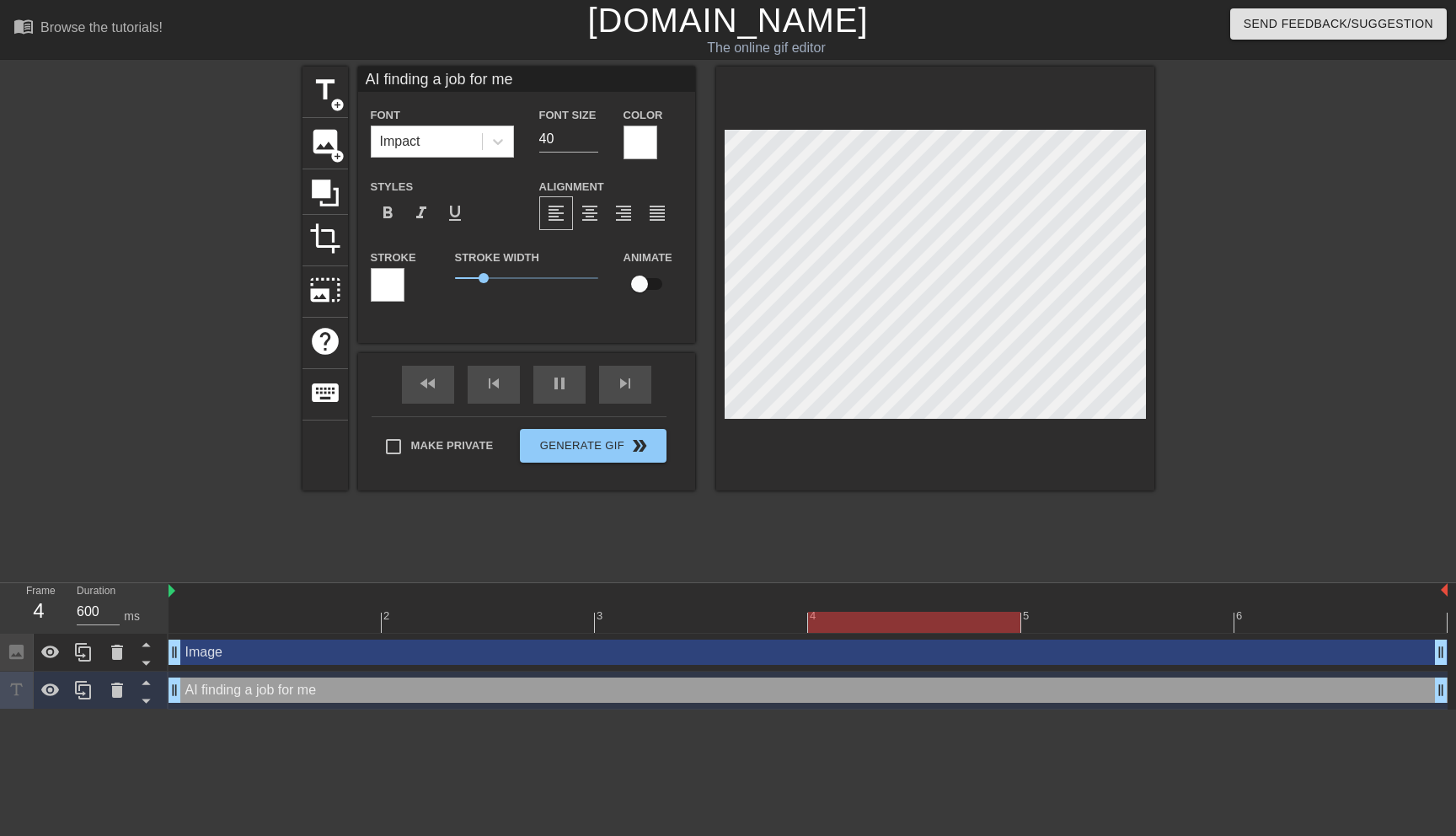
type input "AI finding a job for me."
type textarea "AI finding a job for me."
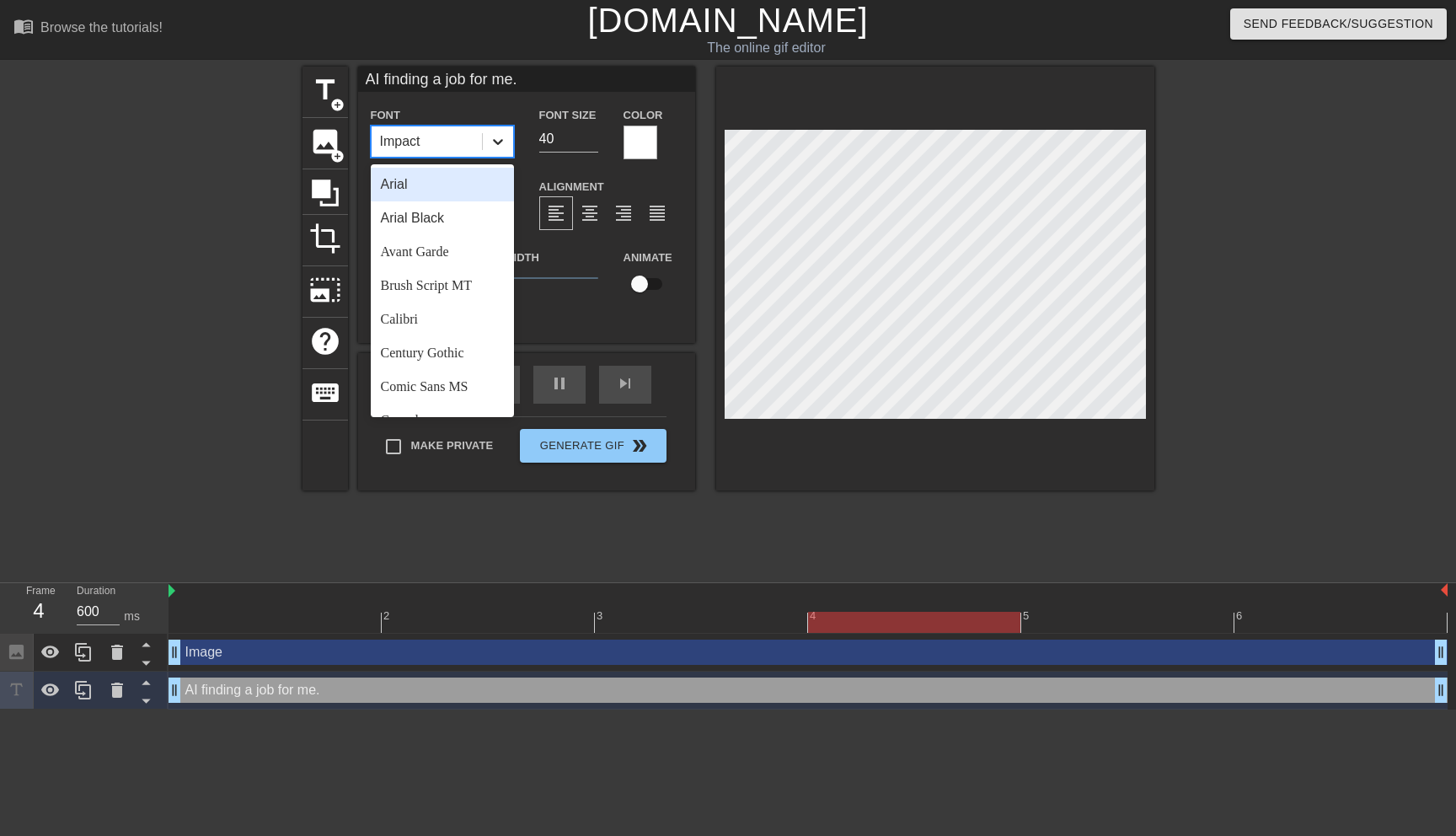
click at [502, 139] on icon at bounding box center [497, 141] width 17 height 17
click at [456, 216] on div "Arial Black" at bounding box center [442, 219] width 143 height 34
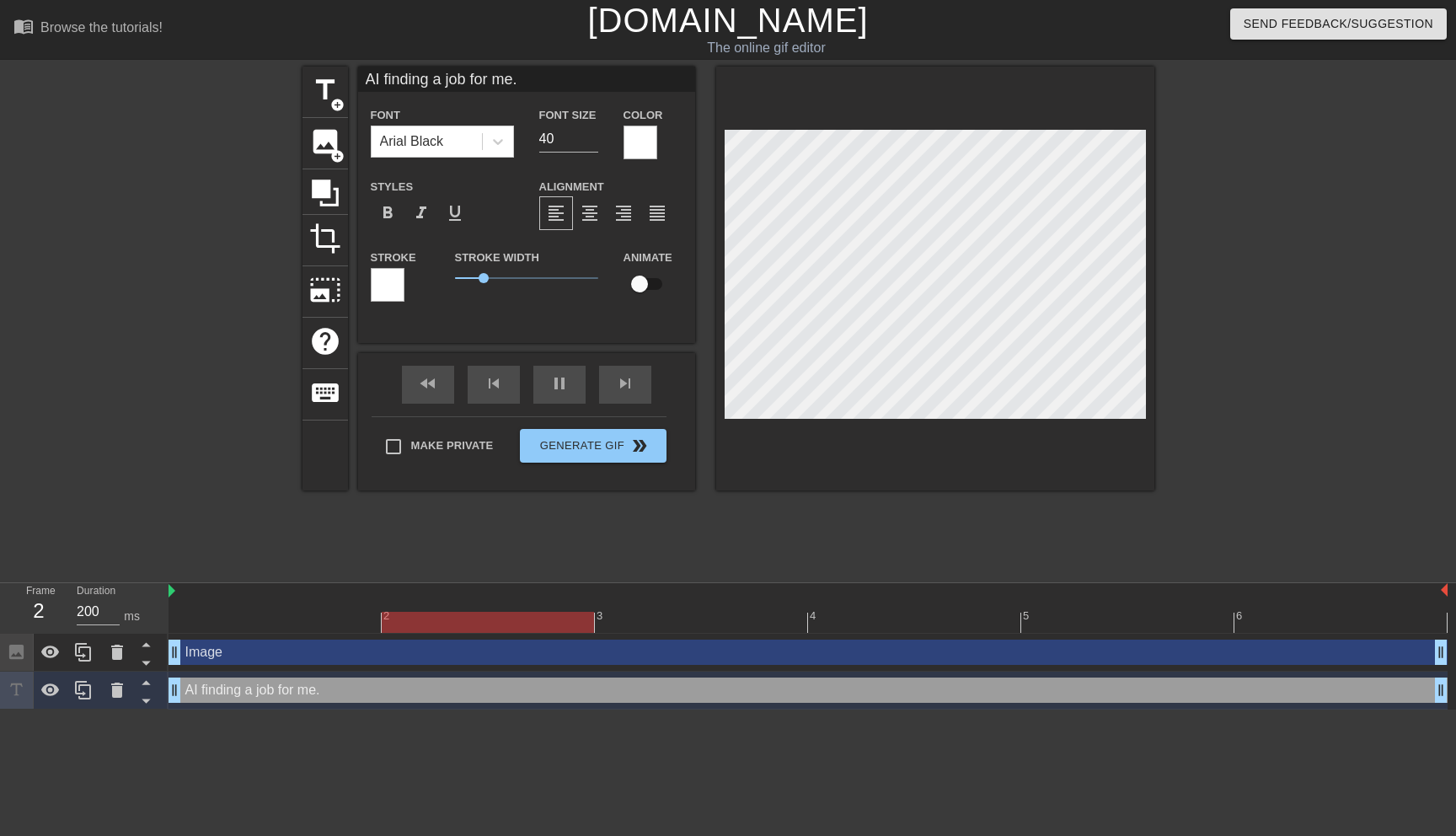
scroll to position [0, 4]
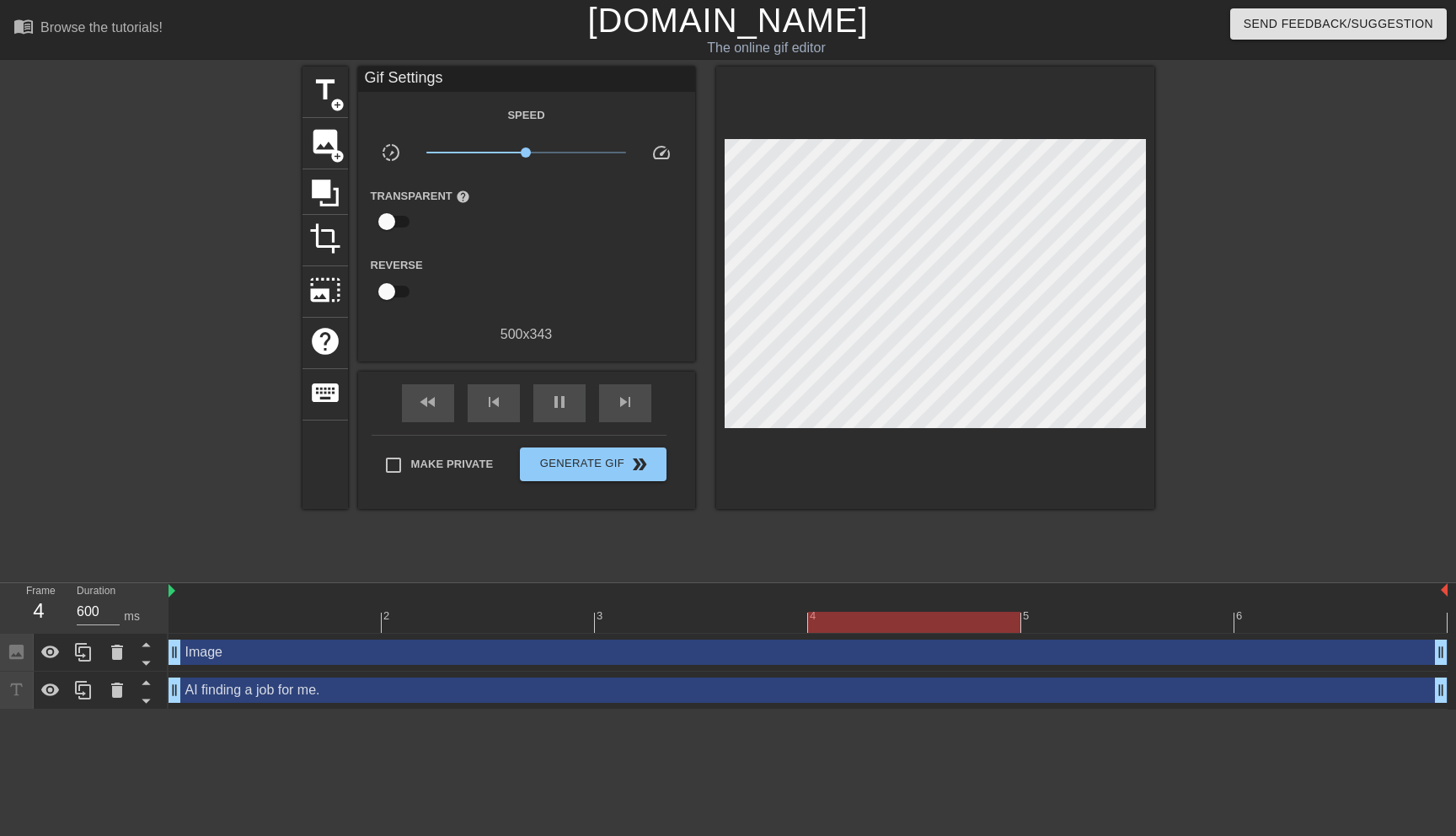
click at [1233, 349] on div at bounding box center [1301, 319] width 253 height 506
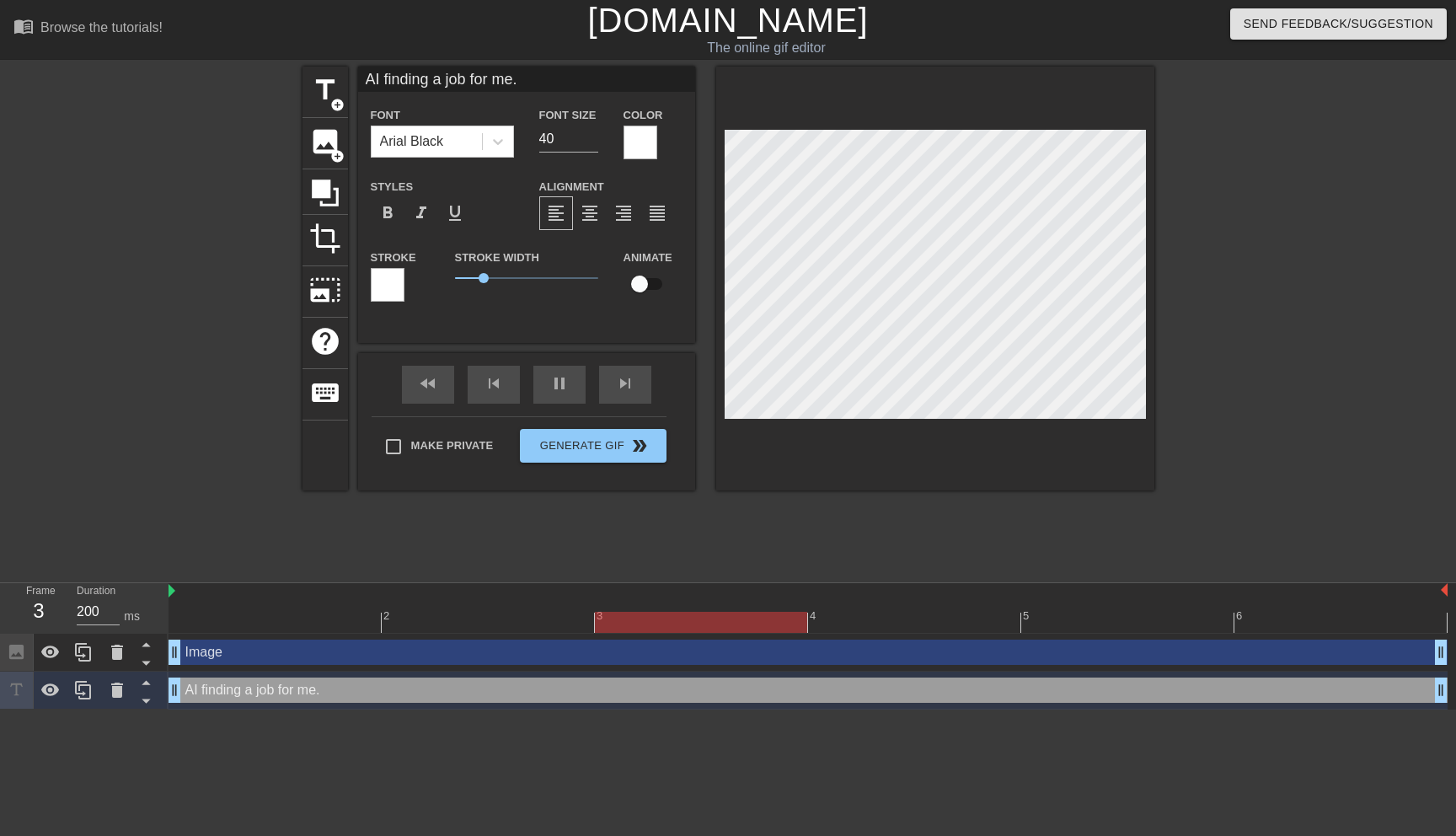
click at [1248, 346] on div at bounding box center [1301, 319] width 253 height 506
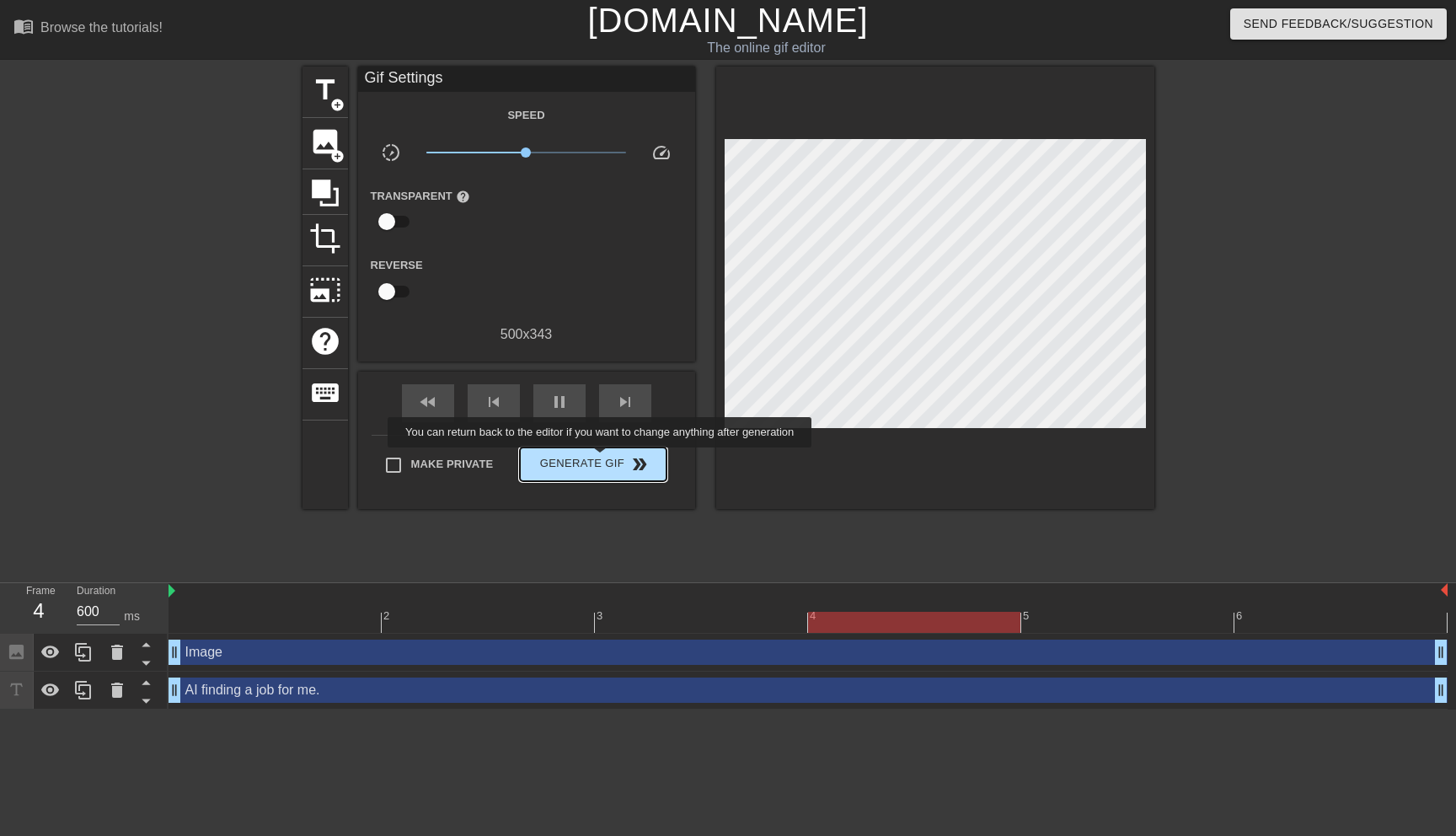
click at [611, 459] on span "Generate Gif double_arrow" at bounding box center [593, 464] width 132 height 20
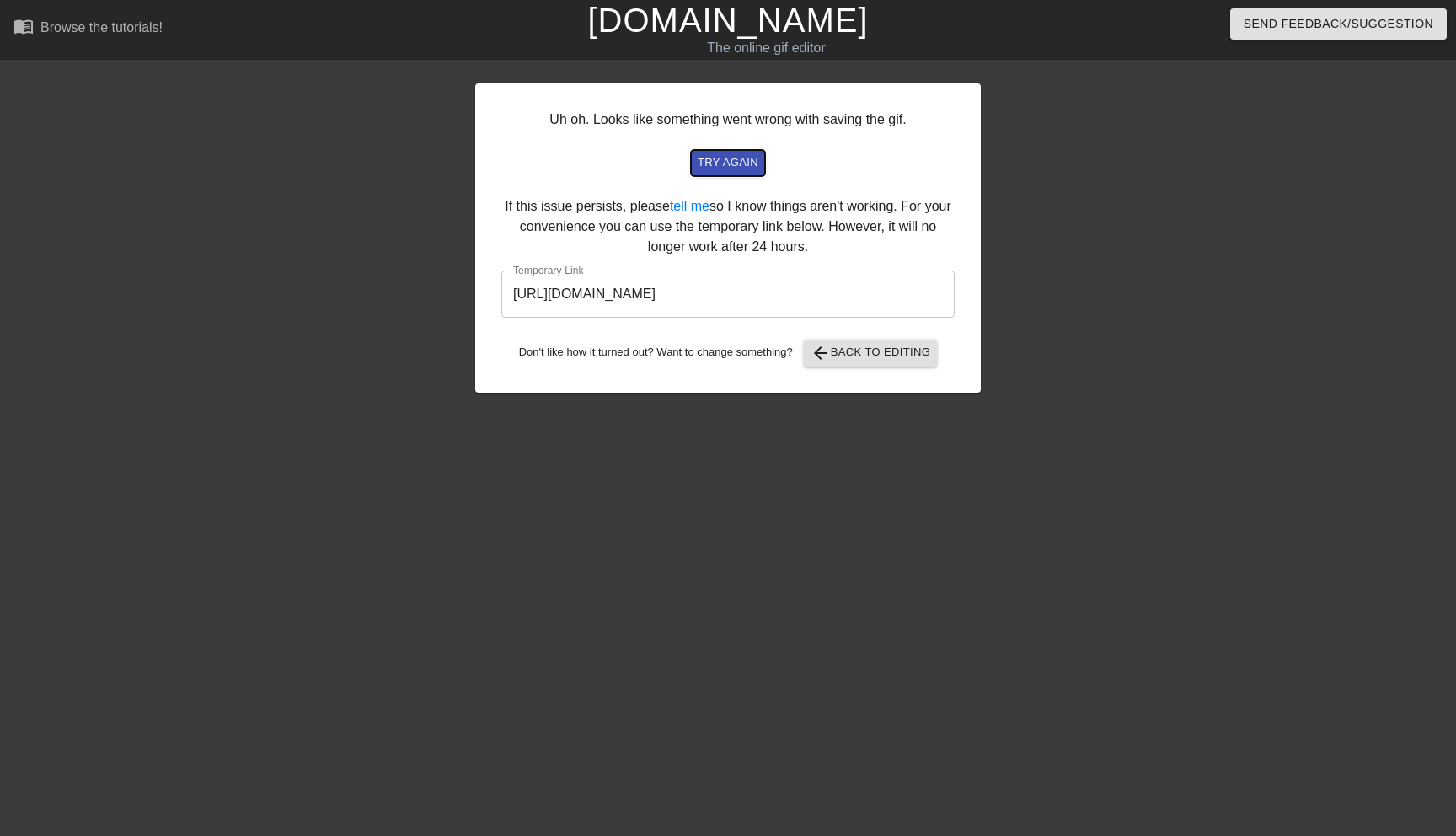
click at [727, 156] on span "try again" at bounding box center [728, 163] width 60 height 20
click at [722, 283] on input "https://www.gifntext.com/temp_generations/5bzISxai.gif" at bounding box center [728, 294] width 453 height 47
click at [731, 171] on span "try again" at bounding box center [728, 163] width 60 height 20
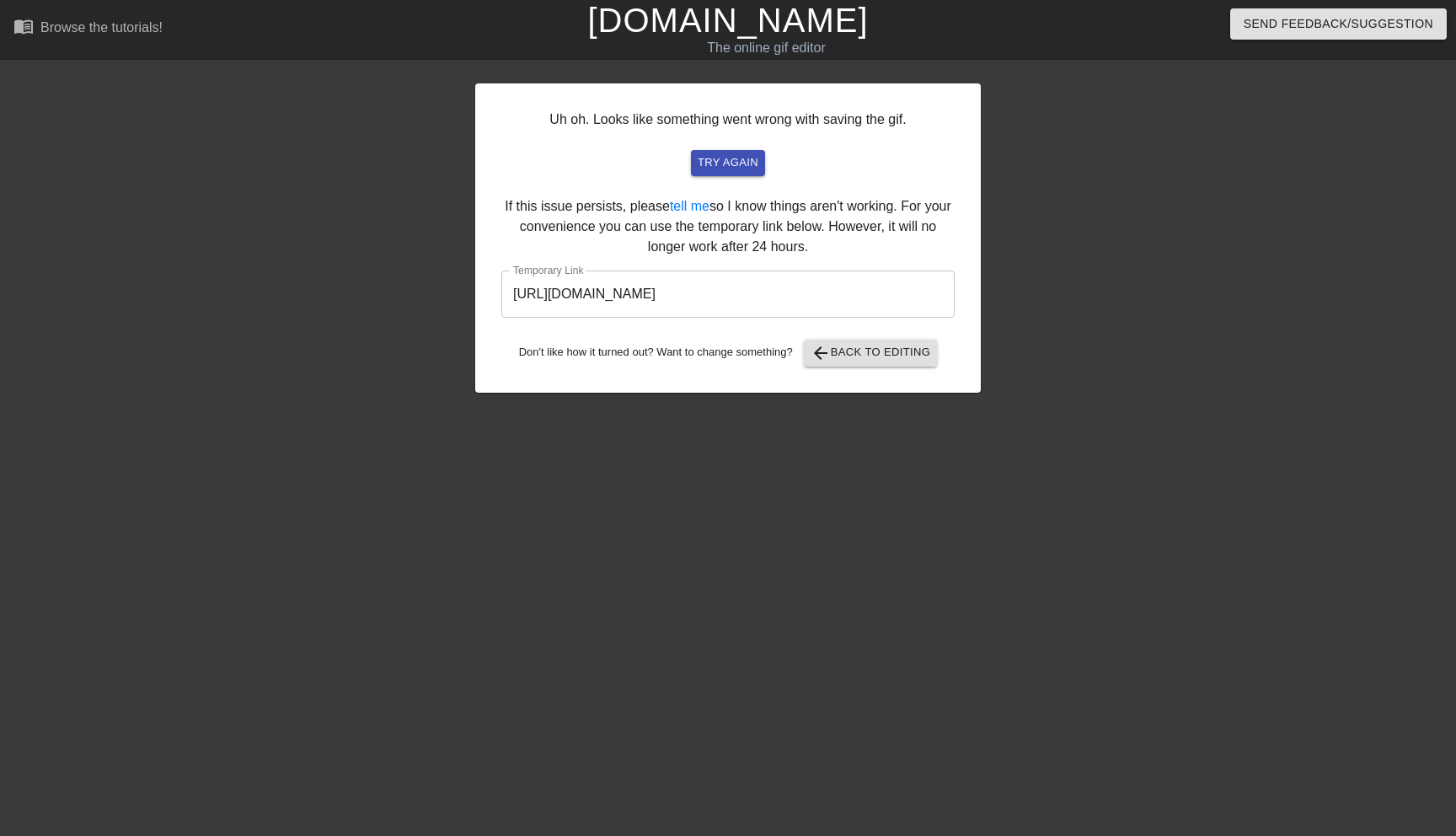
click at [720, 295] on input "https://www.gifntext.com/temp_generations/cqlspWHQ.gif" at bounding box center [728, 294] width 453 height 47
click at [876, 355] on span "arrow_back Back to Editing" at bounding box center [871, 353] width 121 height 20
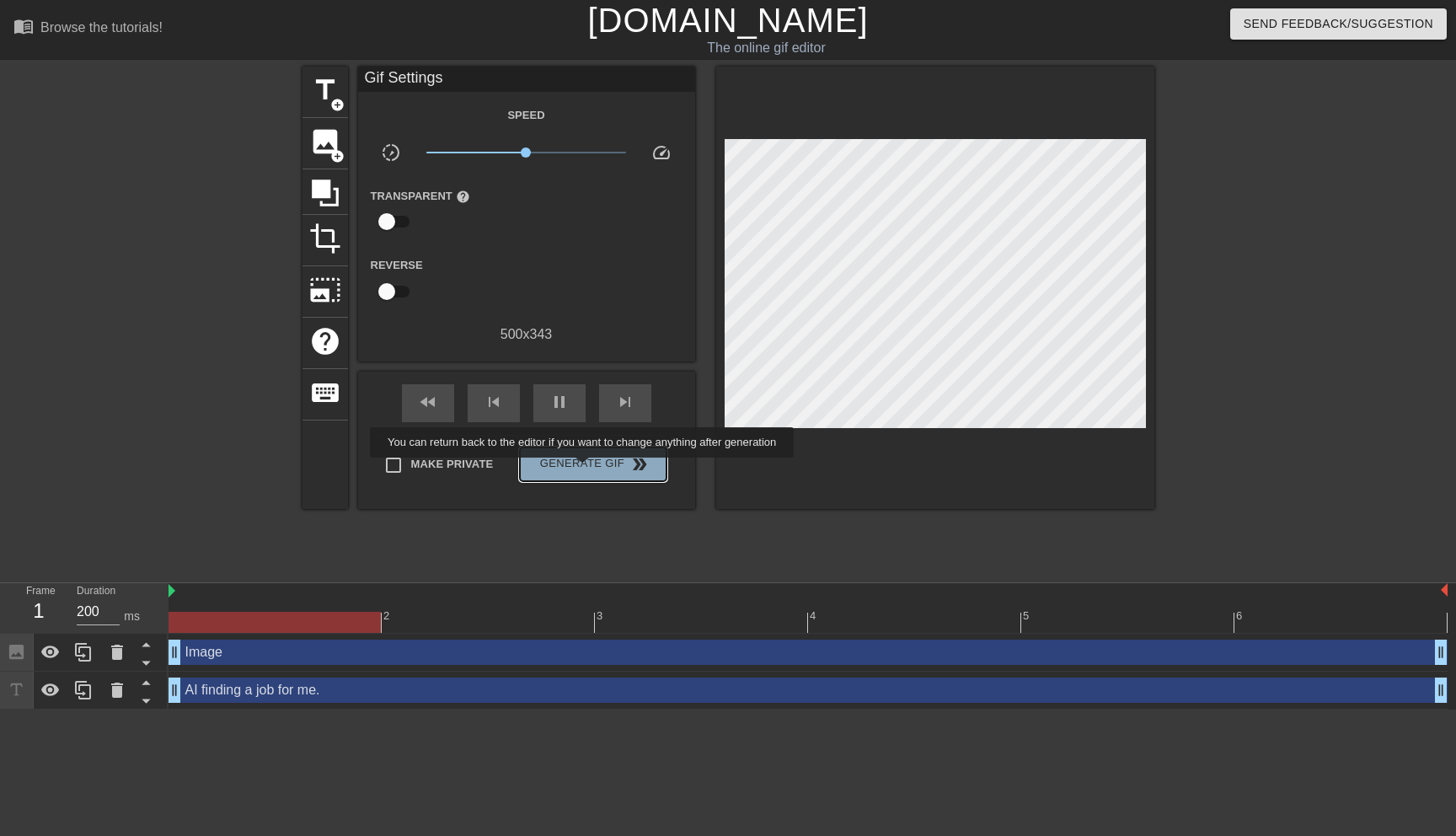
click at [593, 469] on span "Generate Gif double_arrow" at bounding box center [593, 464] width 132 height 20
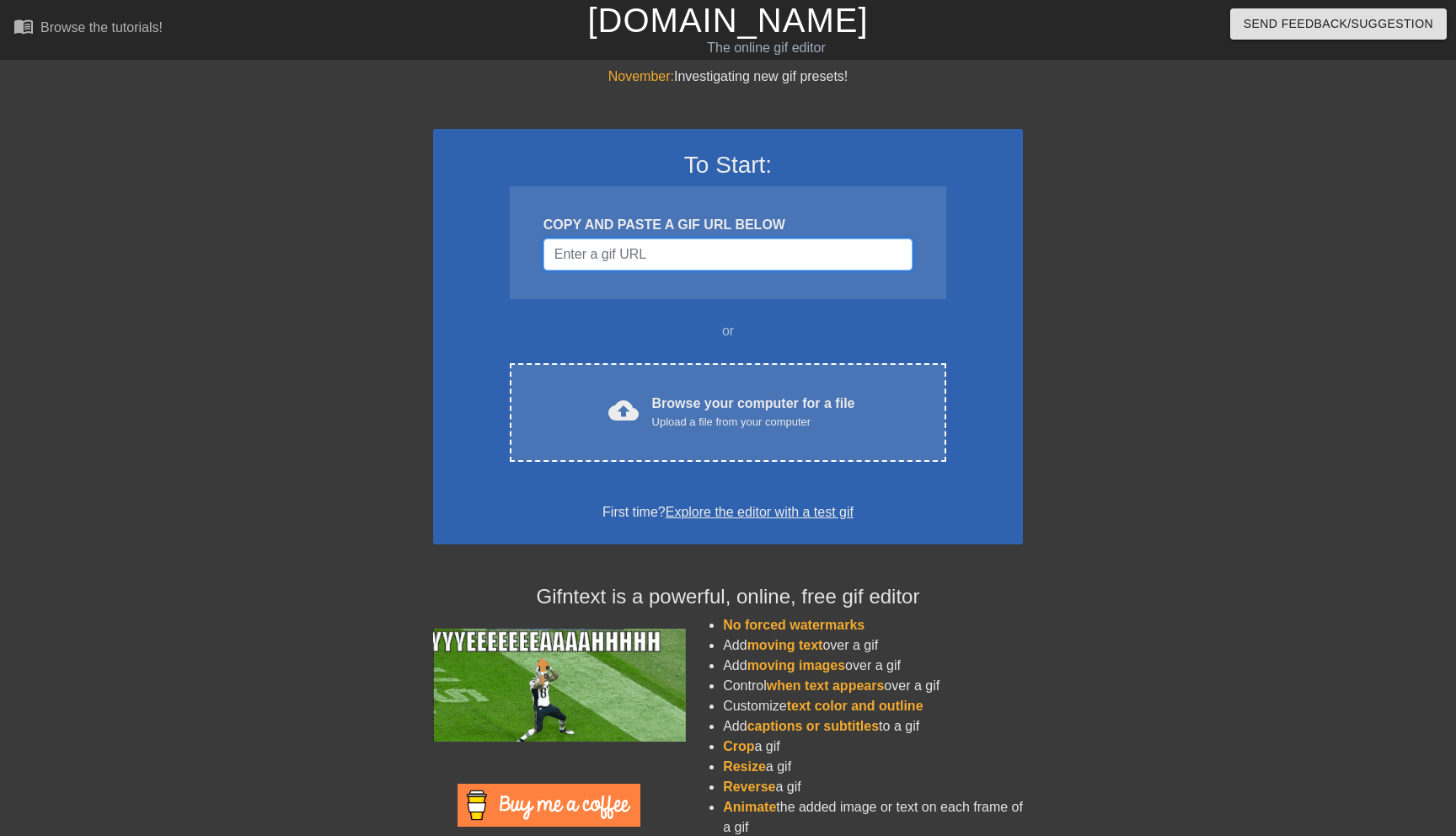
click at [589, 268] on input "Username" at bounding box center [728, 254] width 370 height 32
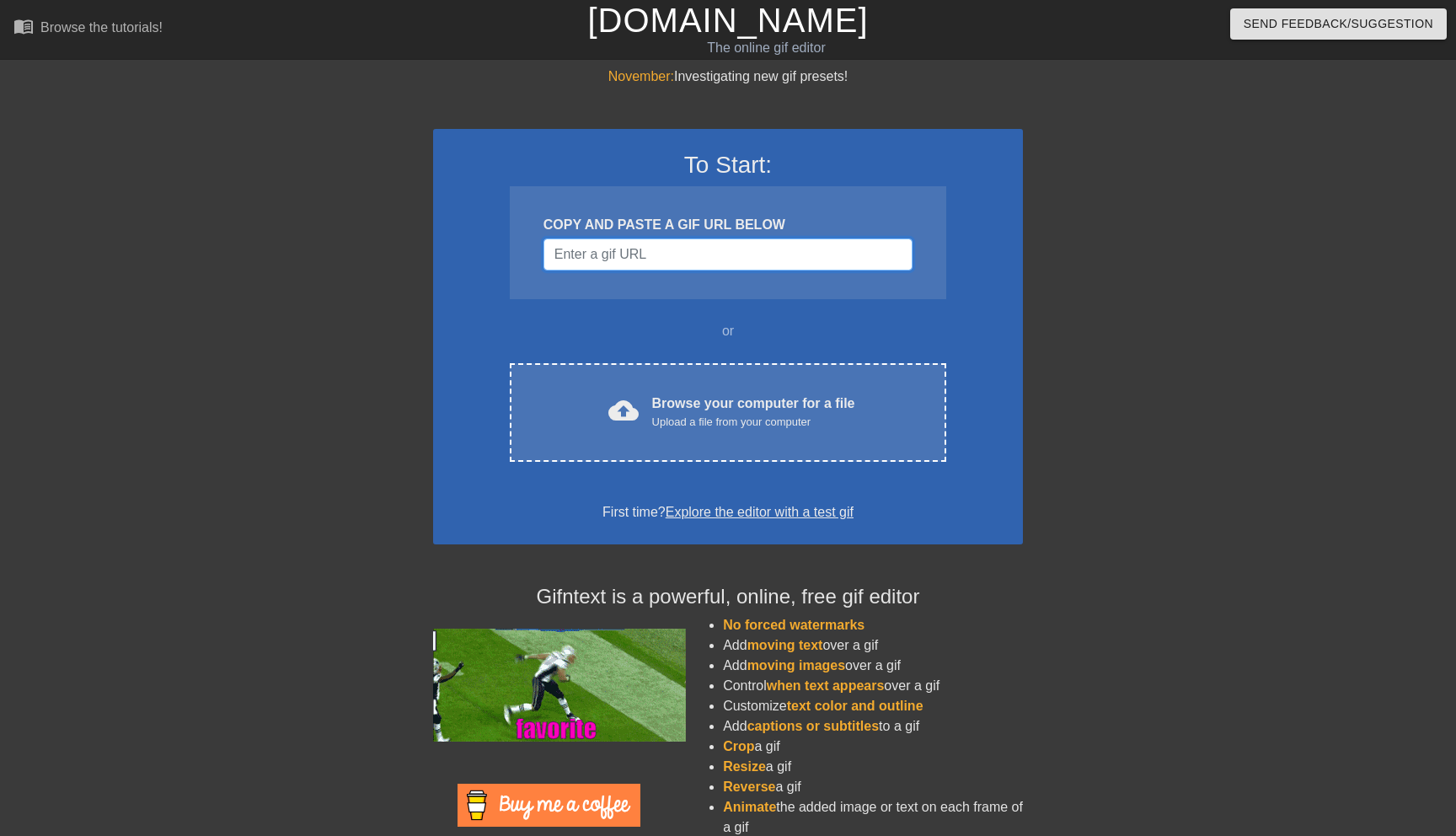
paste input "https://[DOMAIN_NAME]/new?category=media&height=480&width=640&unit=px&sceneline…"
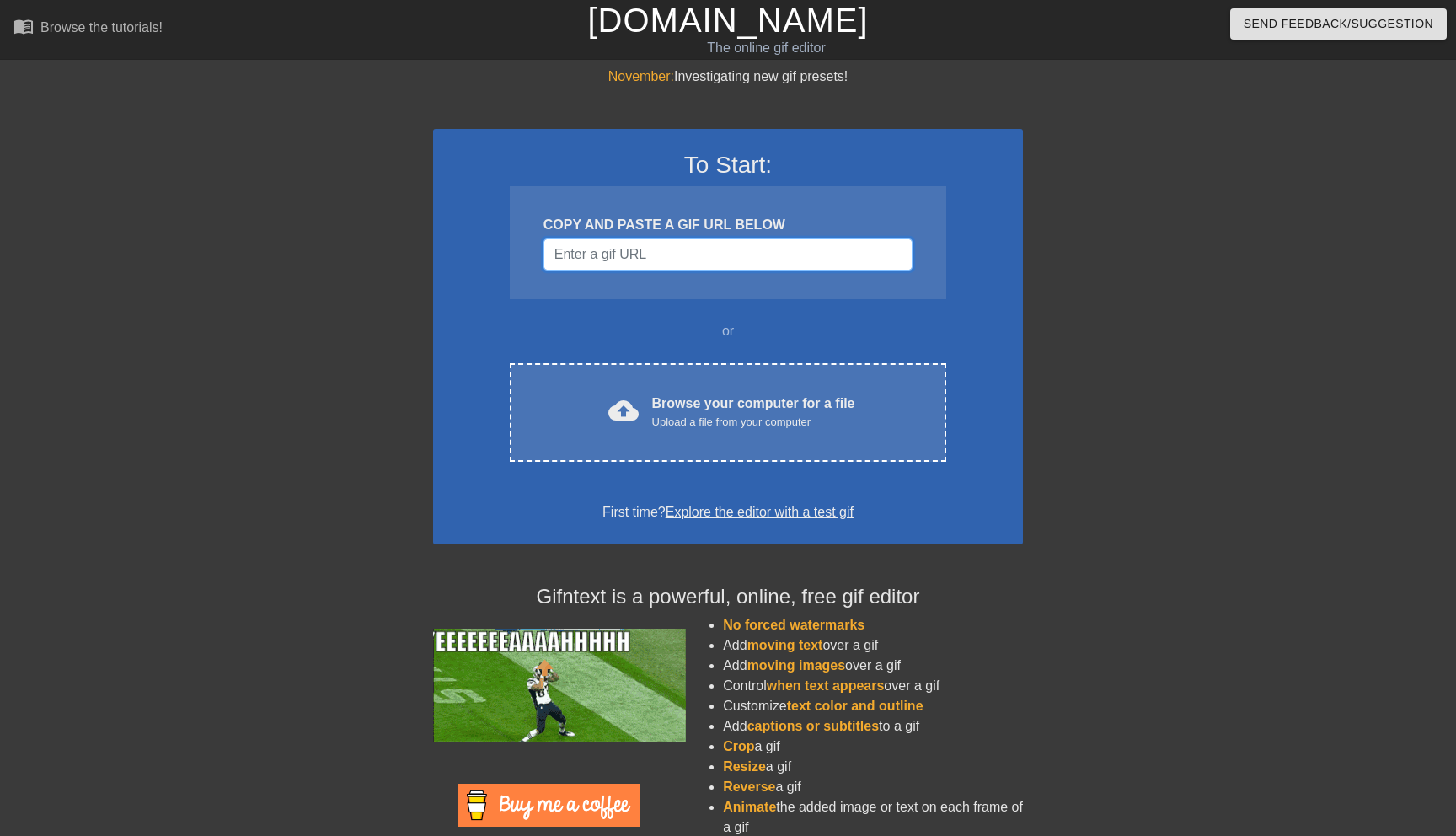
type input "https://[DOMAIN_NAME]/new?category=media&height=480&width=640&unit=px&sceneline…"
paste input "[URL][DOMAIN_NAME]"
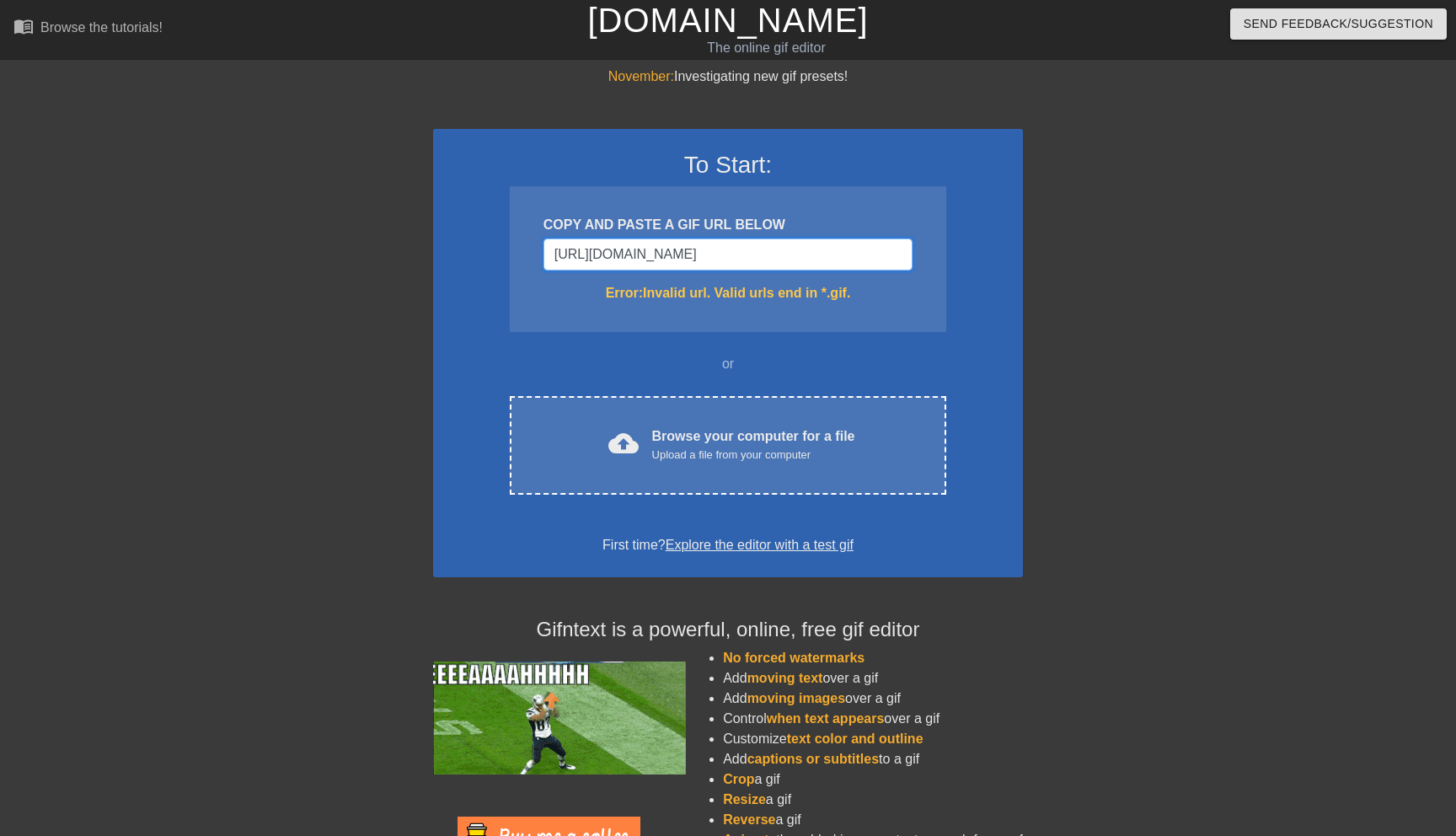
scroll to position [0, 12]
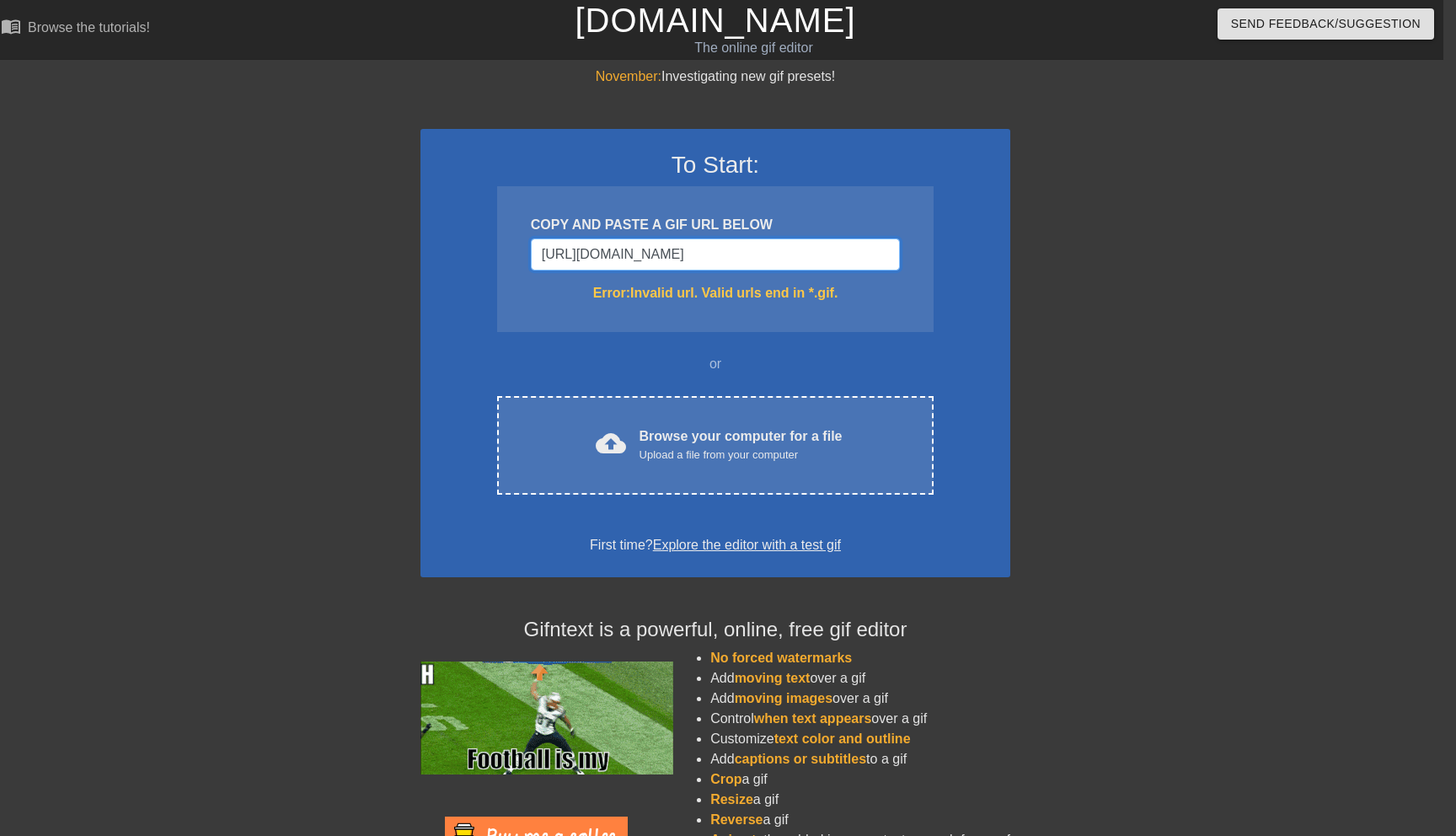
type input "[URL][DOMAIN_NAME]"
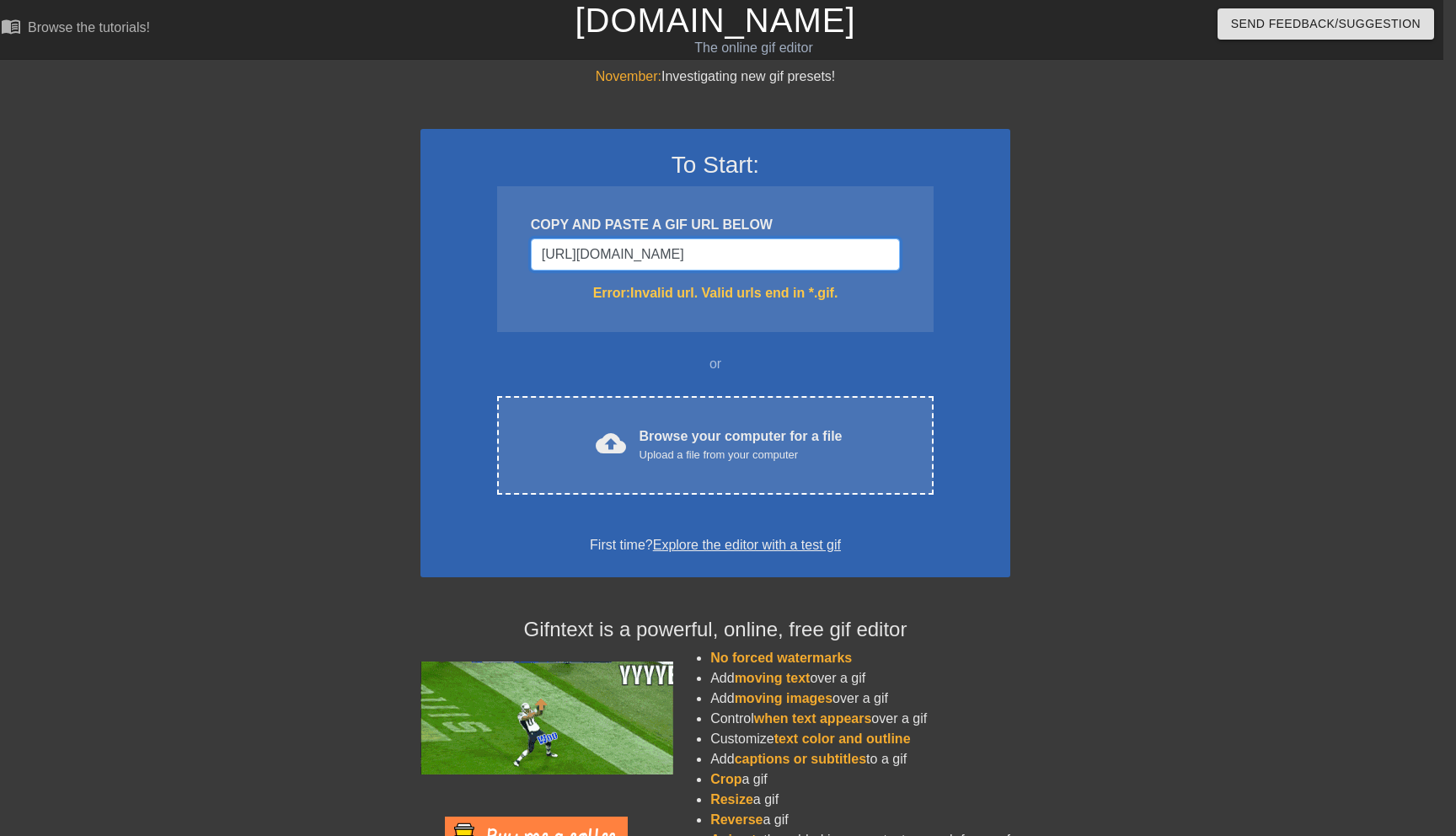
click at [701, 267] on input "[URL][DOMAIN_NAME]" at bounding box center [716, 254] width 370 height 32
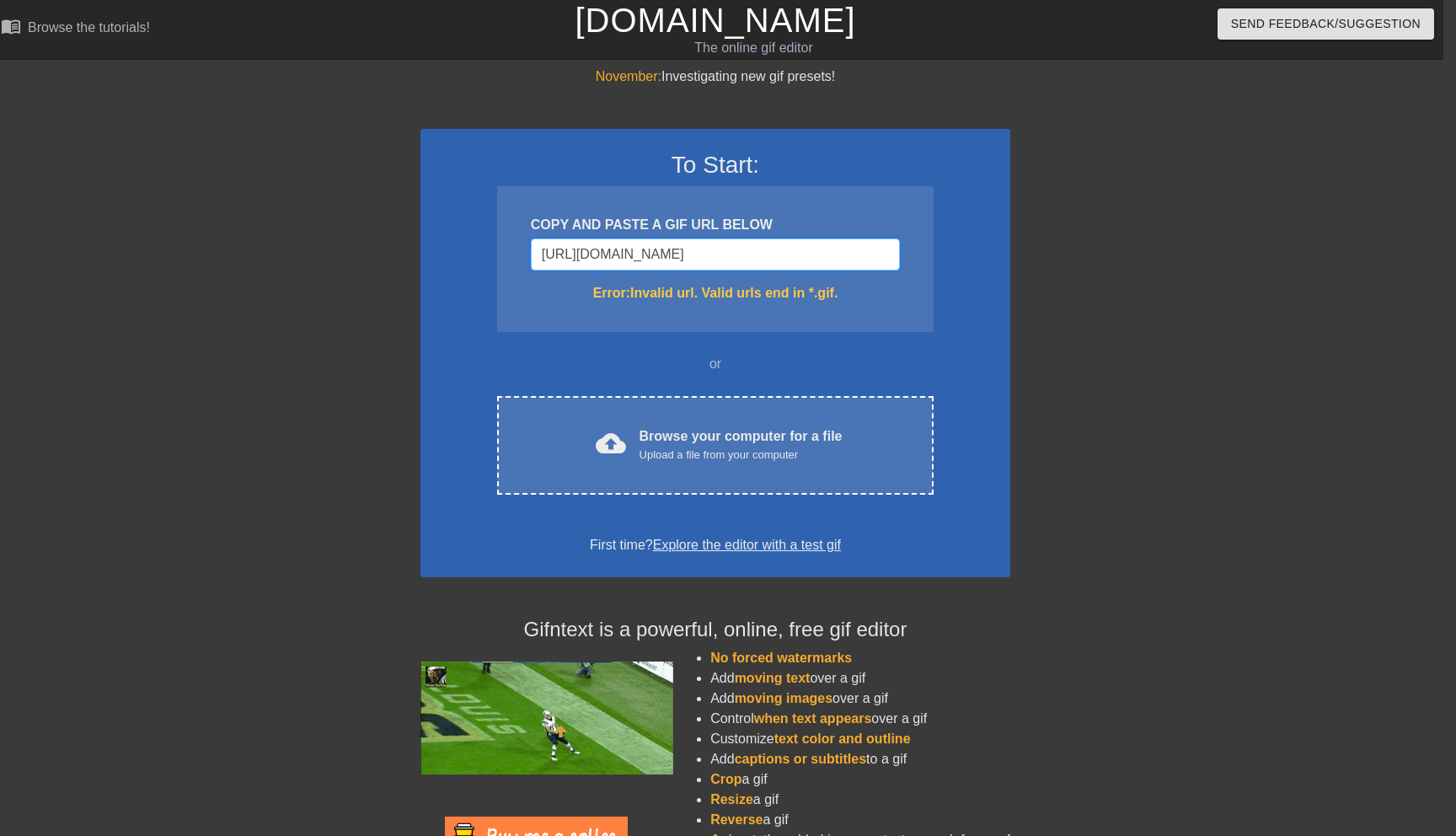
click at [701, 267] on input "[URL][DOMAIN_NAME]" at bounding box center [716, 254] width 370 height 32
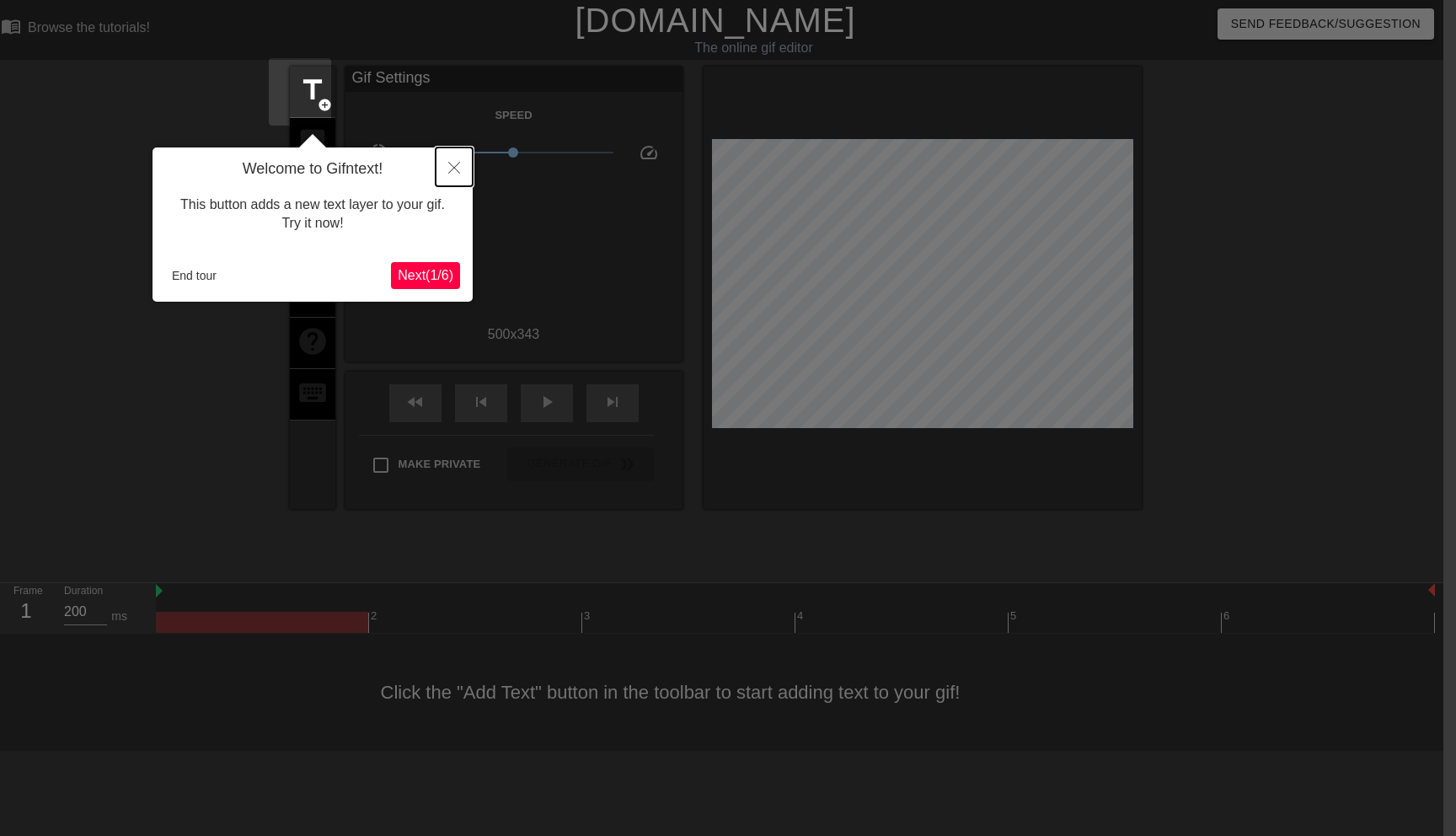
click at [462, 178] on button "Close" at bounding box center [454, 167] width 37 height 39
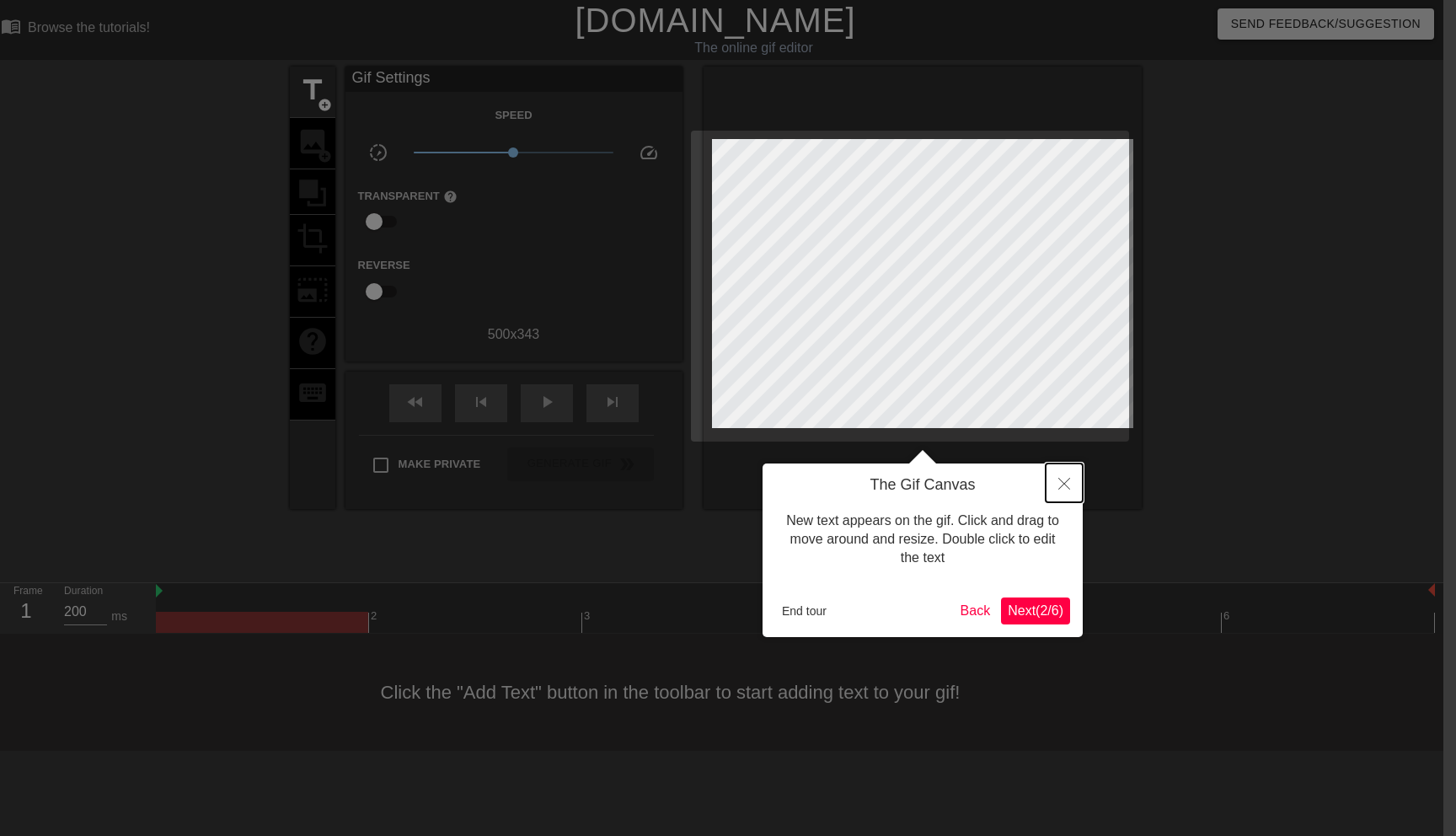
click at [1060, 491] on button "Close" at bounding box center [1064, 483] width 37 height 39
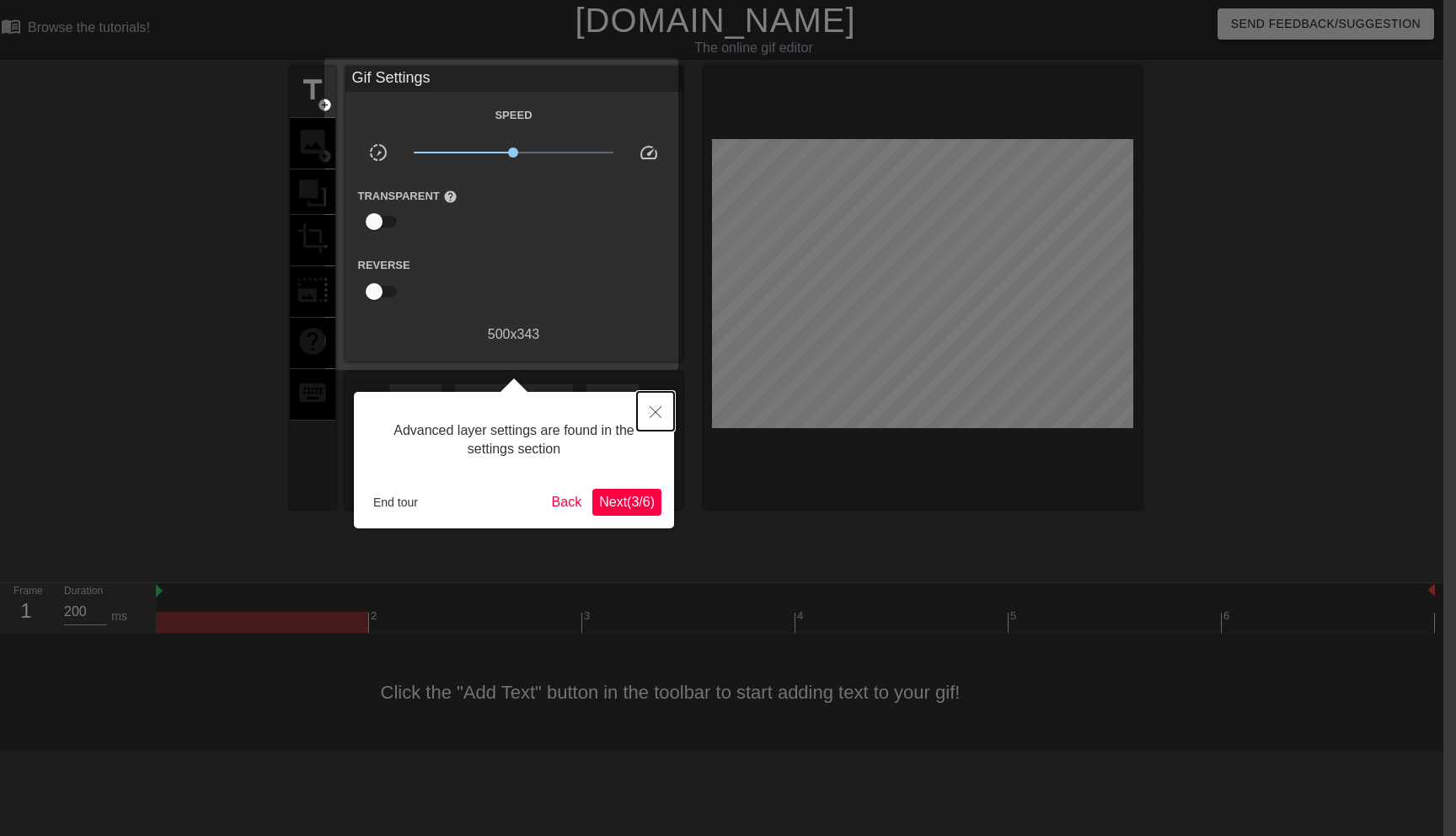
click at [653, 417] on icon "Close" at bounding box center [655, 411] width 12 height 12
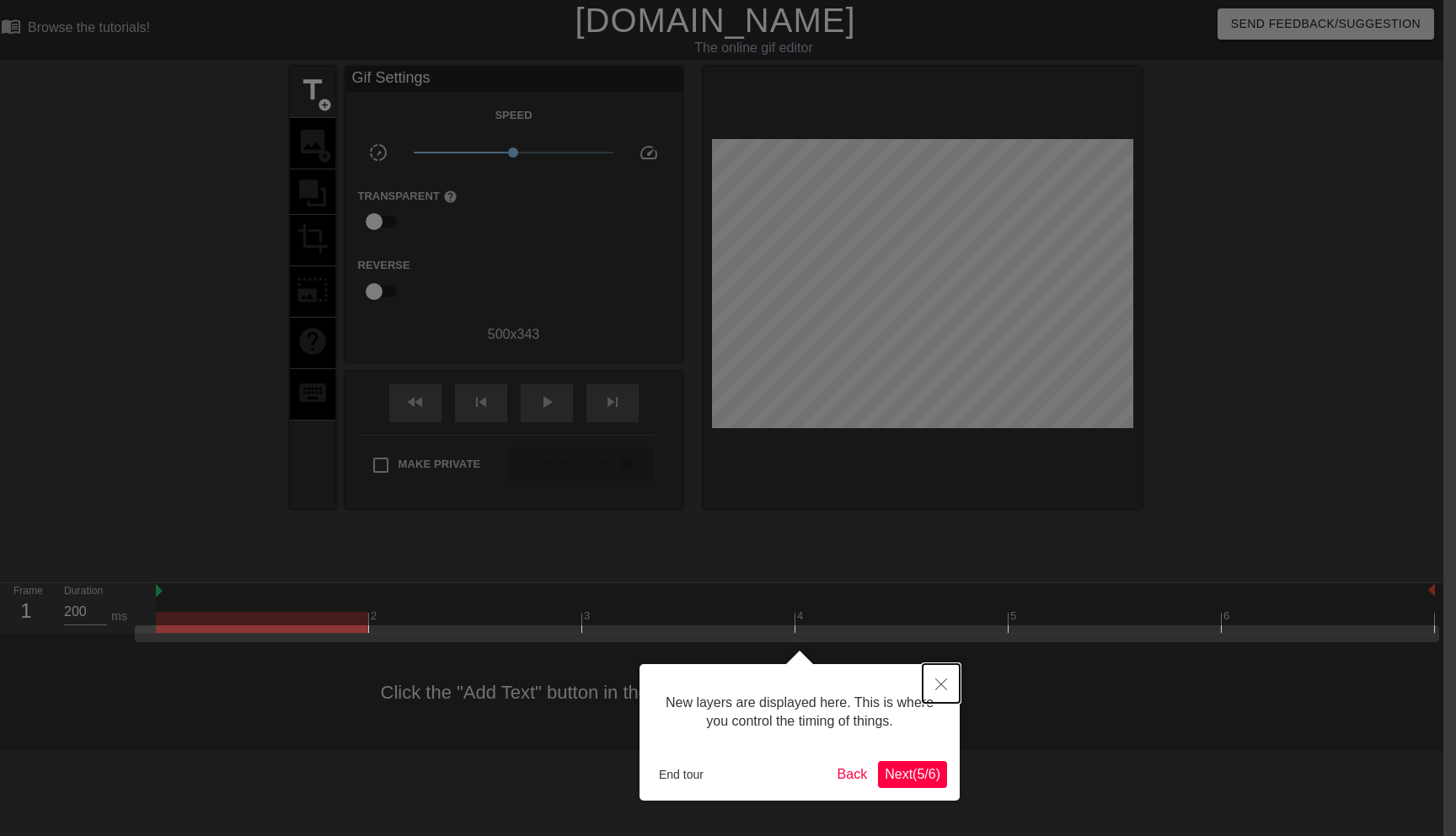
click at [941, 681] on icon "Close" at bounding box center [941, 684] width 12 height 12
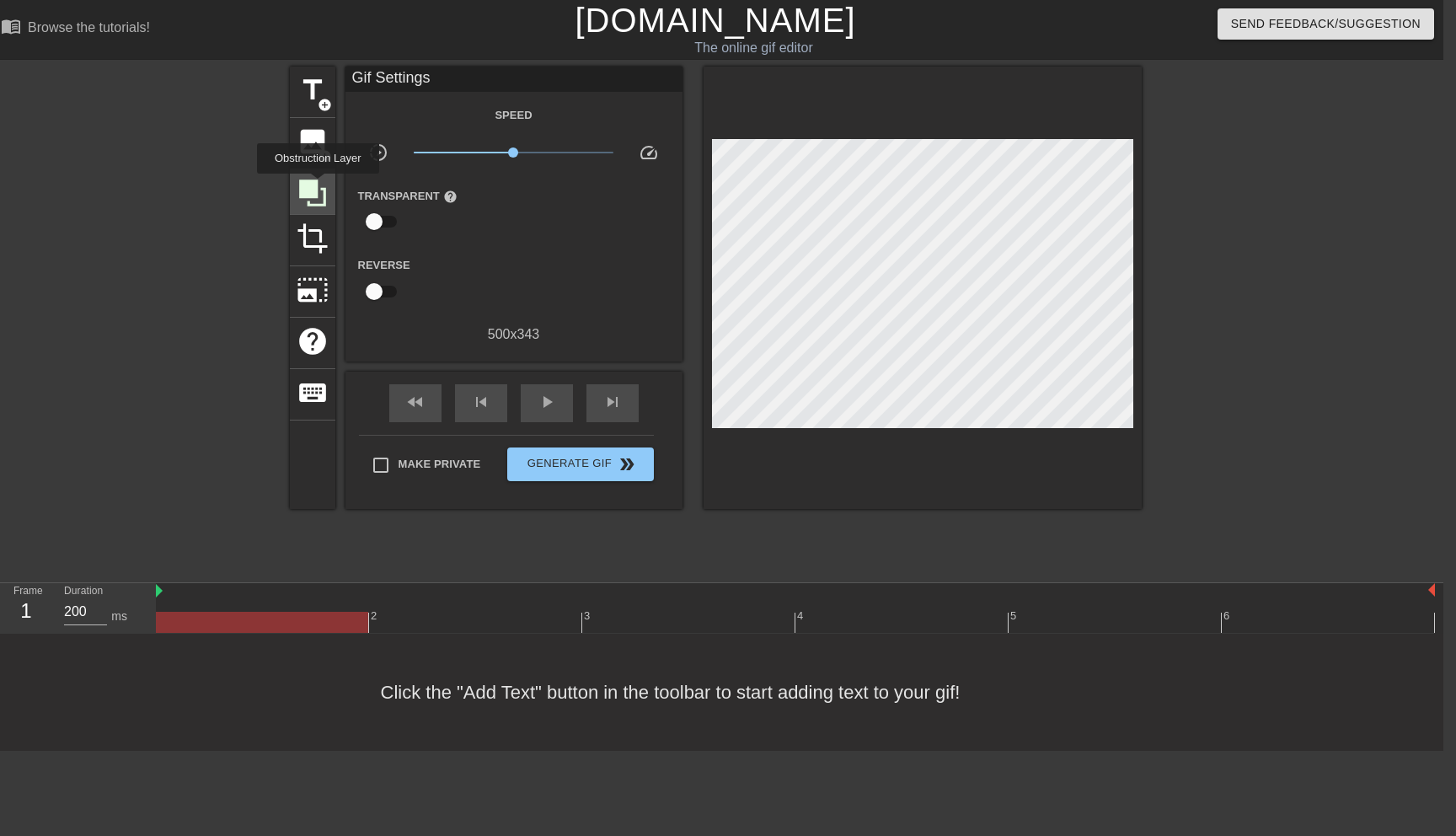
click at [321, 186] on icon at bounding box center [313, 193] width 32 height 32
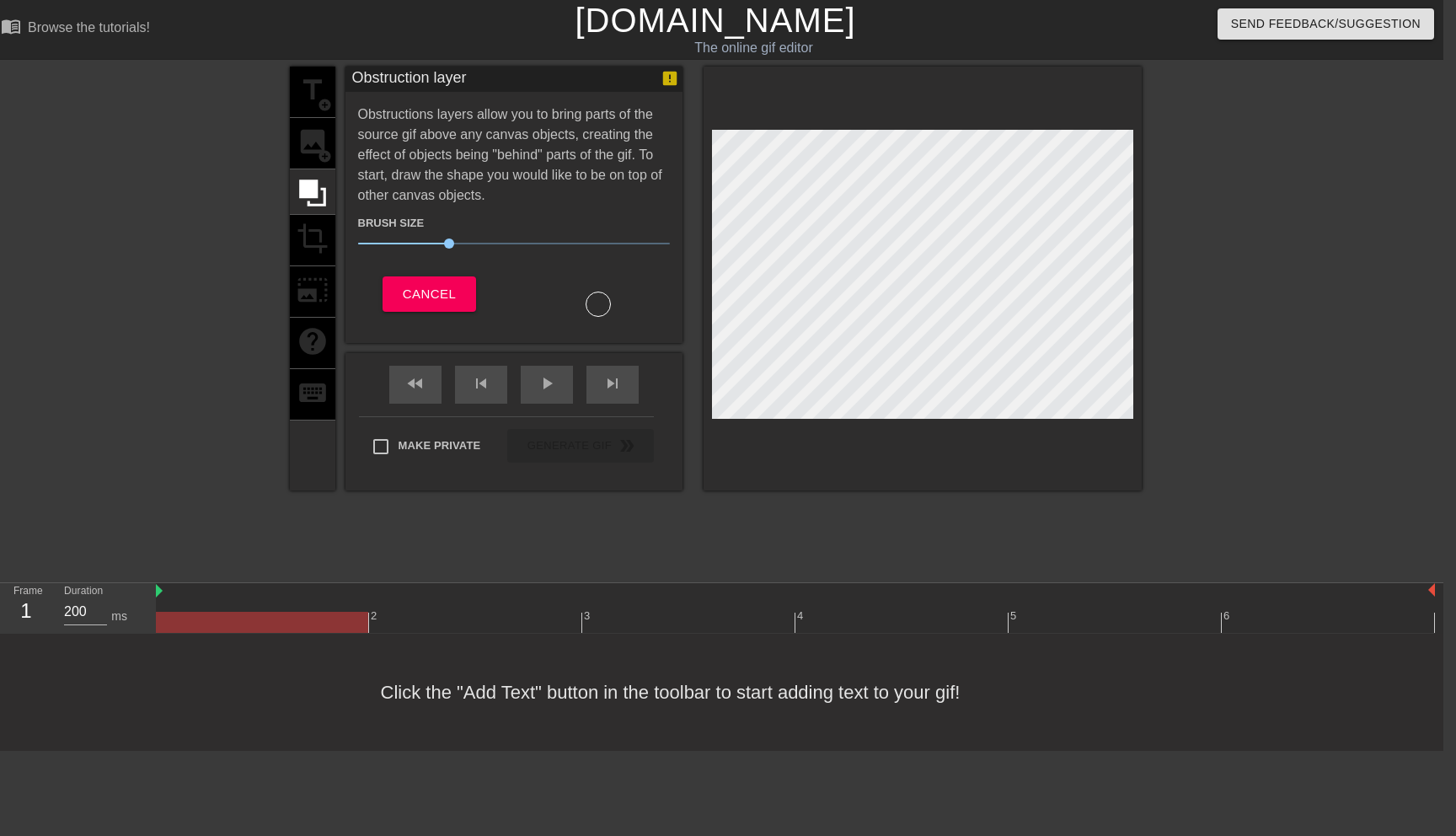
click at [293, 411] on div "title add_circle image add_circle crop photo_size_select_large help keyboard" at bounding box center [312, 278] width 45 height 424
click at [298, 293] on div "title add_circle image add_circle crop photo_size_select_large help keyboard" at bounding box center [312, 278] width 45 height 424
drag, startPoint x: 641, startPoint y: 76, endPoint x: 628, endPoint y: 187, distance: 111.8
click at [628, 187] on div "Obstruction layer Obstructions layers allow you to bring parts of the source gi…" at bounding box center [513, 204] width 337 height 276
click at [438, 289] on span "Cancel" at bounding box center [429, 294] width 53 height 22
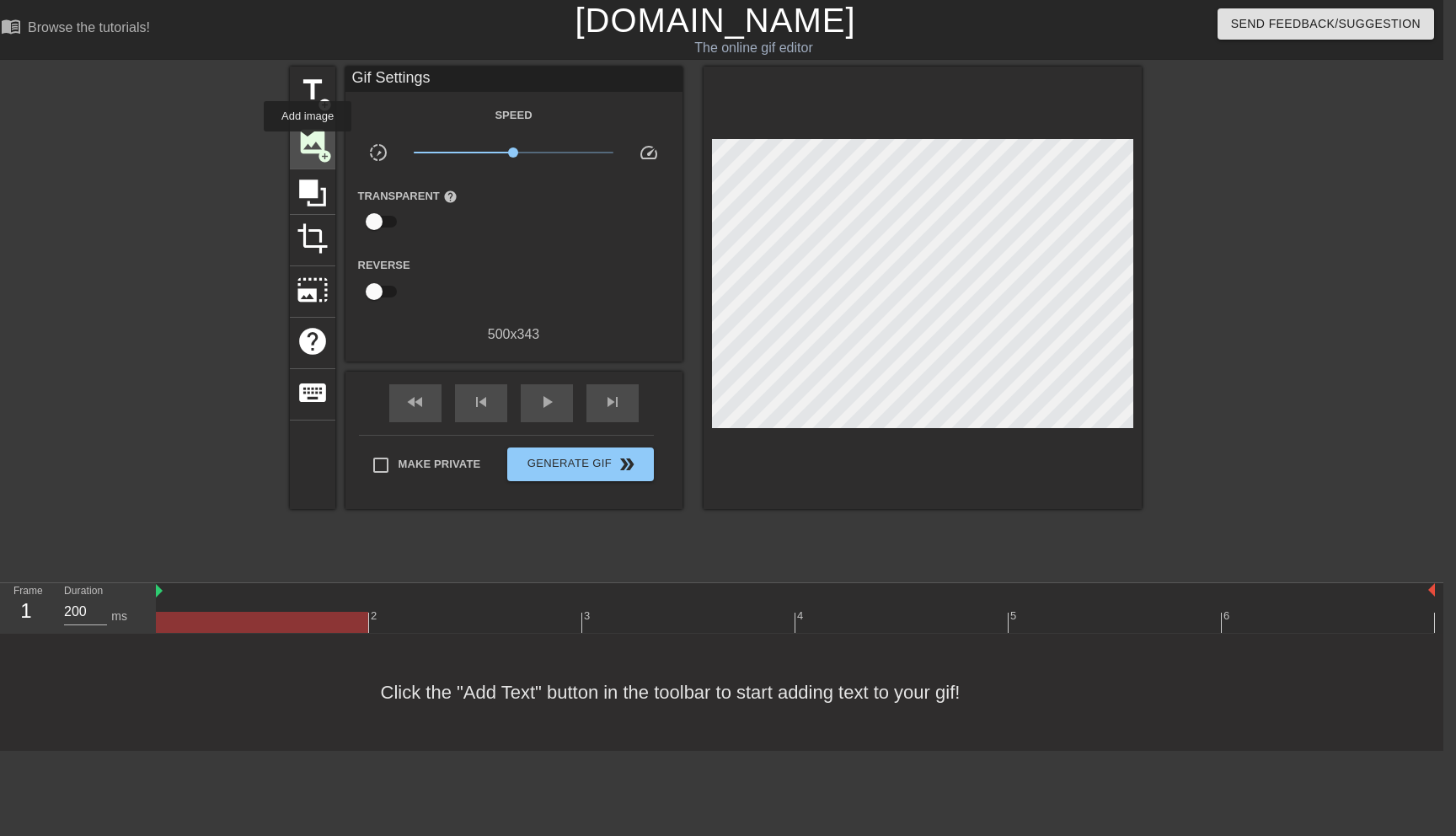
click at [308, 143] on span "image" at bounding box center [313, 141] width 32 height 32
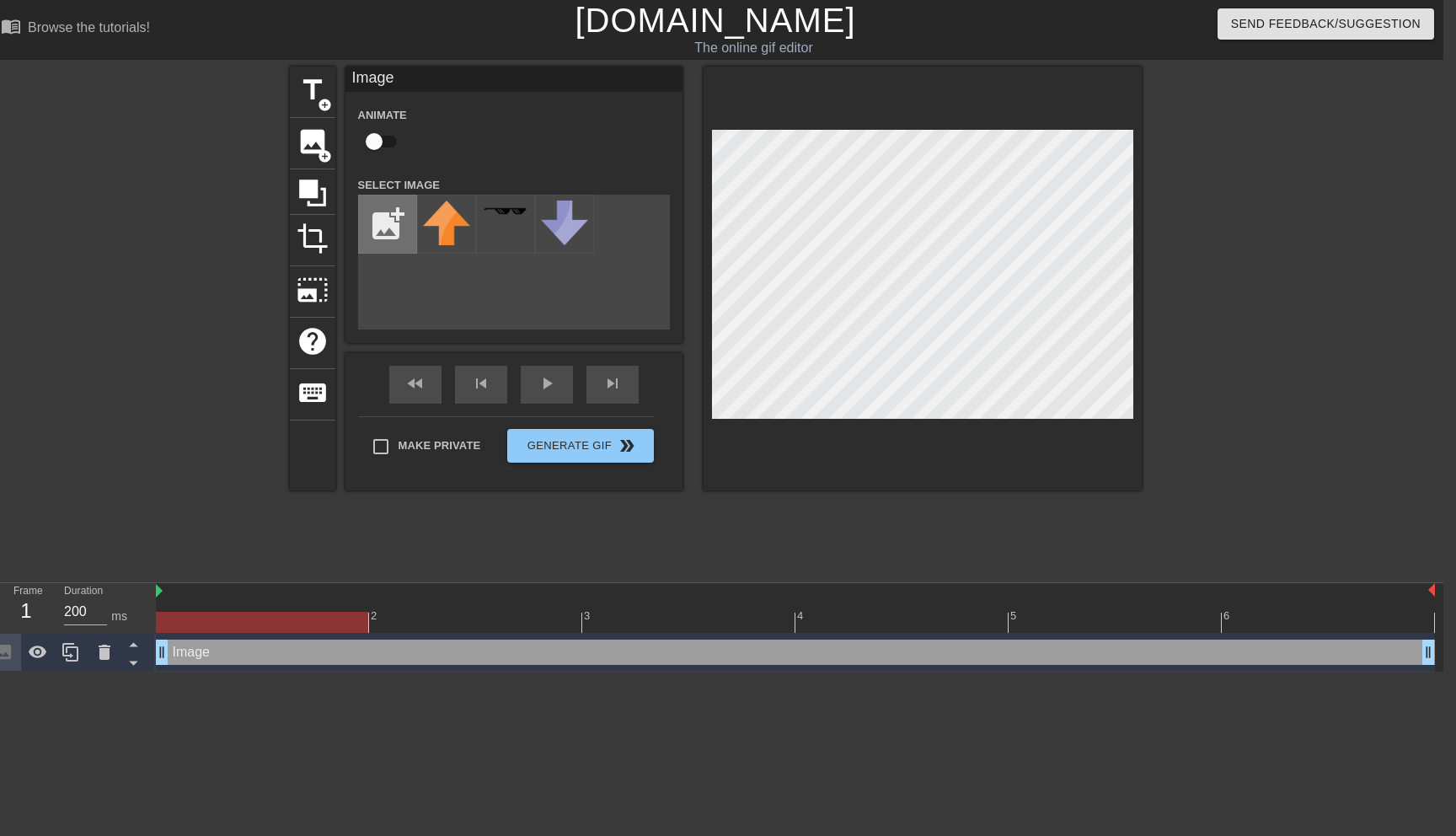
click at [383, 234] on input "file" at bounding box center [387, 224] width 58 height 58
type input "C:\fakepath\JackJill_Transparent.png"
click at [449, 220] on img at bounding box center [446, 224] width 47 height 47
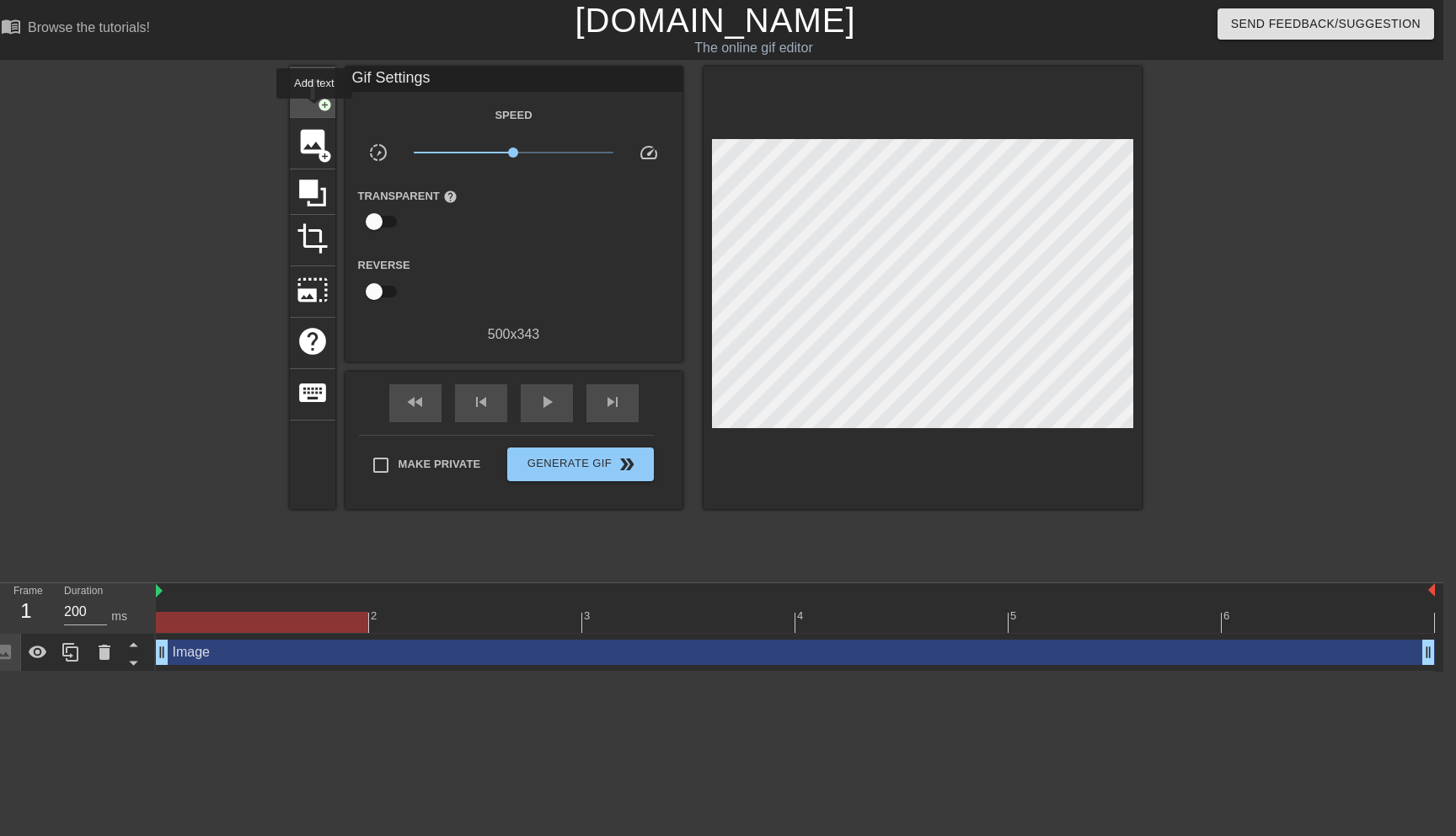
click at [315, 110] on div "title add_circle" at bounding box center [312, 92] width 45 height 52
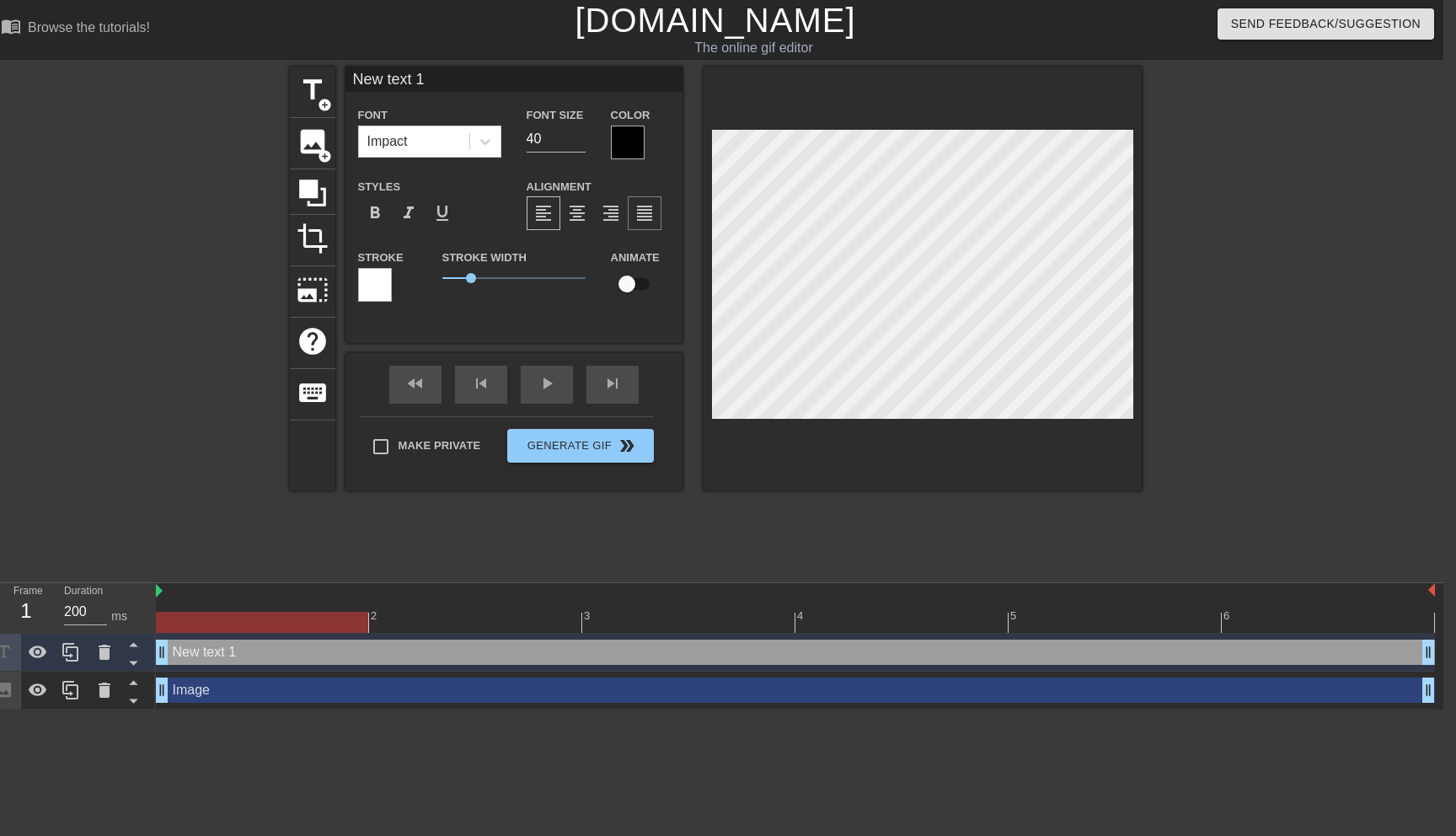
scroll to position [0, 1]
type input "A"
type textarea "A"
type input "g"
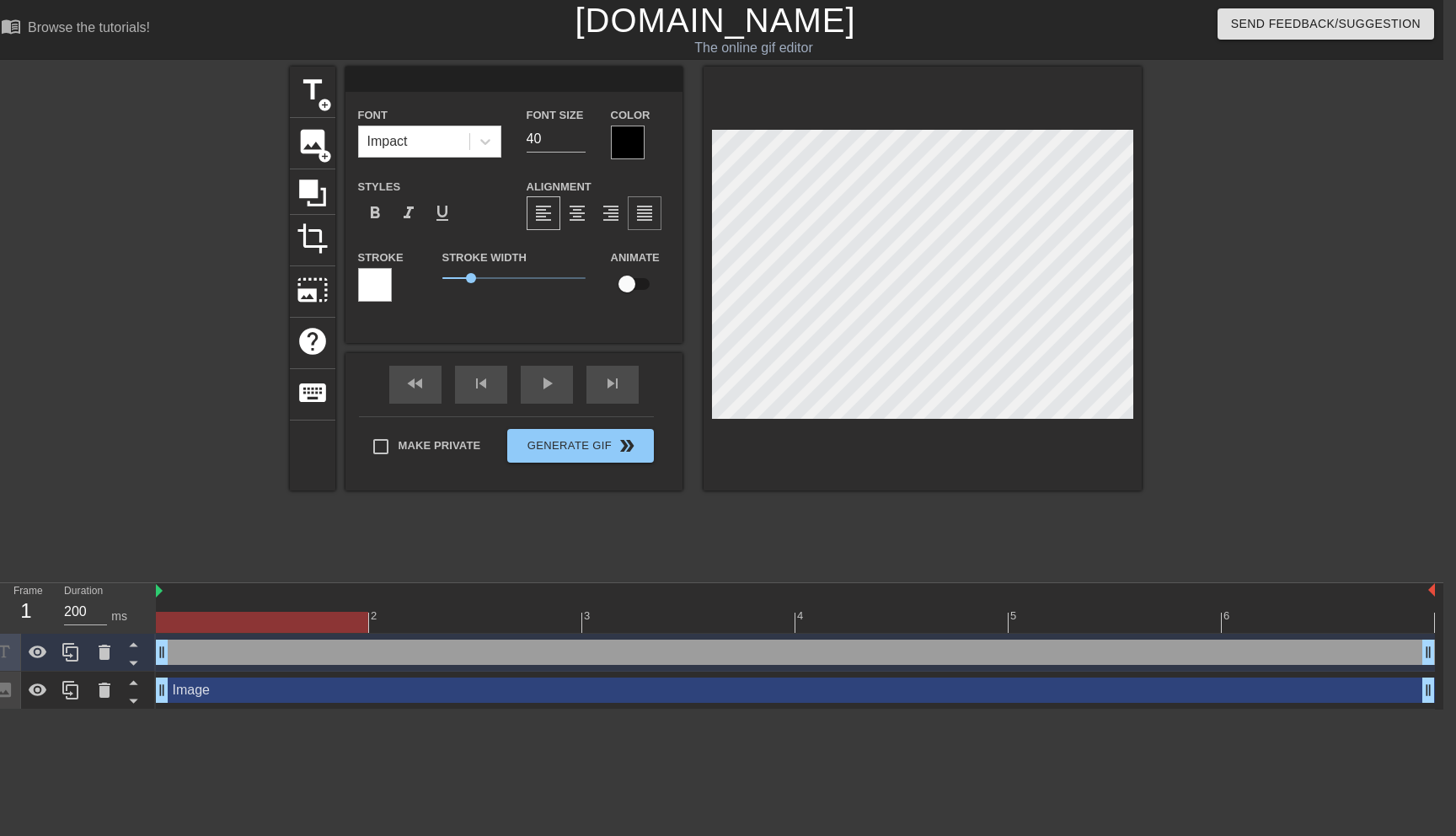
type textarea "g"
type input "gE"
type textarea "gE"
type input "g"
type textarea "g"
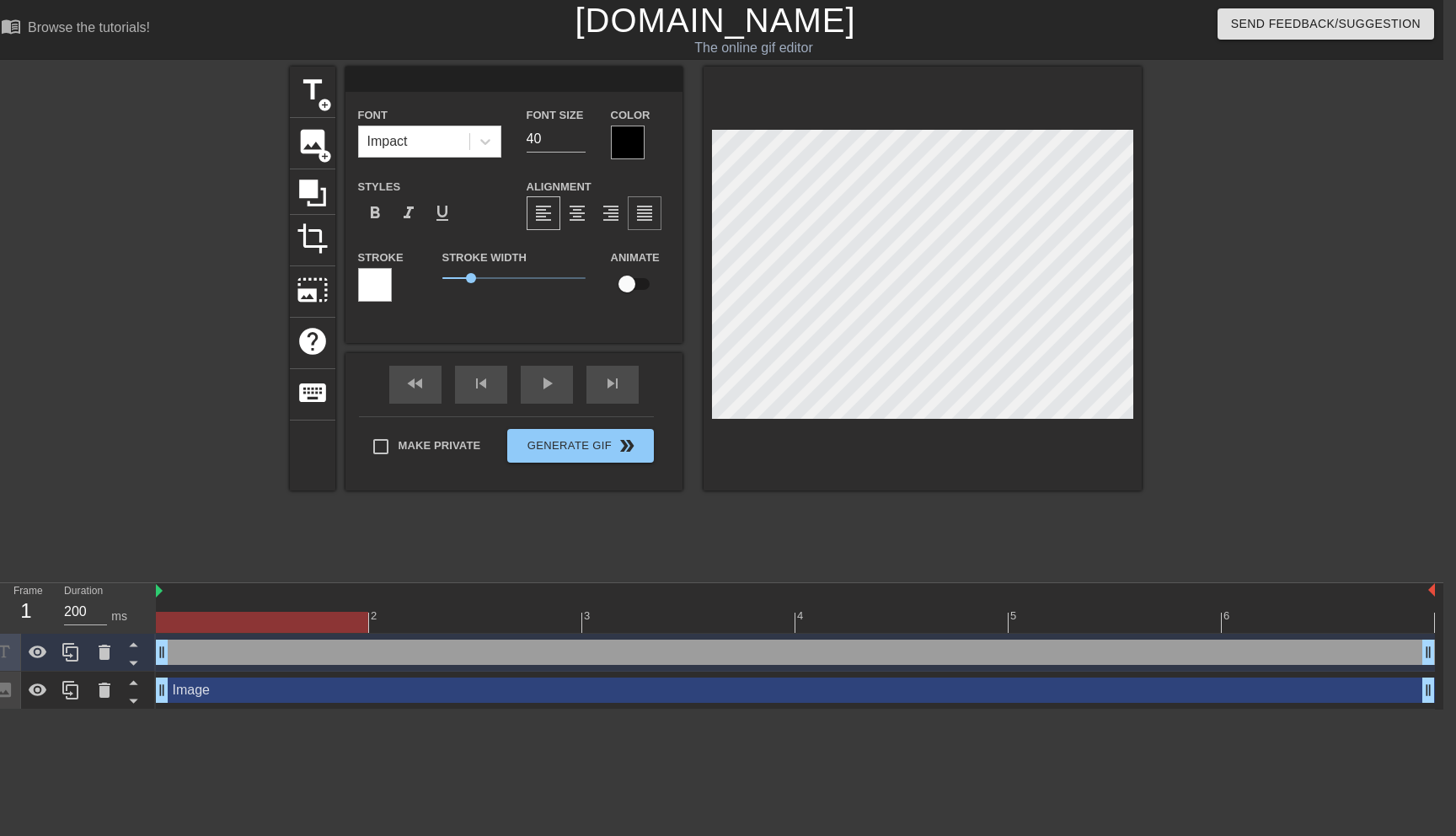
type input "F"
type textarea "F"
type input "FI"
type textarea "FI"
type input "F"
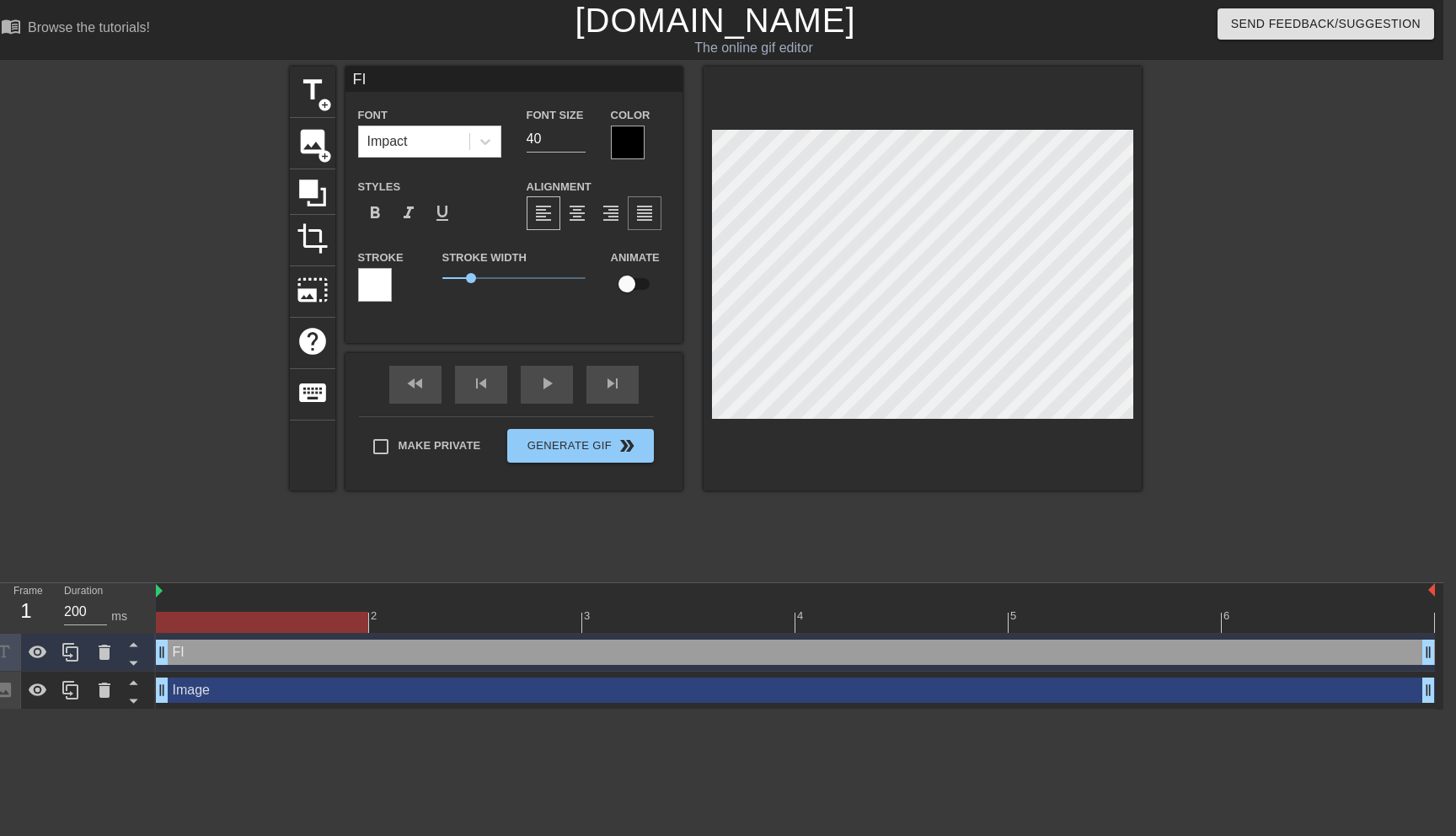
type textarea "F"
type input "Fi"
type textarea "Fi"
type input "Fin"
type textarea "Fin"
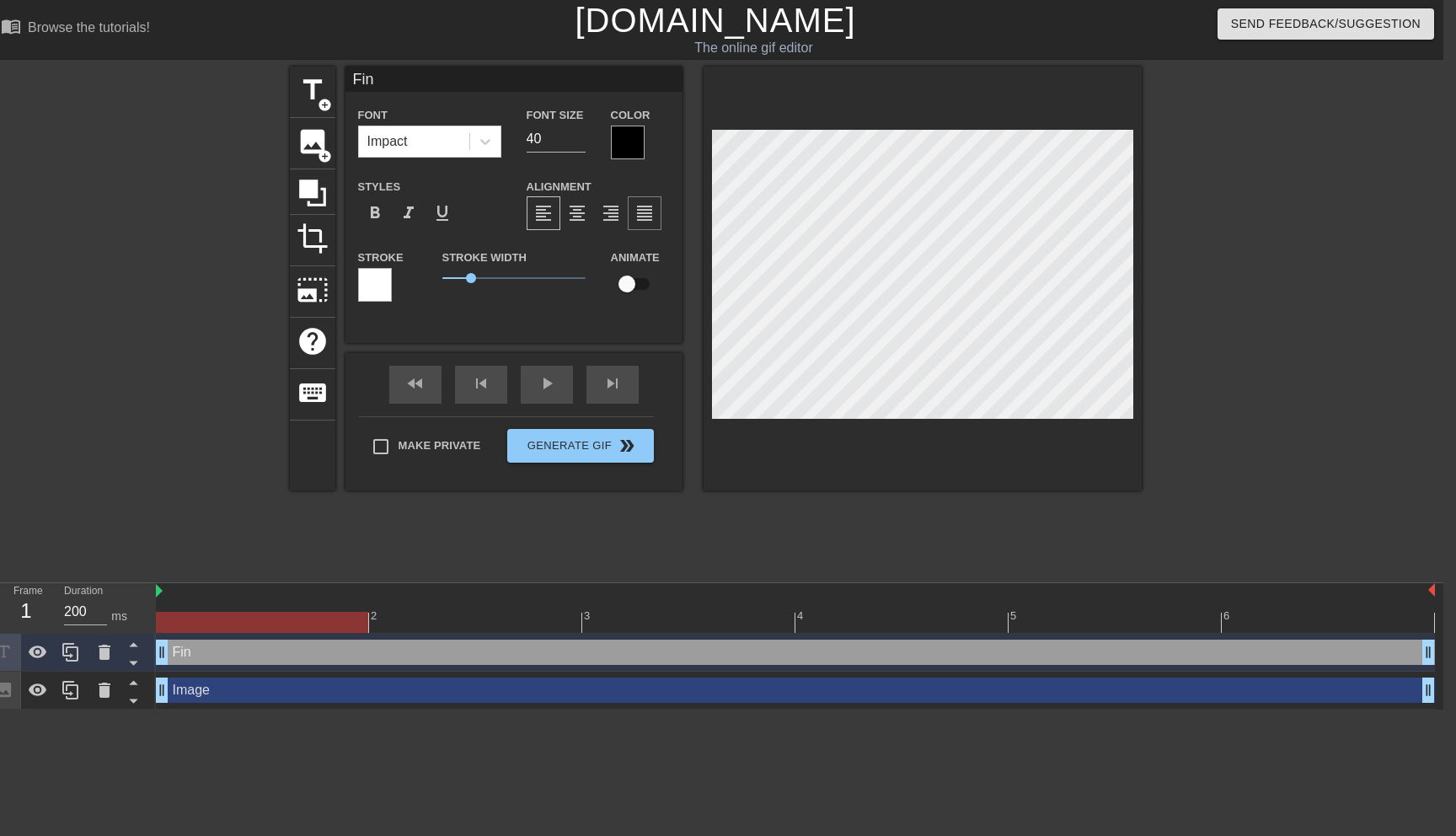
type input "Finf"
type textarea "Finf"
type input "Finfi"
type textarea "Finfi"
type input "Finf"
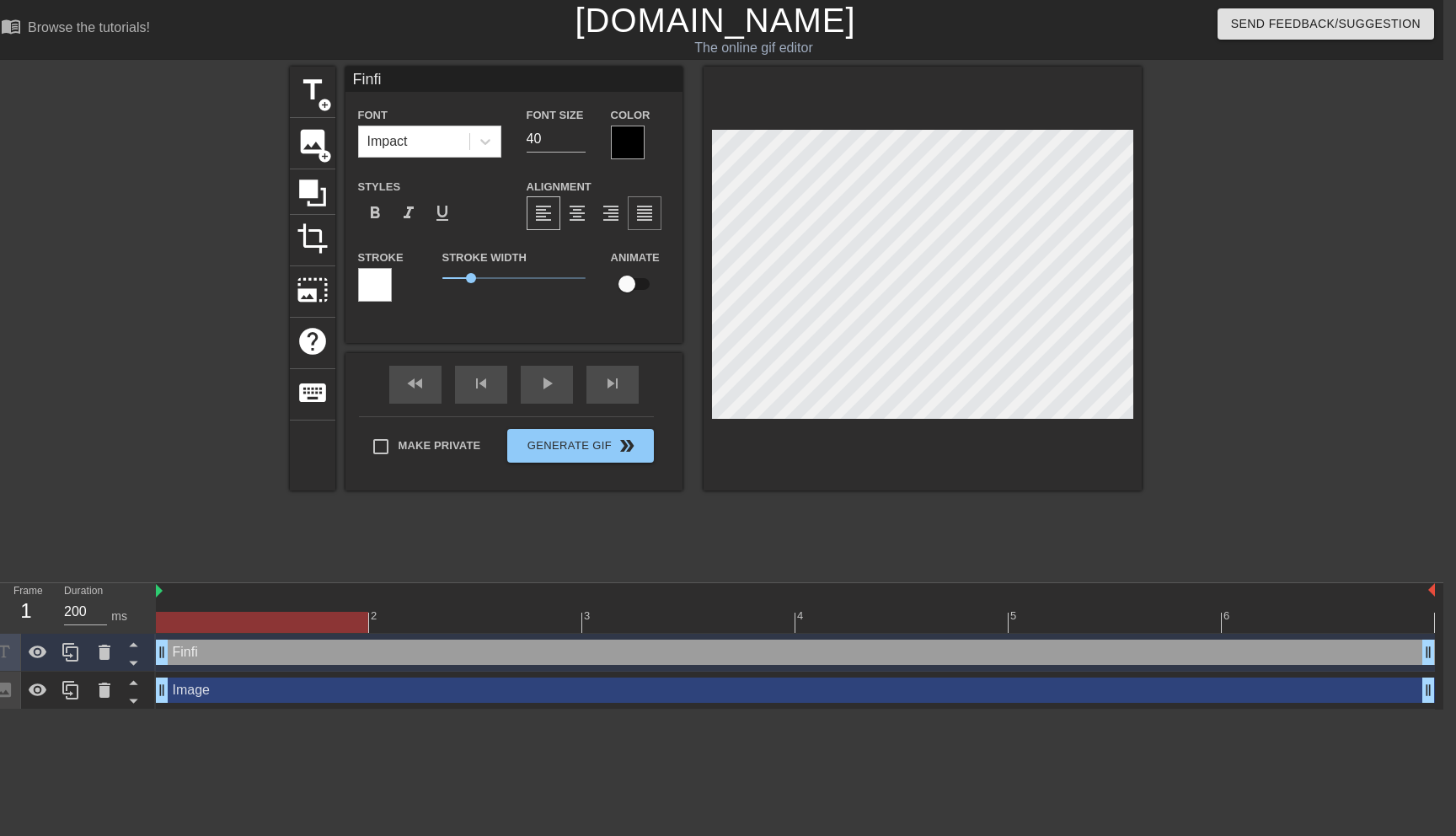
type textarea "Finf"
type input "Fin"
type textarea "Fin"
type input "Find"
type textarea "Find"
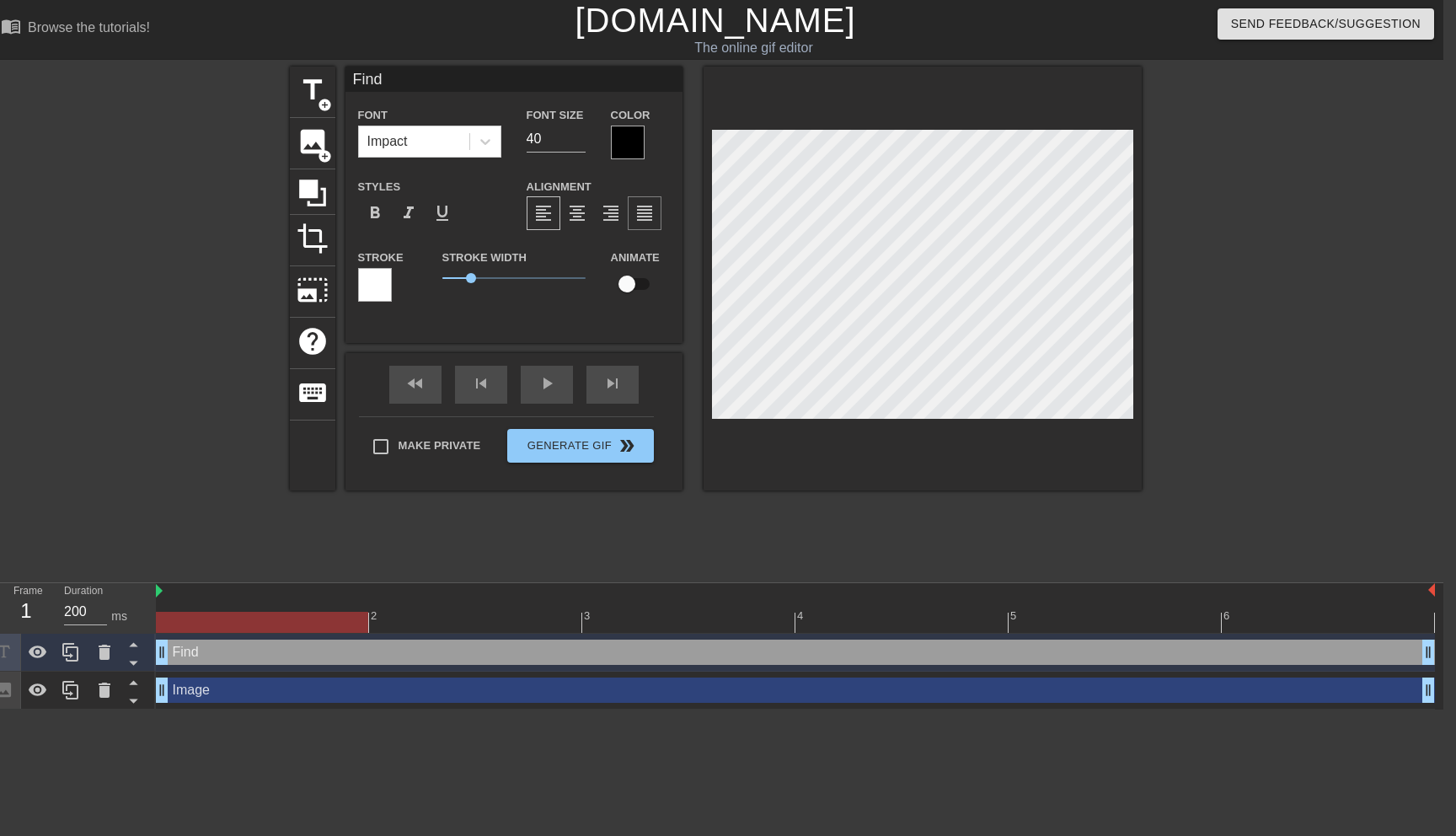
type input "Findi"
type textarea "Findi"
type input "Findin"
type textarea "Findin"
type input "Finding"
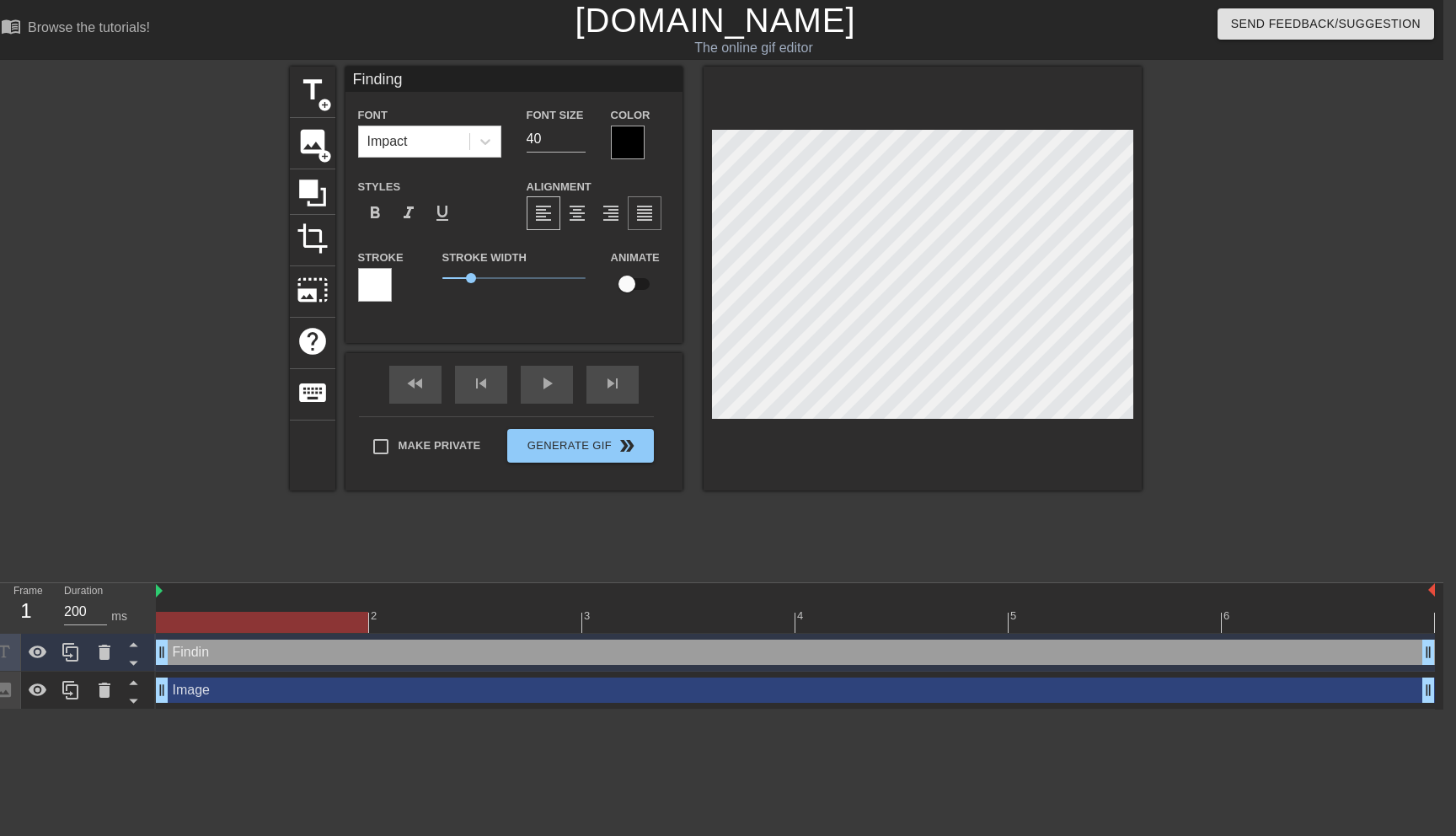
type textarea "Finding"
type input "Finding a"
type textarea "Finding a"
type input "Finding a"
type textarea "Finding a"
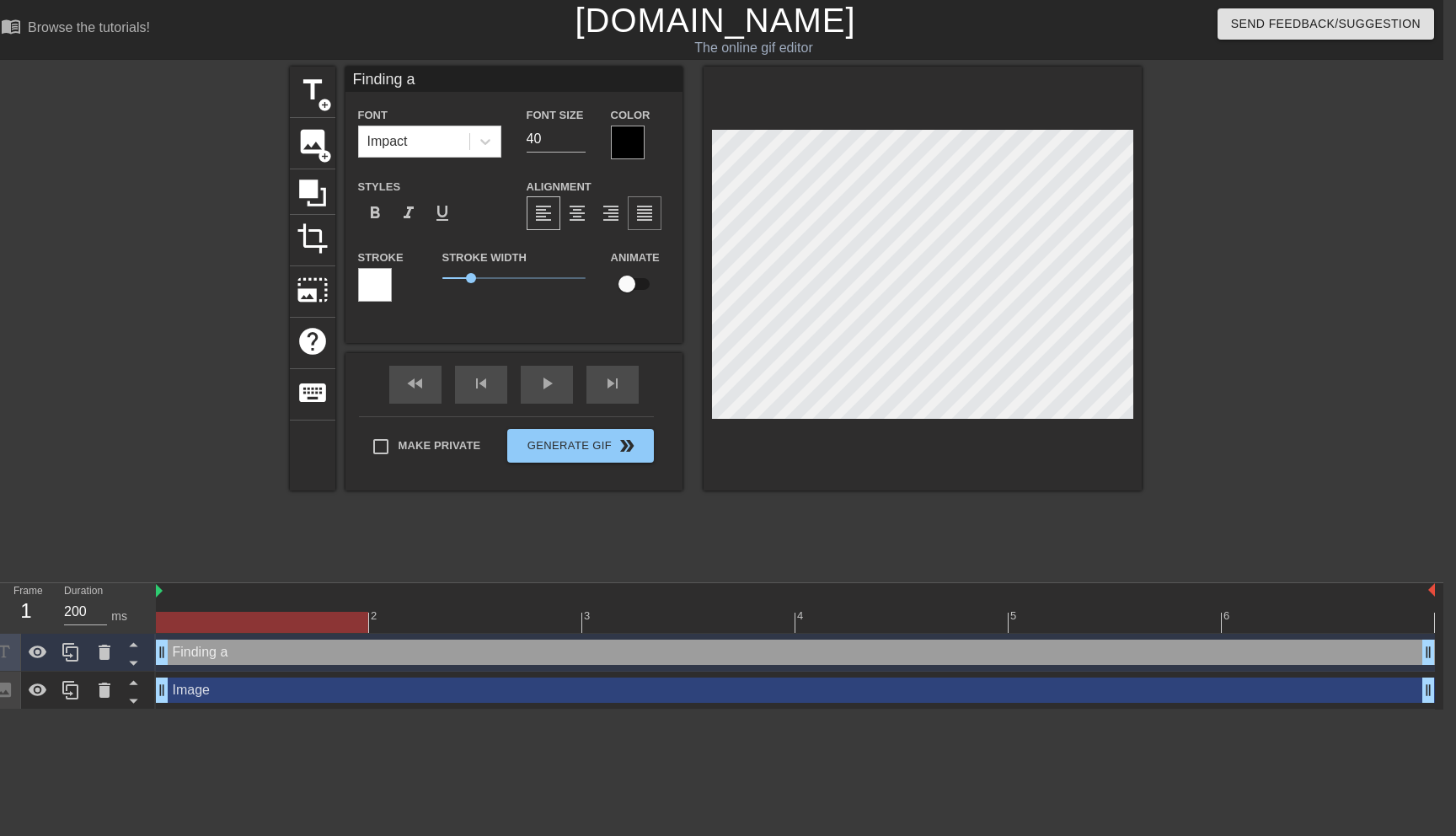
type input "Finding a j"
type textarea "Finding a j"
type input "Finding a jo"
type textarea "Finding a jo"
type input "Finding a job"
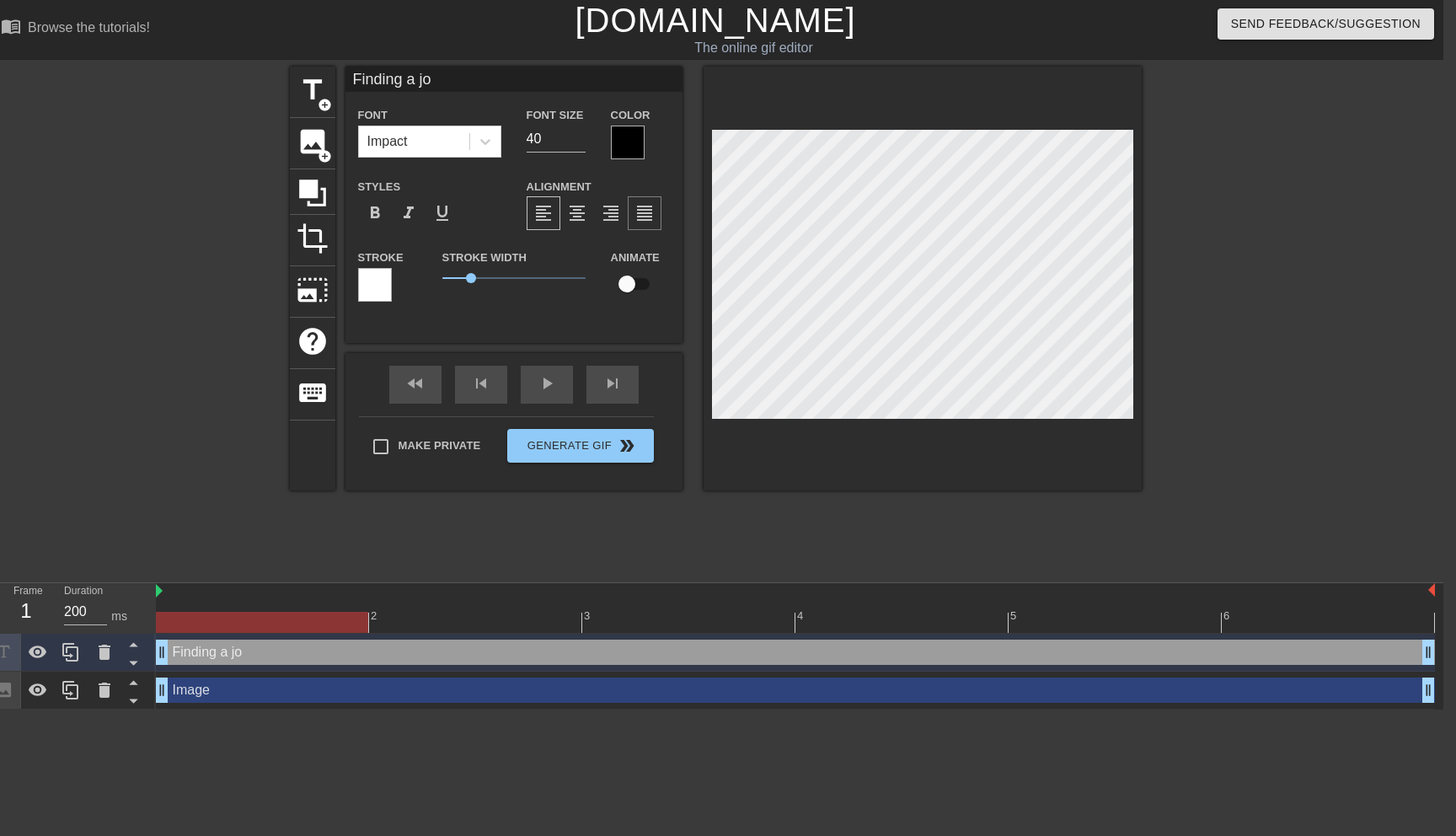
type textarea "Finding a job"
type input "Finding a job"
type textarea "Finding a job"
type input "Finding a job w"
type textarea "Finding a job w"
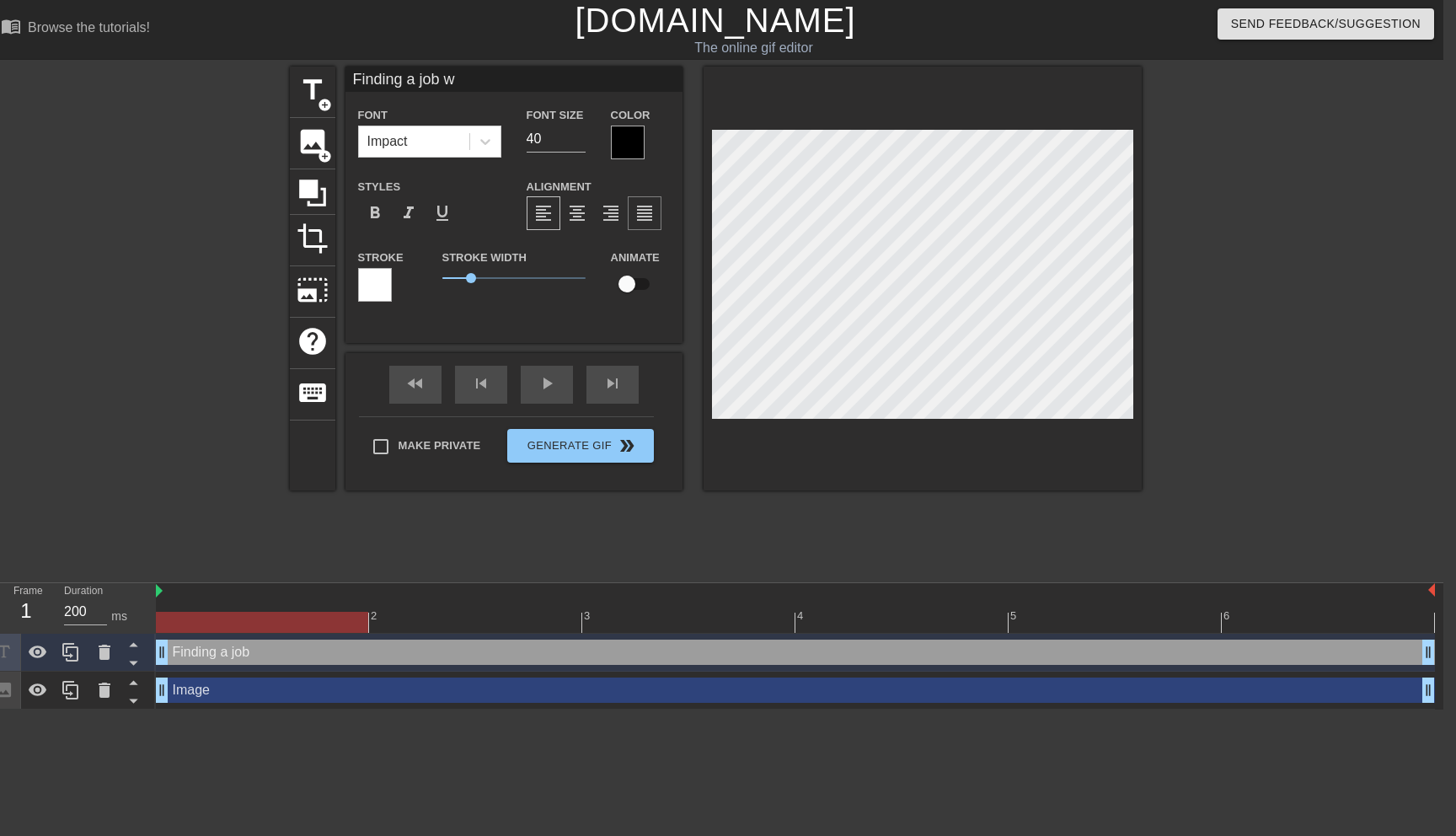
type input "Finding a job wi"
type textarea "Finding a job wi"
type input "Finding a job wih"
type textarea "Finding a job wih"
type input "Finding a job wih"
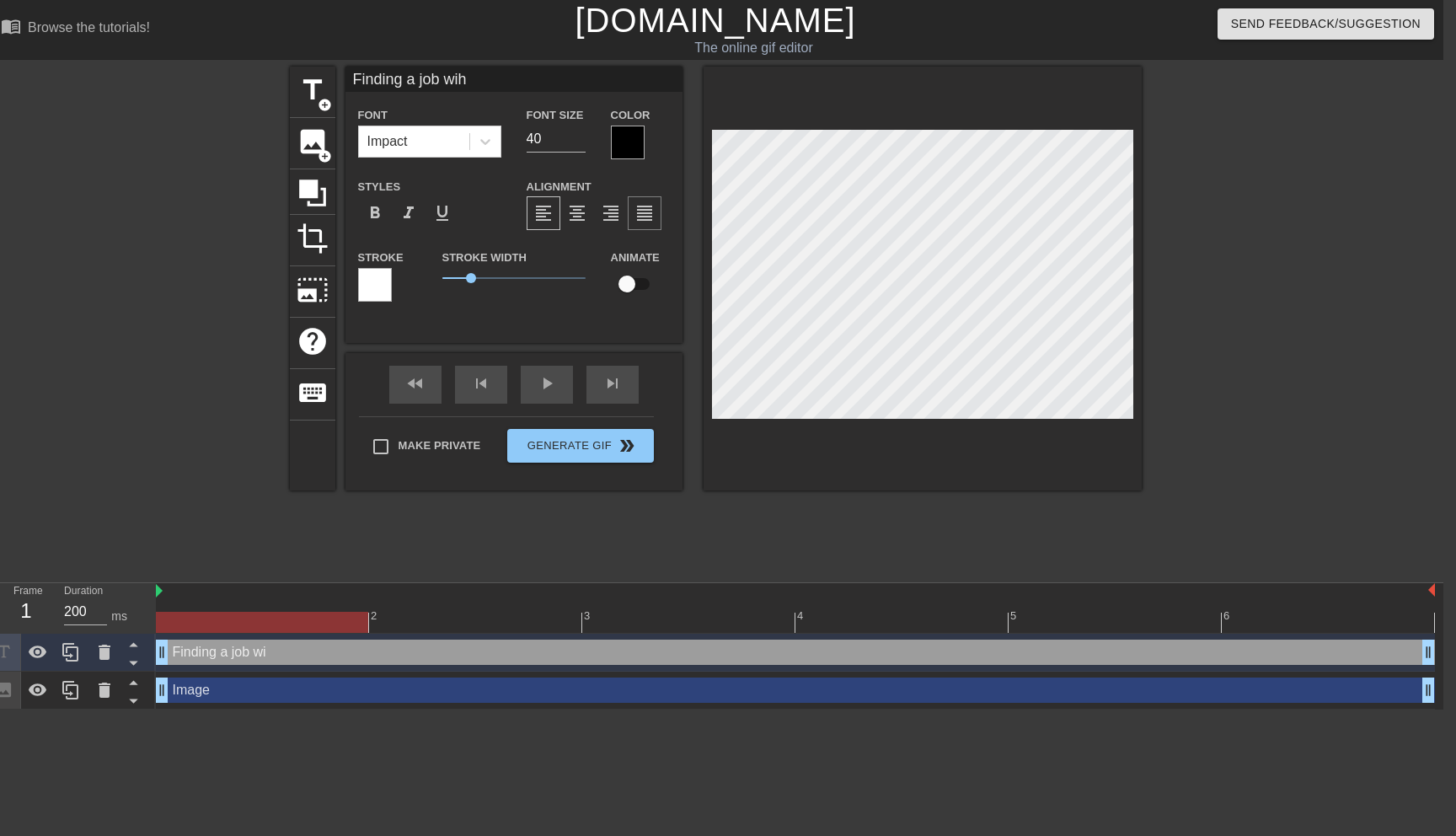
type textarea "Finding a job wih"
type input "Finding a job wih"
type textarea "Finding a job wih"
type input "Finding a job wi"
type textarea "Finding a job wi"
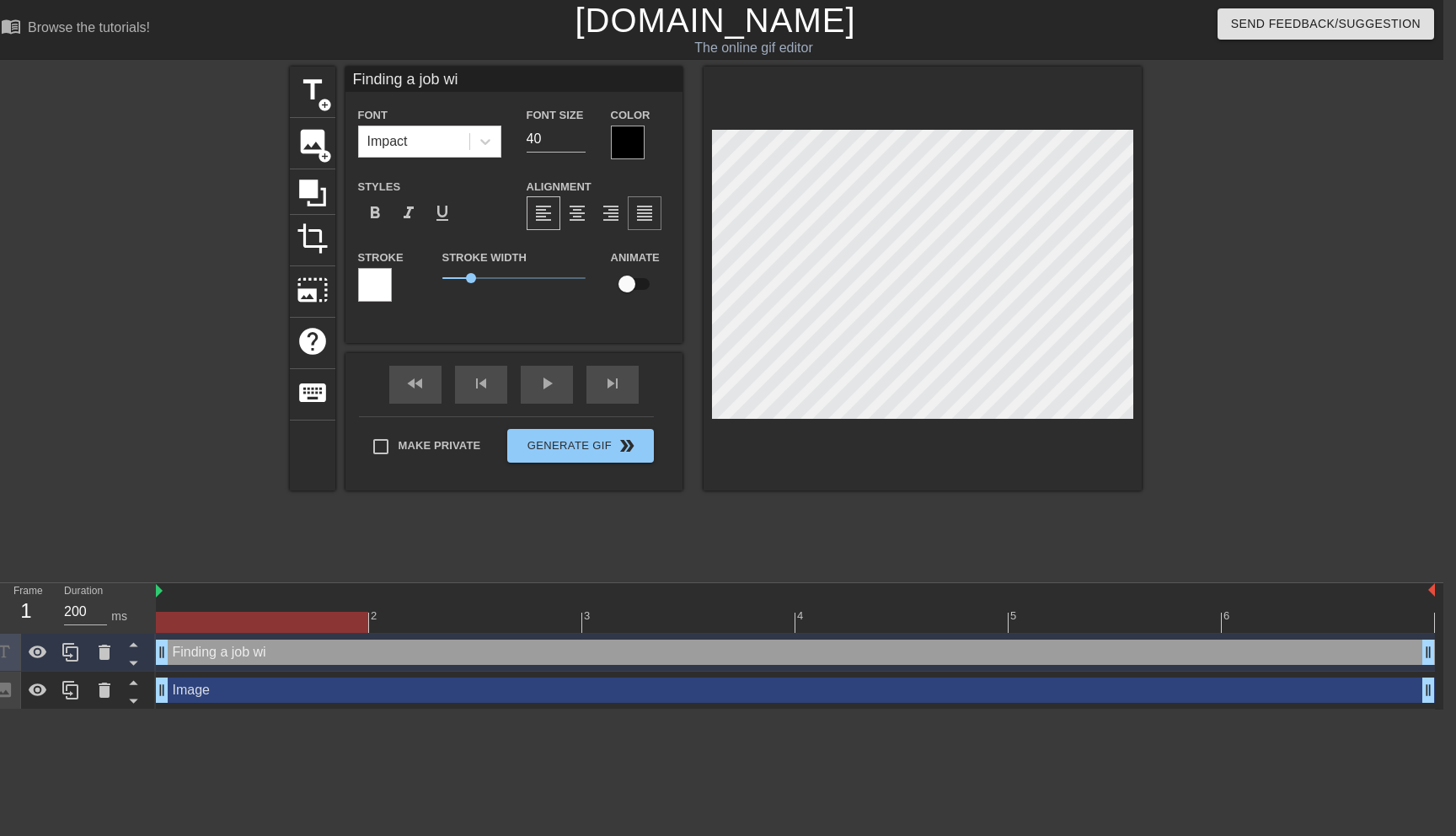
type input "Finding a job wit"
type textarea "Finding a job wit"
type input "Finding a job with"
type textarea "Finding a job with"
type input "Finding a job with"
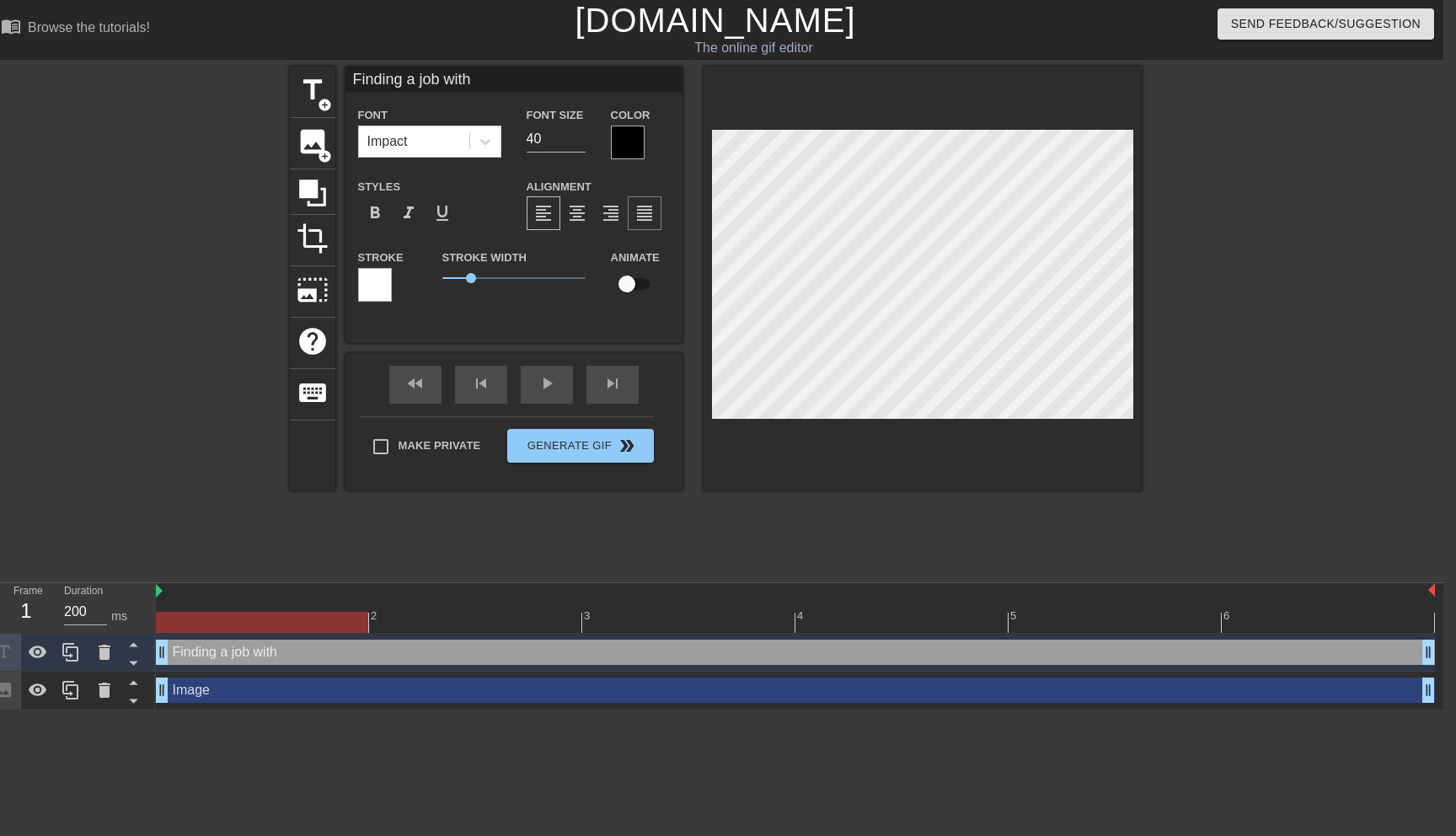
type textarea "Finding a job with"
type input "Finding a job with A"
type textarea "Finding a job with A"
type input "Finding a job with [PERSON_NAME]"
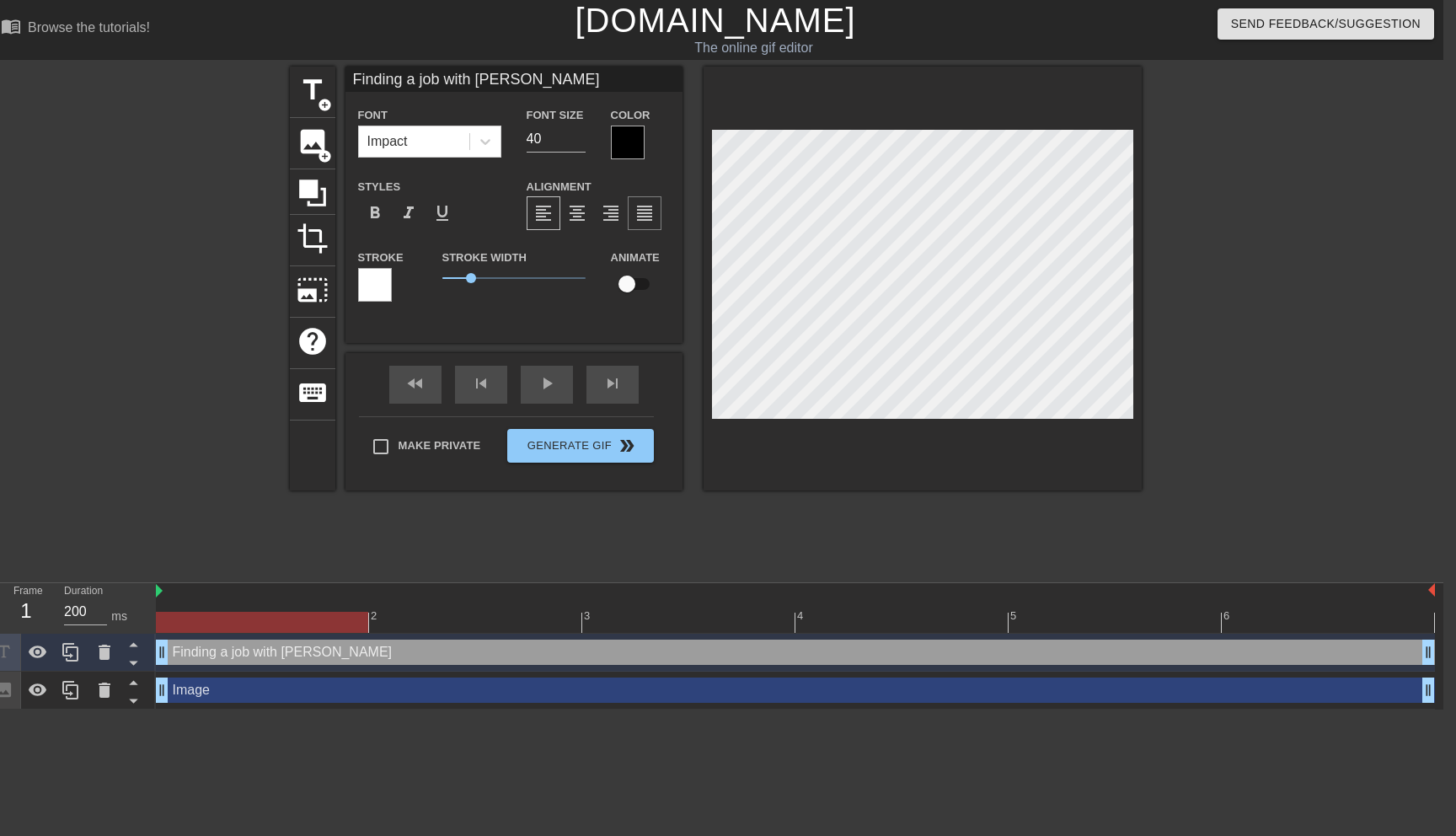
type textarea "Finding a job with [PERSON_NAME]"
click at [1301, 396] on div at bounding box center [1288, 319] width 253 height 506
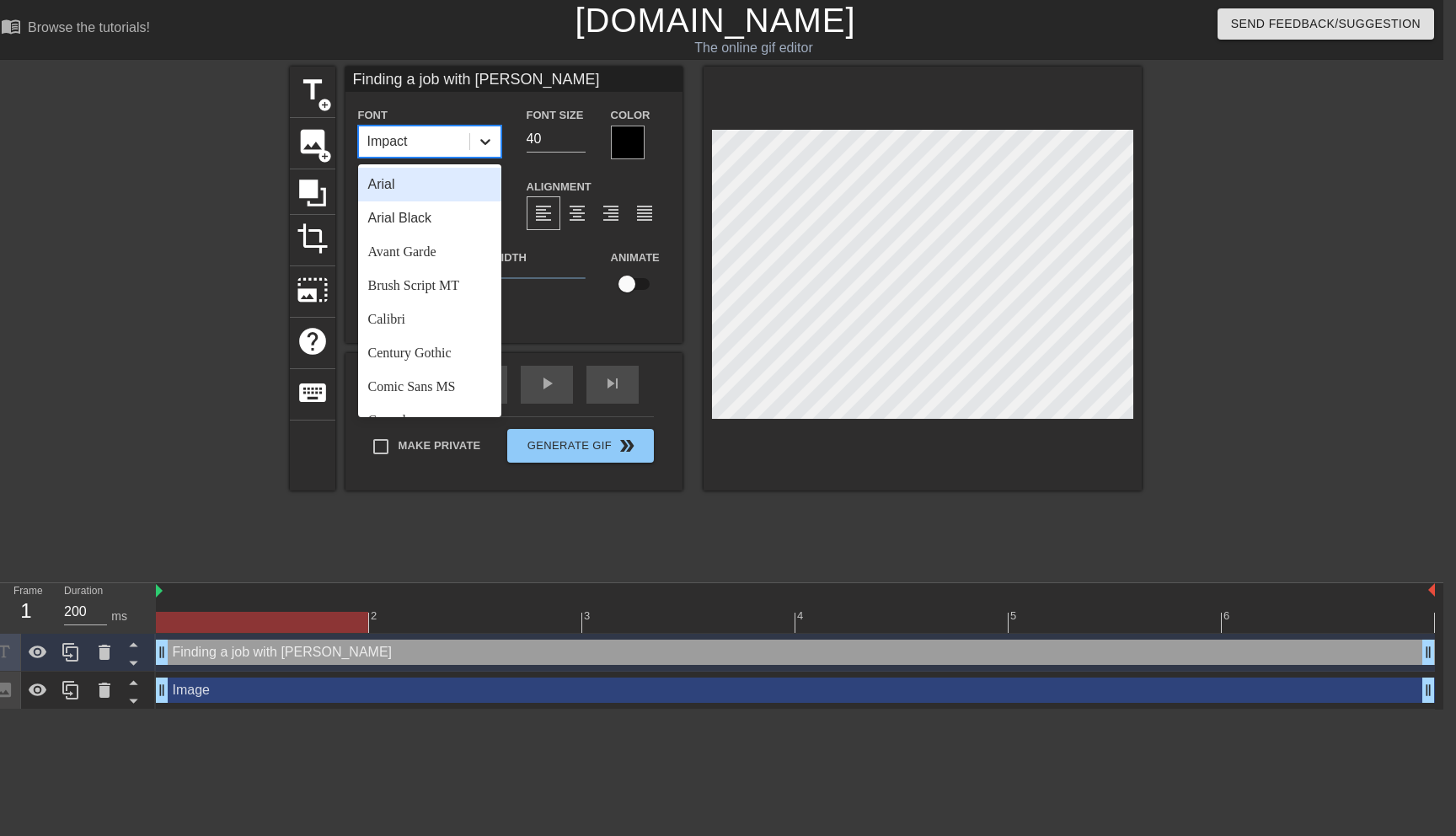
click at [486, 142] on icon at bounding box center [485, 142] width 10 height 6
click at [457, 203] on div "Arial Black" at bounding box center [429, 219] width 143 height 34
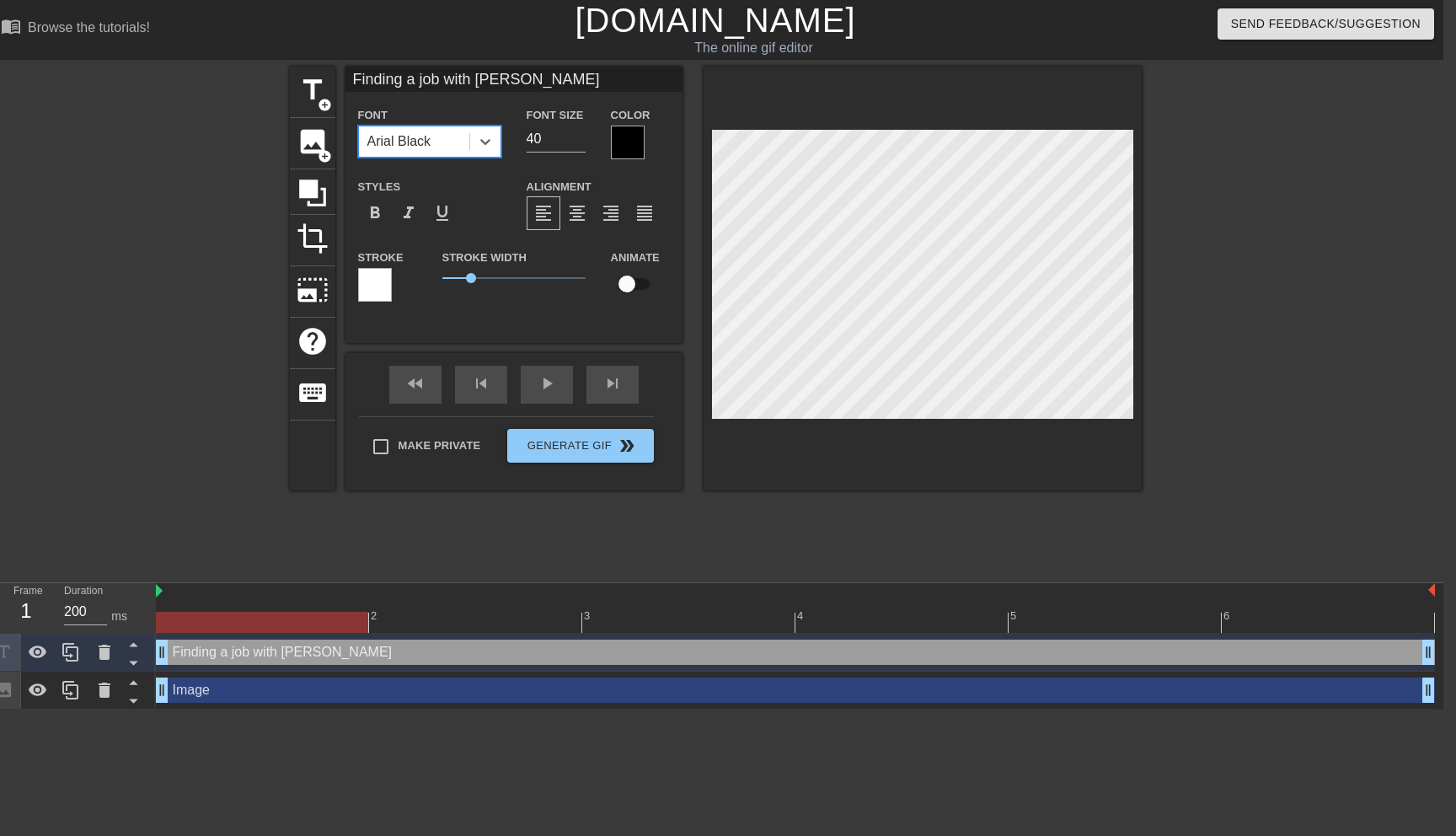
click at [625, 147] on div at bounding box center [628, 142] width 34 height 34
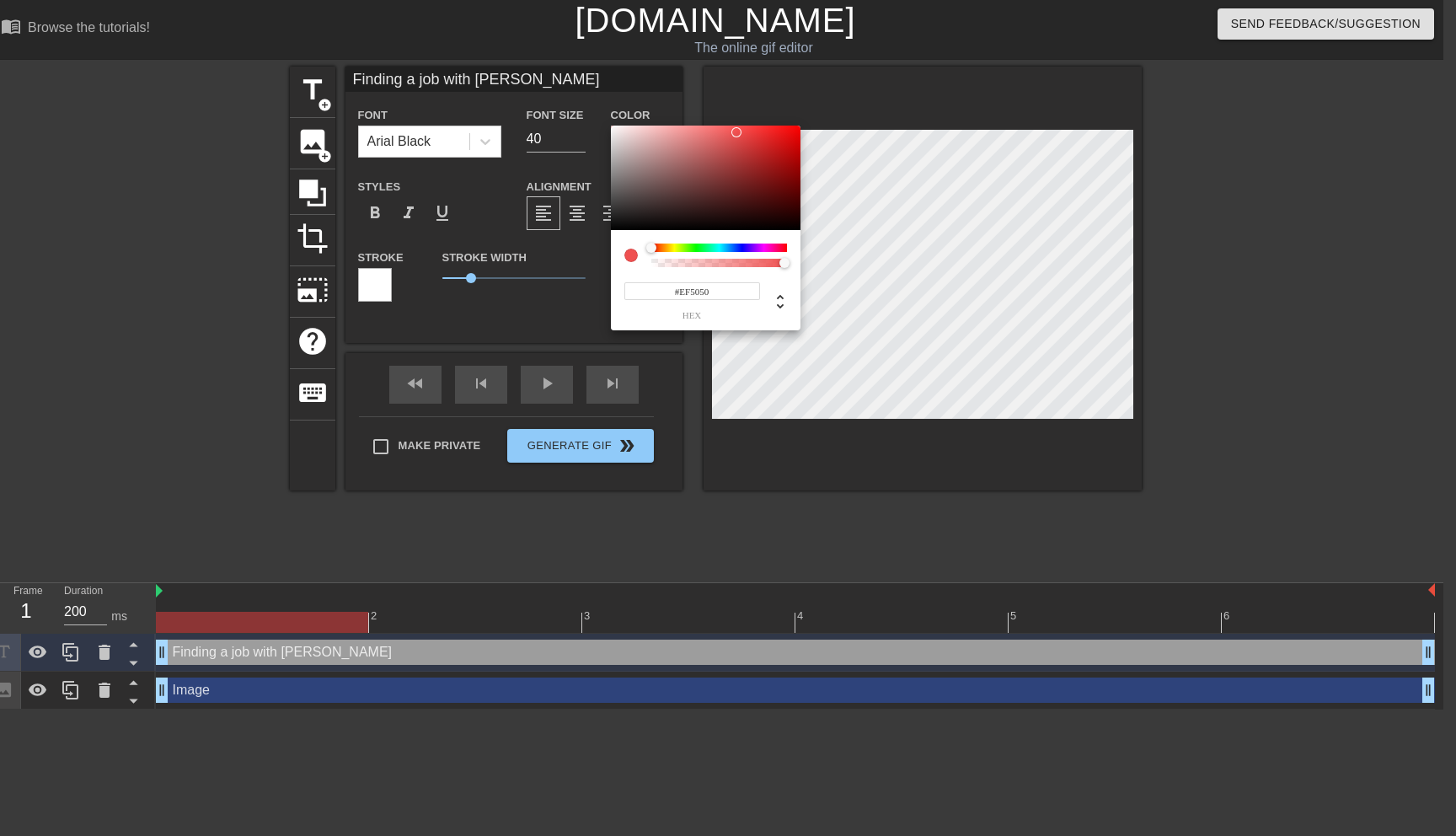
click at [612, 132] on div at bounding box center [705, 178] width 189 height 105
type input "#FFFFFF"
drag, startPoint x: 612, startPoint y: 125, endPoint x: 570, endPoint y: 111, distance: 44.3
click at [570, 111] on div "#FFFFFF hex" at bounding box center [728, 418] width 1456 height 836
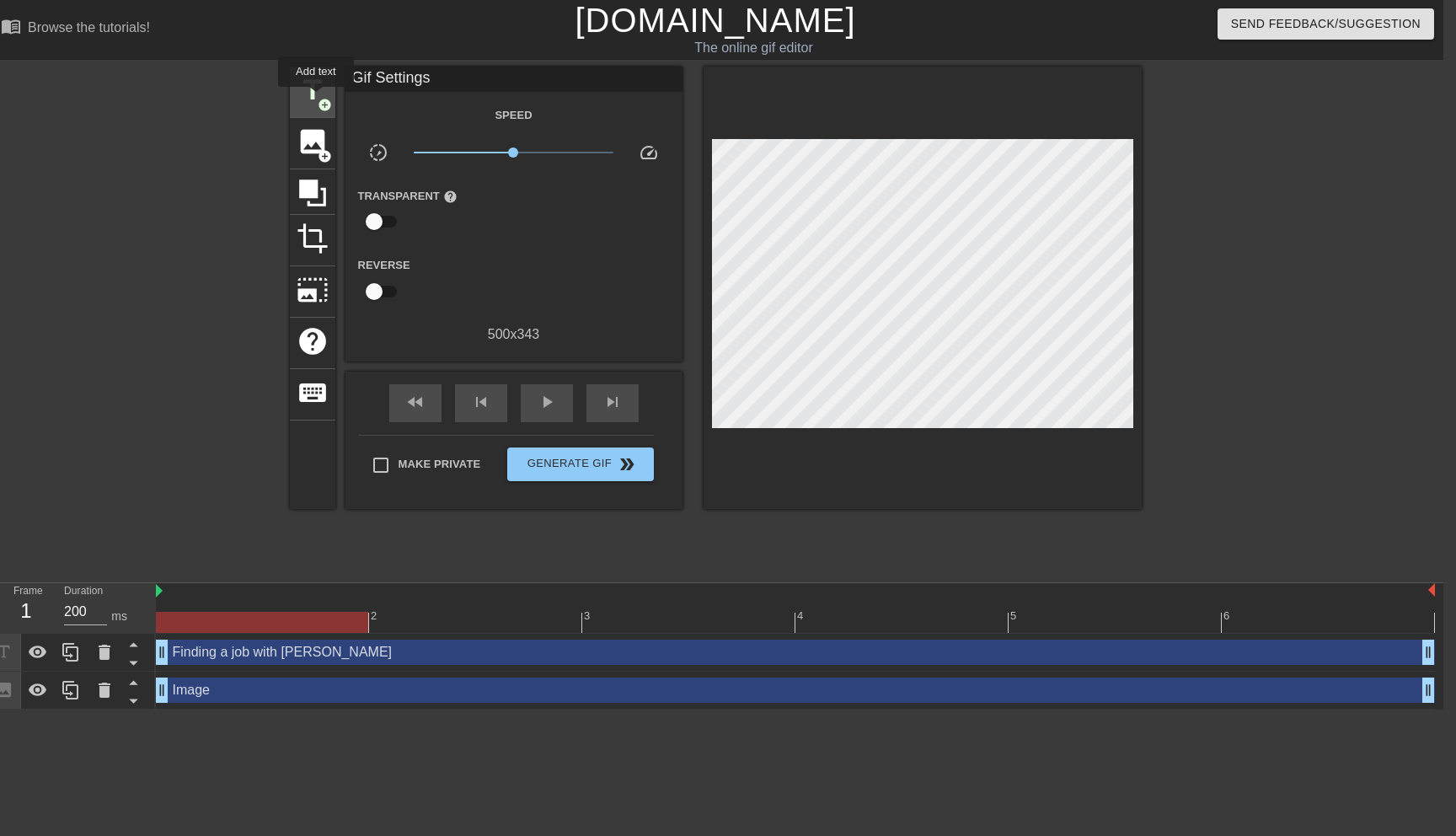
click at [318, 99] on span "add_circle" at bounding box center [325, 105] width 14 height 14
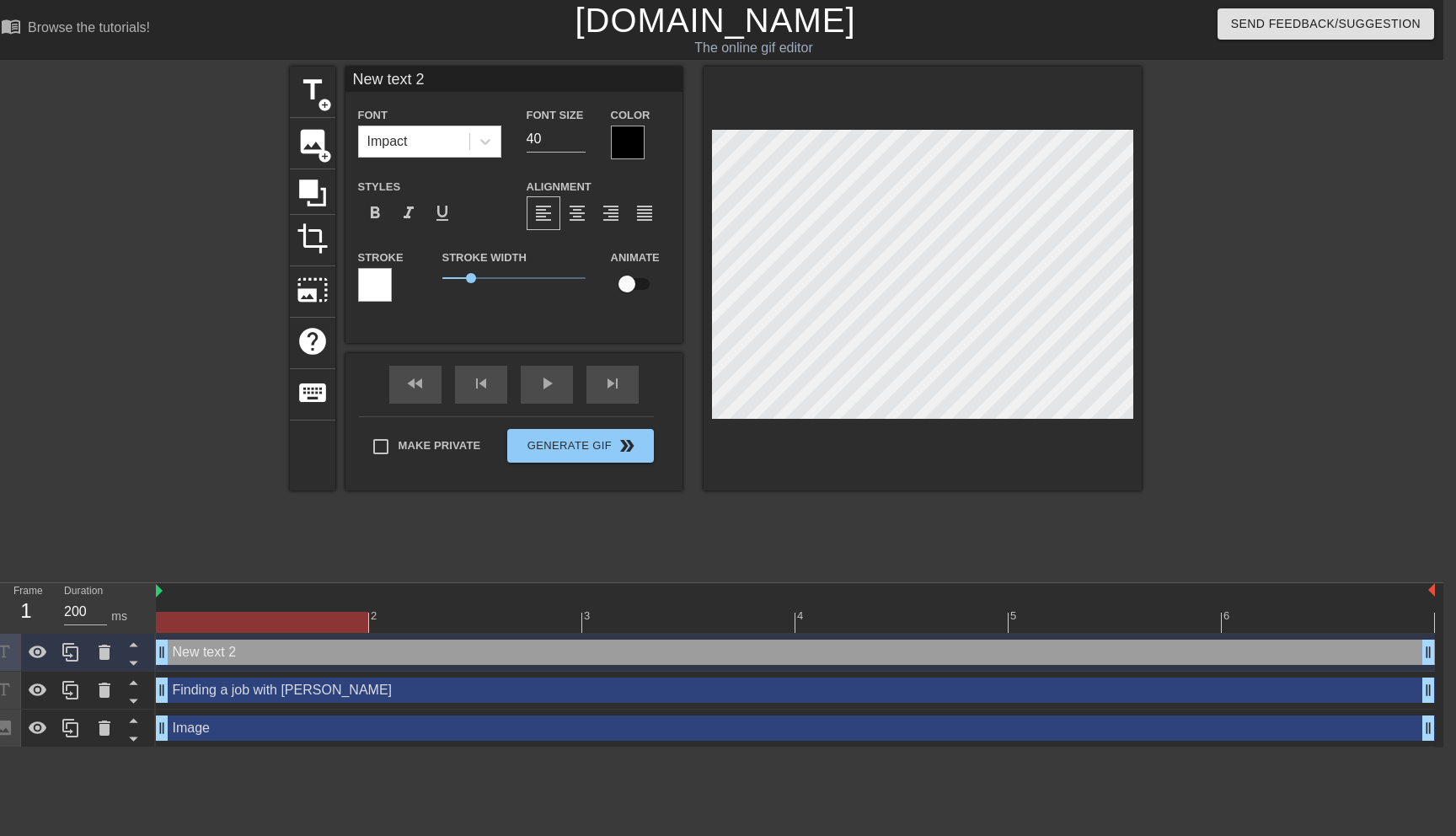
type input "Ne text 2"
type textarea "Ne text 2"
type input "N text 2"
type textarea "N text 2"
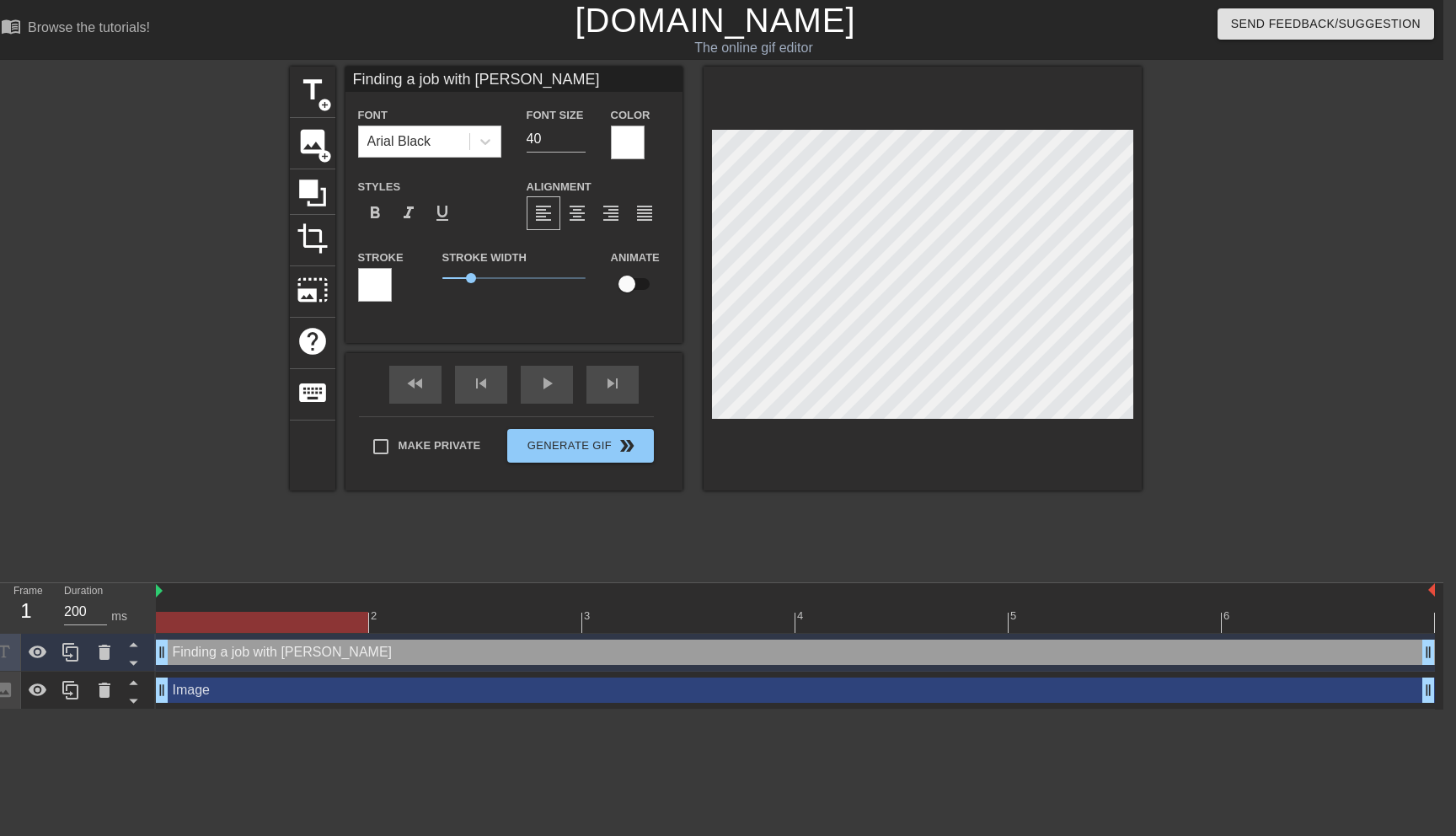
scroll to position [0, 3]
click at [558, 132] on input "40" at bounding box center [556, 139] width 59 height 27
type input "35"
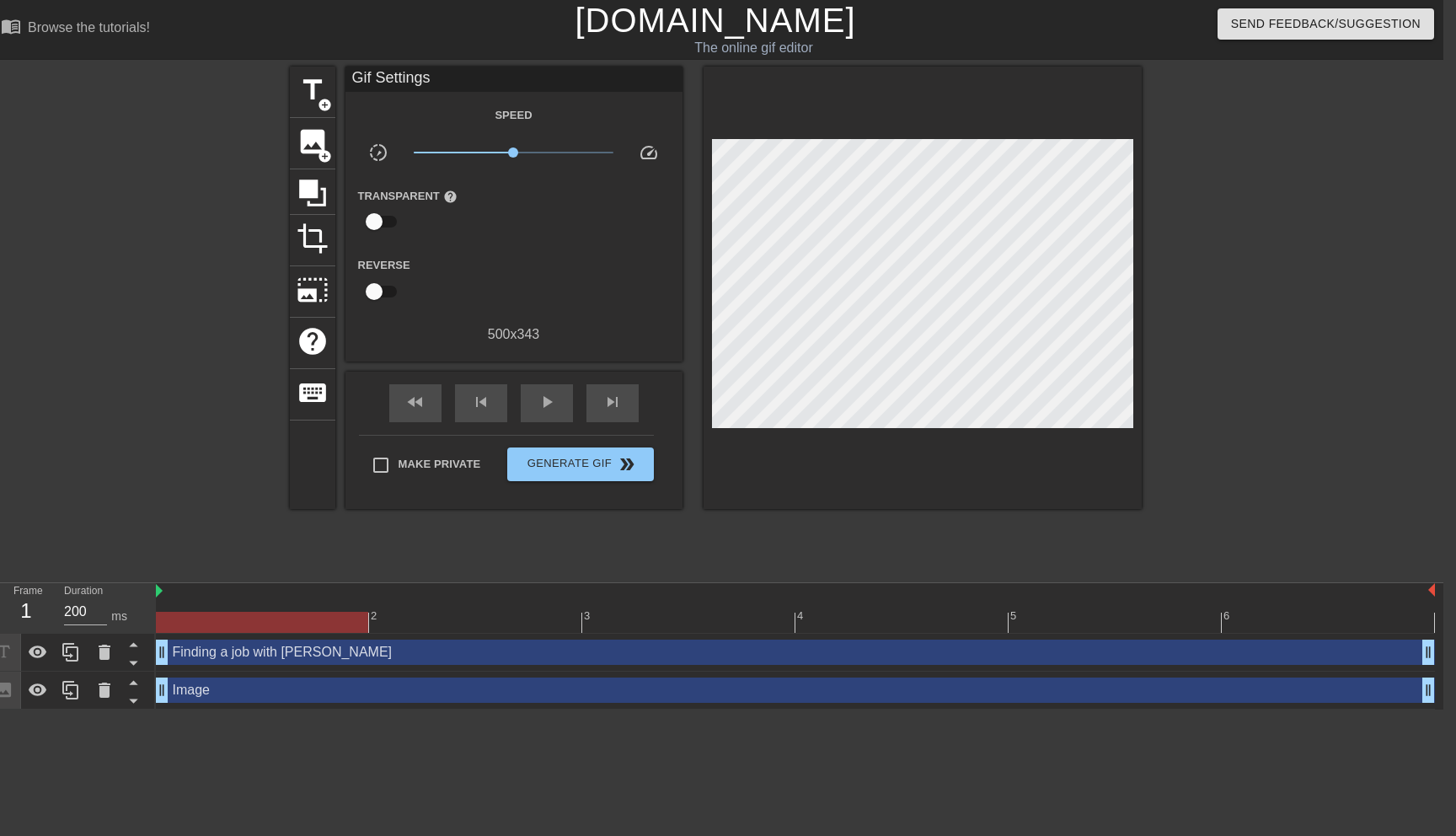
click at [1293, 435] on div at bounding box center [1288, 319] width 253 height 506
click at [545, 455] on span "Generate Gif double_arrow" at bounding box center [580, 464] width 132 height 20
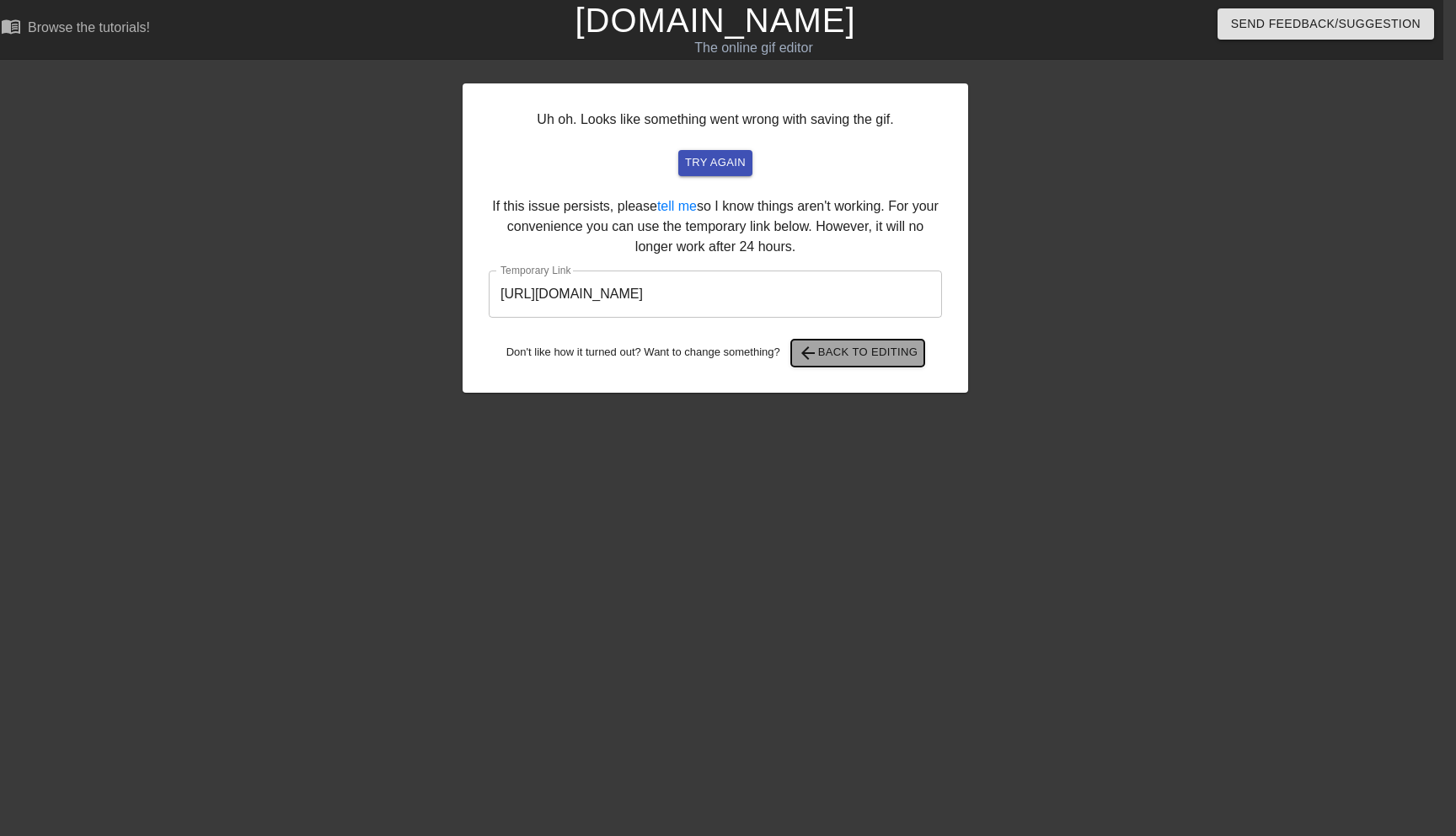
click at [842, 354] on span "arrow_back Back to Editing" at bounding box center [858, 353] width 121 height 20
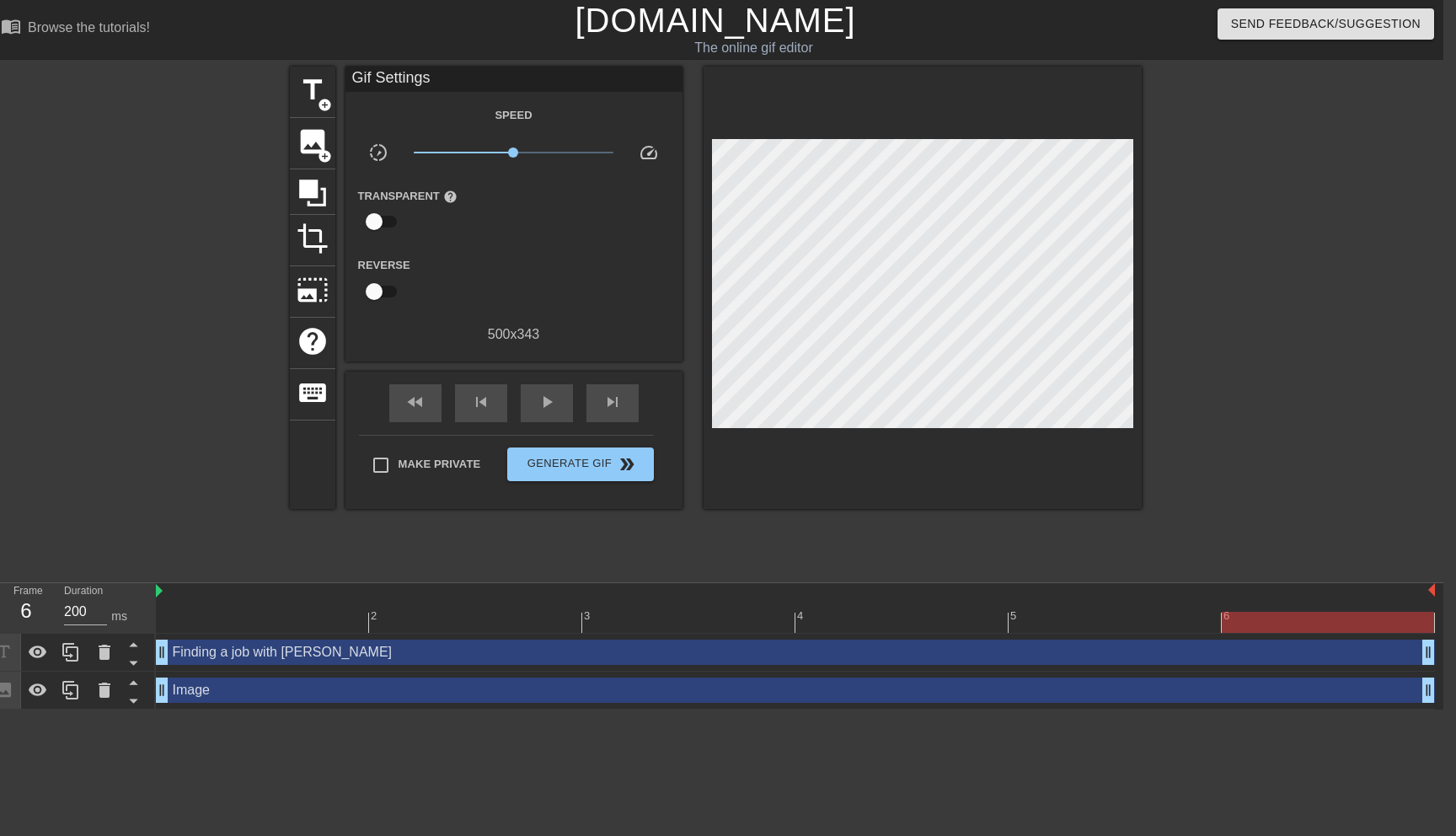
click at [1213, 340] on div at bounding box center [1288, 319] width 253 height 506
click at [741, 28] on link "[DOMAIN_NAME]" at bounding box center [715, 20] width 281 height 37
click at [595, 456] on span "Generate Gif double_arrow" at bounding box center [580, 464] width 132 height 20
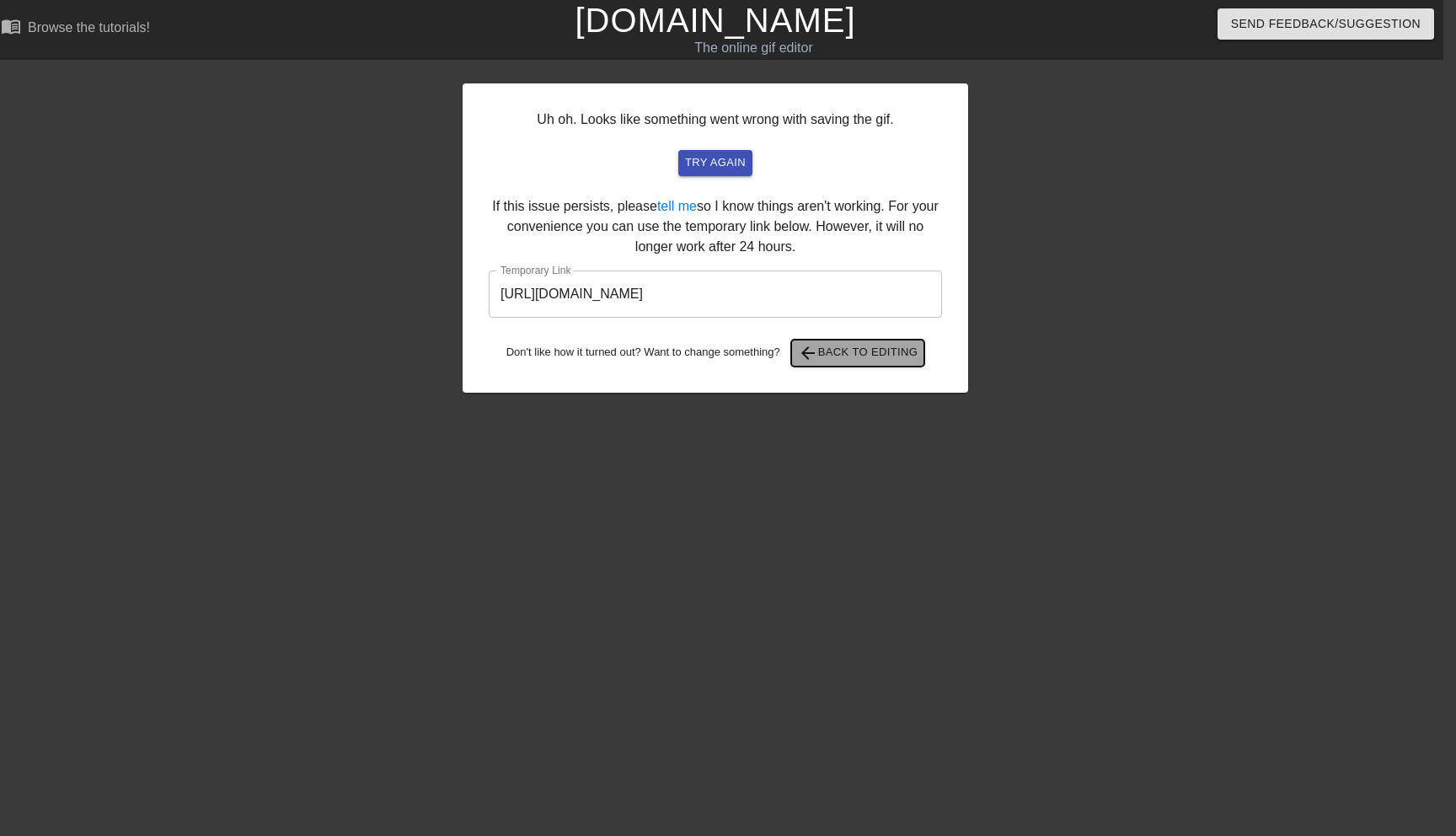
click at [813, 348] on span "arrow_back" at bounding box center [808, 353] width 20 height 20
